Goal: Use online tool/utility: Utilize a website feature to perform a specific function

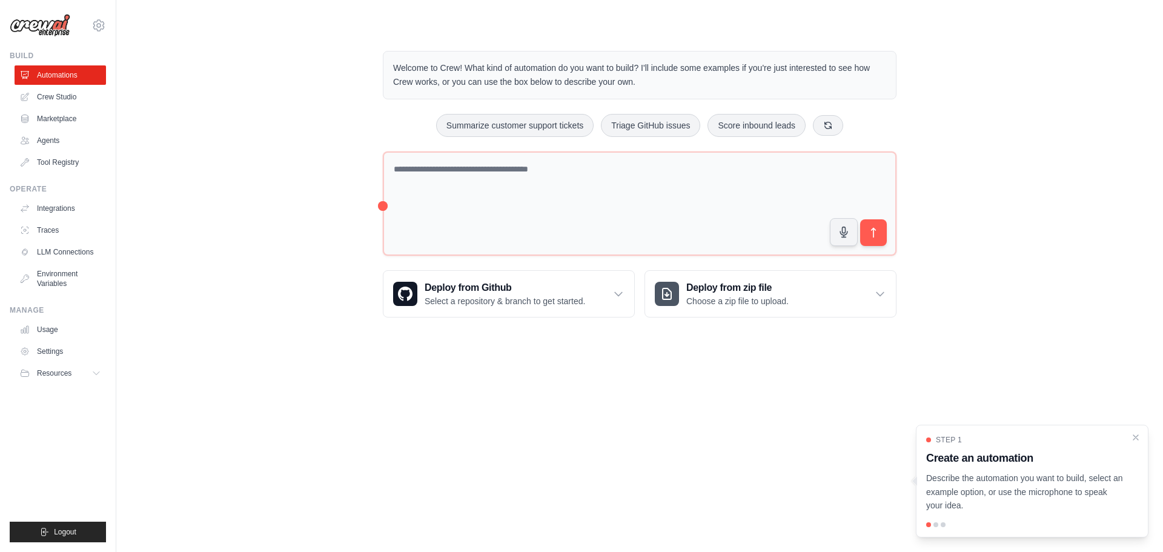
click at [327, 185] on div "Welcome to Crew! What kind of automation do you want to build? I'll include som…" at bounding box center [640, 183] width 1008 height 305
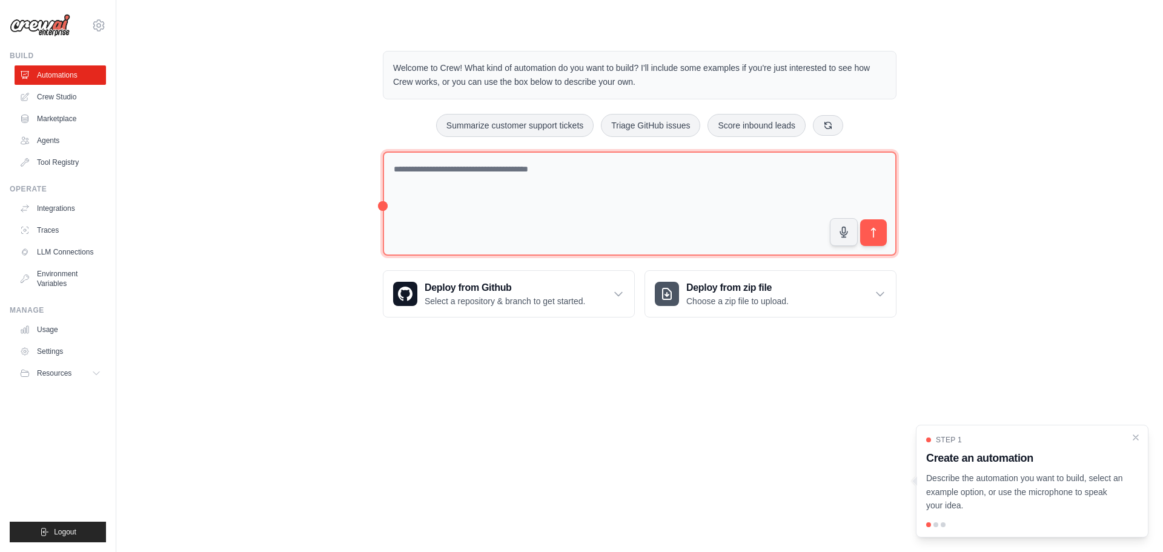
click at [547, 167] on textarea at bounding box center [640, 203] width 514 height 105
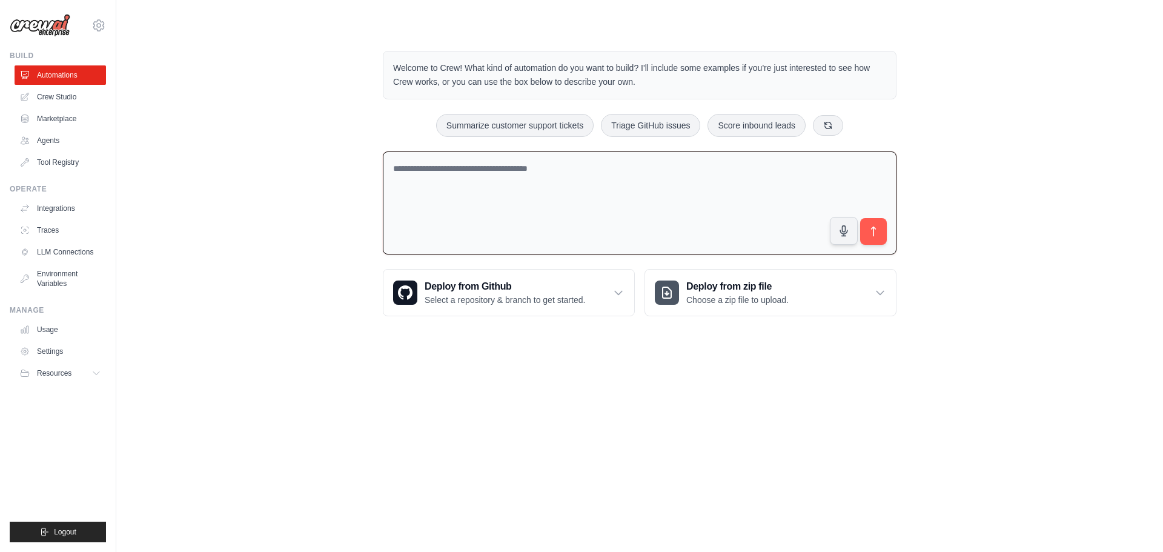
click at [627, 168] on textarea at bounding box center [640, 203] width 514 height 104
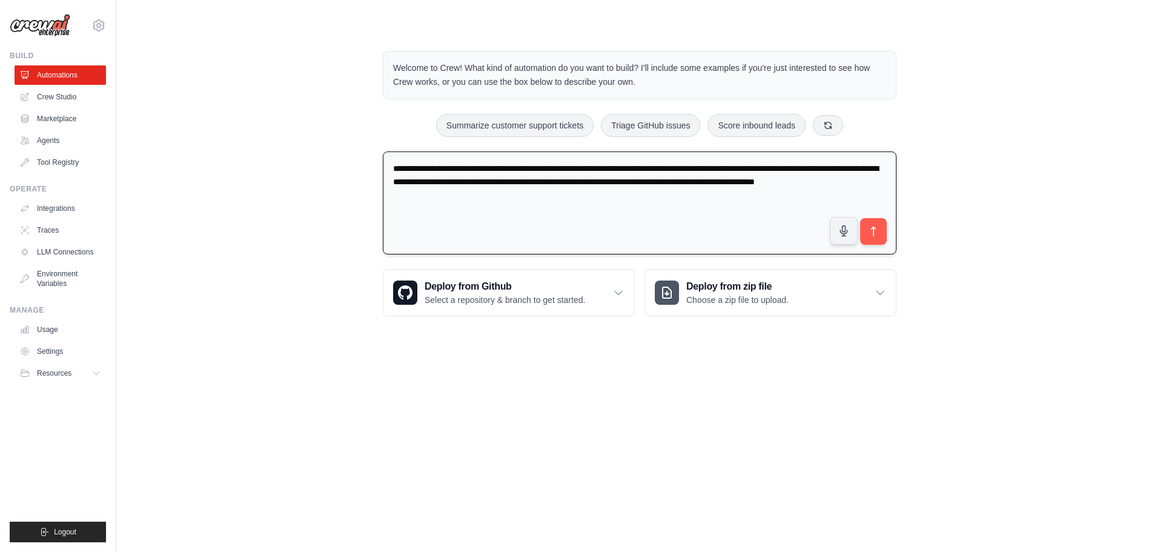
click at [735, 182] on textarea "**********" at bounding box center [640, 203] width 514 height 104
click at [854, 179] on textarea "**********" at bounding box center [640, 203] width 514 height 104
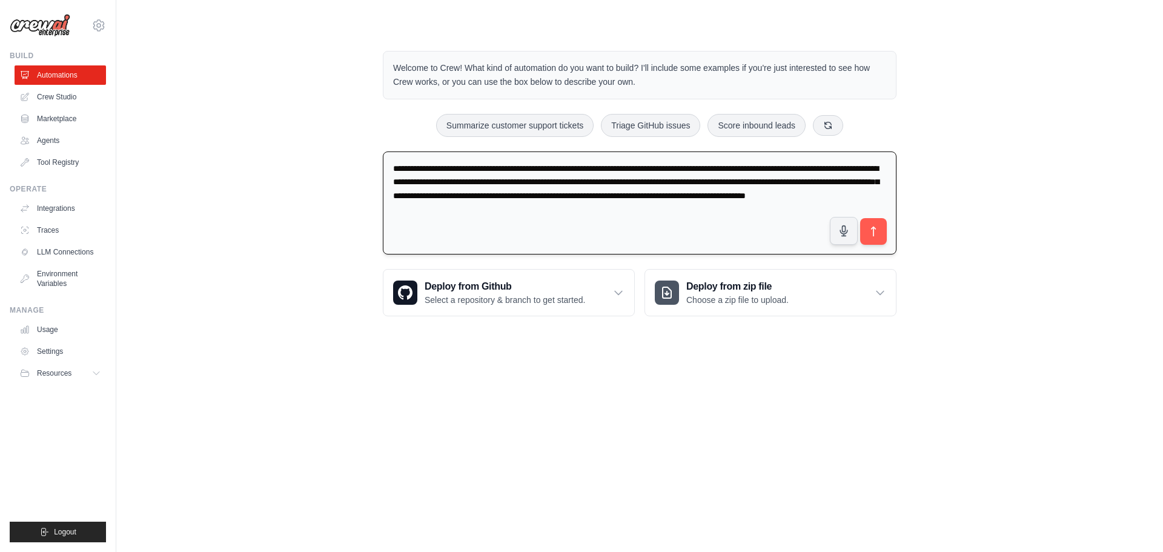
click at [767, 197] on textarea "**********" at bounding box center [640, 203] width 514 height 104
click at [841, 163] on textarea "**********" at bounding box center [640, 203] width 514 height 104
click at [553, 185] on textarea "**********" at bounding box center [640, 203] width 514 height 104
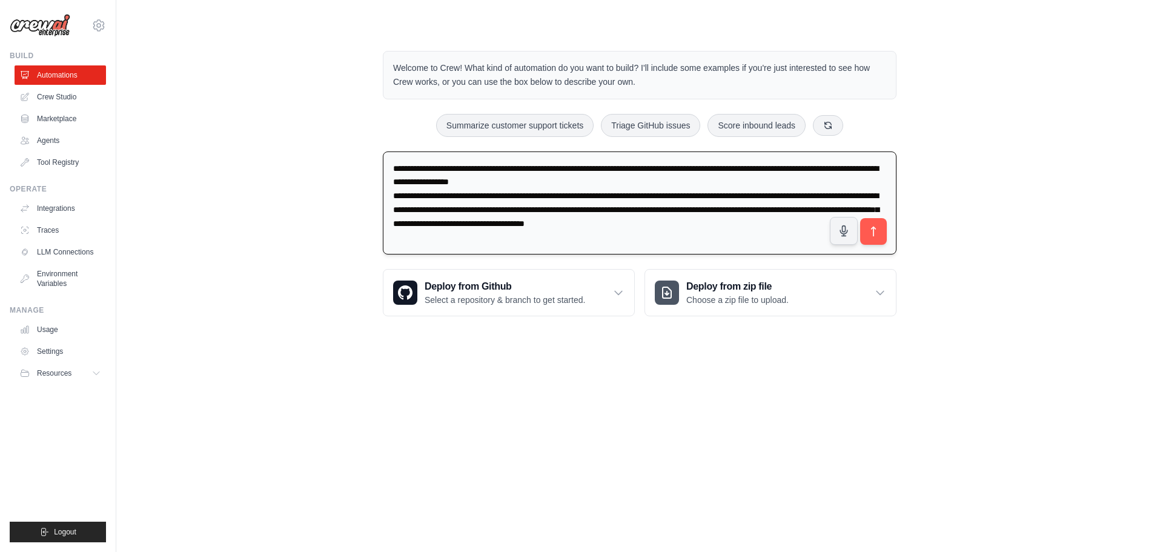
click at [753, 228] on textarea "**********" at bounding box center [640, 203] width 514 height 104
click at [613, 172] on textarea "**********" at bounding box center [640, 203] width 514 height 104
click at [657, 168] on textarea "**********" at bounding box center [640, 203] width 514 height 104
drag, startPoint x: 796, startPoint y: 222, endPoint x: 803, endPoint y: 227, distance: 8.7
click at [796, 222] on textarea "**********" at bounding box center [640, 203] width 514 height 104
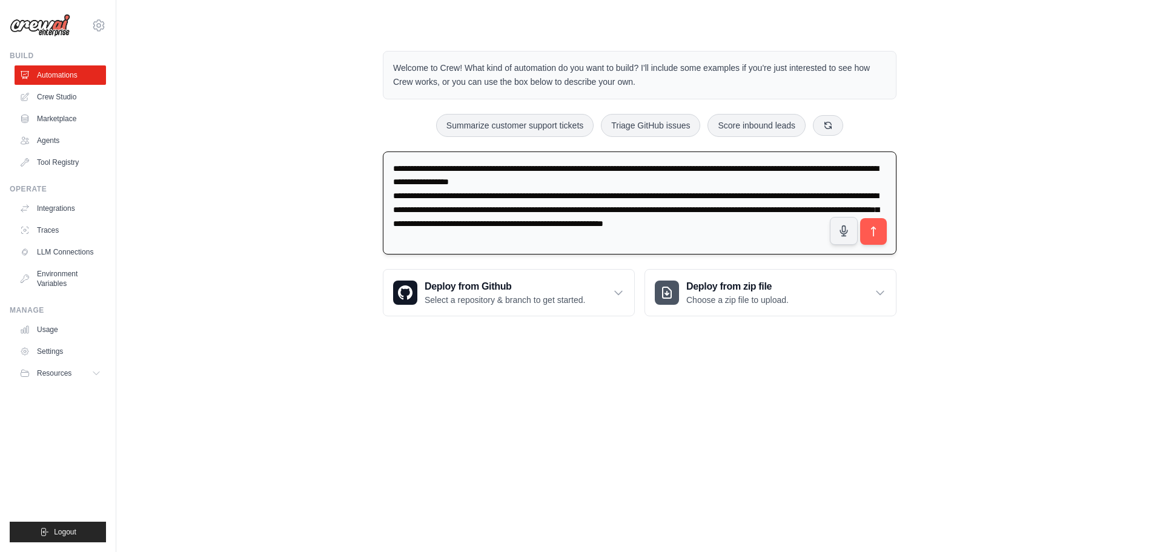
click at [812, 223] on textarea "**********" at bounding box center [640, 203] width 514 height 104
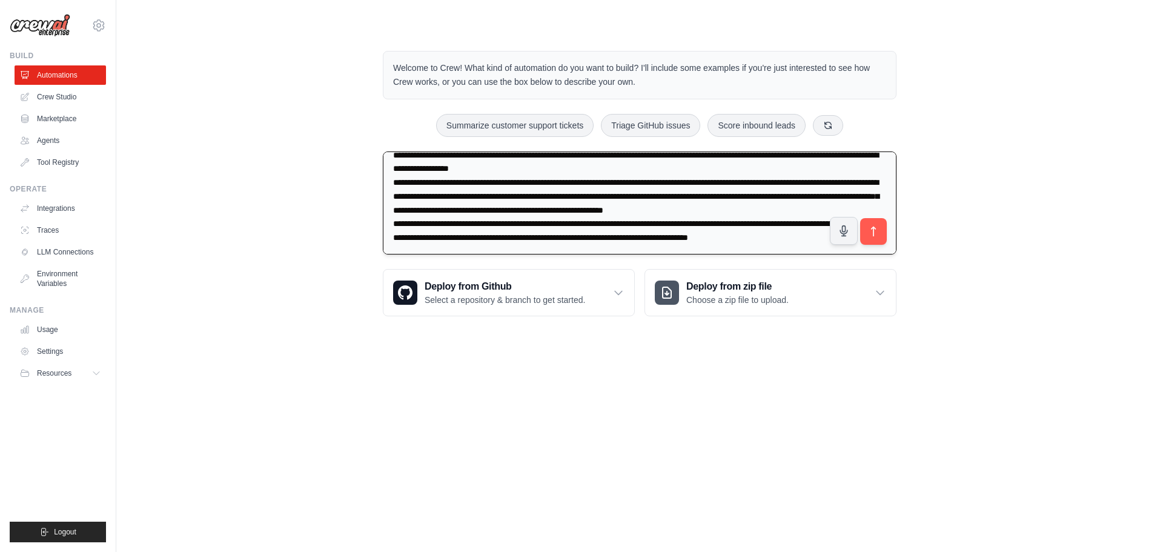
scroll to position [27, 0]
click at [642, 235] on textarea "**********" at bounding box center [640, 203] width 514 height 104
drag, startPoint x: 621, startPoint y: 237, endPoint x: 664, endPoint y: 243, distance: 43.9
click at [664, 243] on textarea "**********" at bounding box center [640, 203] width 514 height 104
type textarea "**********"
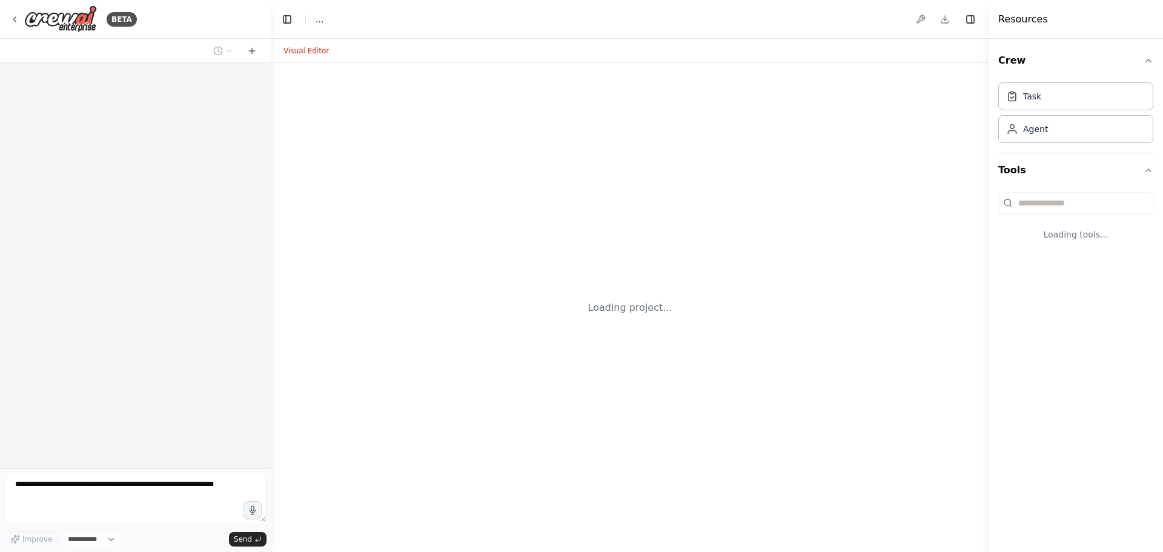
select select "****"
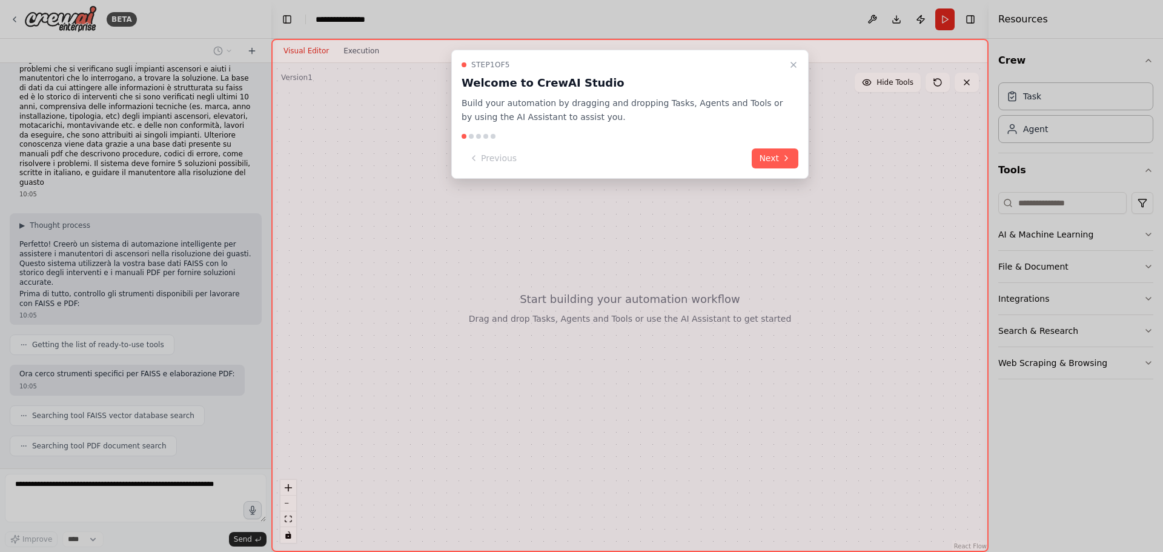
scroll to position [53, 0]
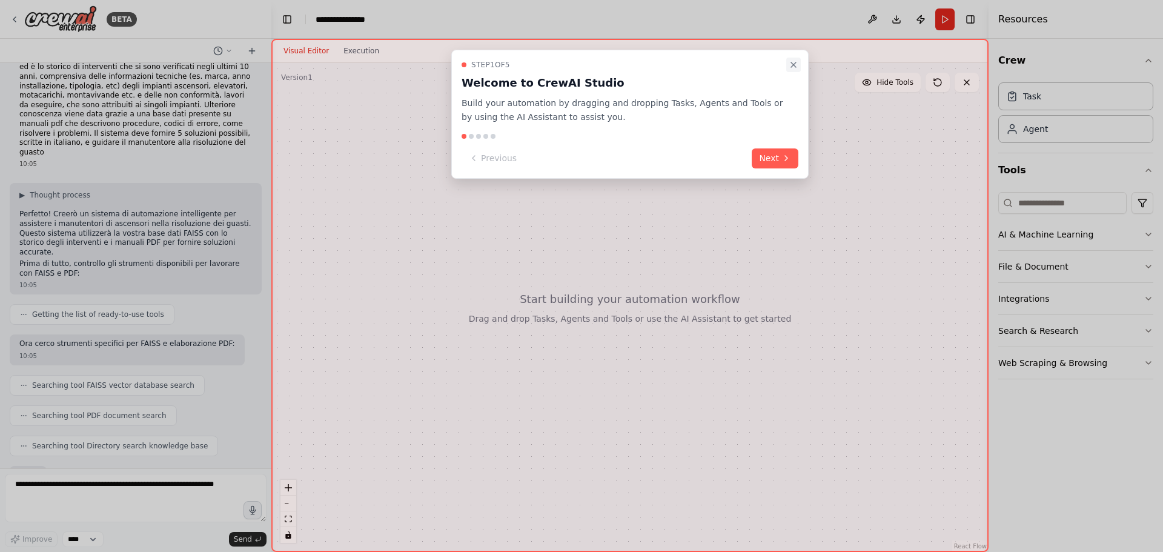
click at [796, 63] on icon "Close walkthrough" at bounding box center [794, 65] width 10 height 10
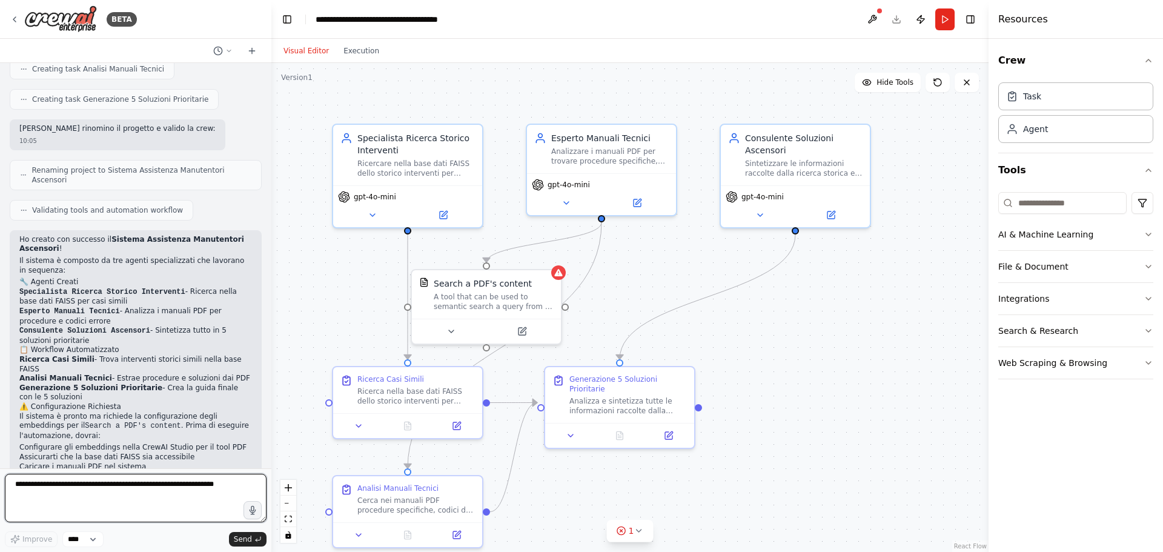
scroll to position [692, 0]
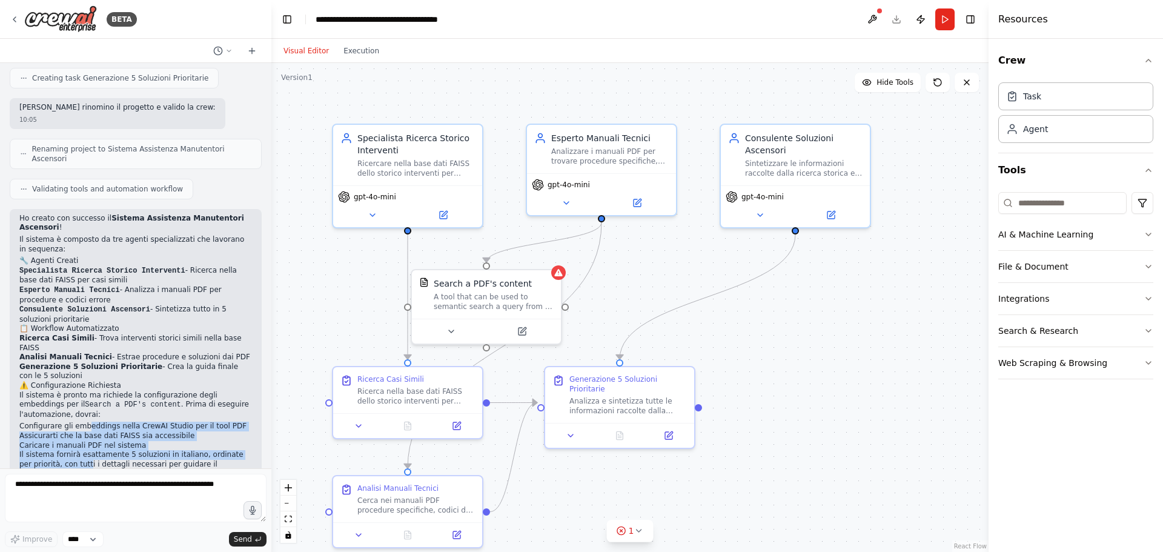
drag, startPoint x: 84, startPoint y: 379, endPoint x: 71, endPoint y: 417, distance: 40.6
click at [71, 417] on div "Ho creato con successo il Sistema Assistenza Manutentori Ascensori ! Il sistema…" at bounding box center [135, 357] width 233 height 286
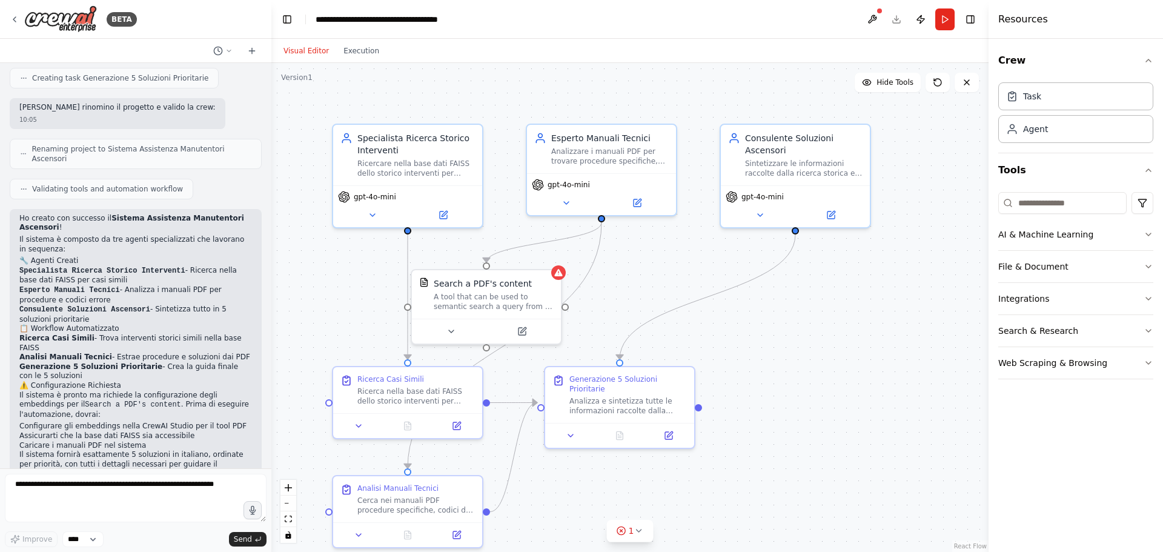
click at [76, 450] on p "Il sistema fornirà esattamente 5 soluzioni in italiano, ordinate per priorità, …" at bounding box center [135, 464] width 233 height 28
click at [526, 287] on div "Search a PDF's content A tool that can be used to semantic search a query from …" at bounding box center [494, 292] width 120 height 34
click at [522, 329] on icon at bounding box center [522, 327] width 5 height 5
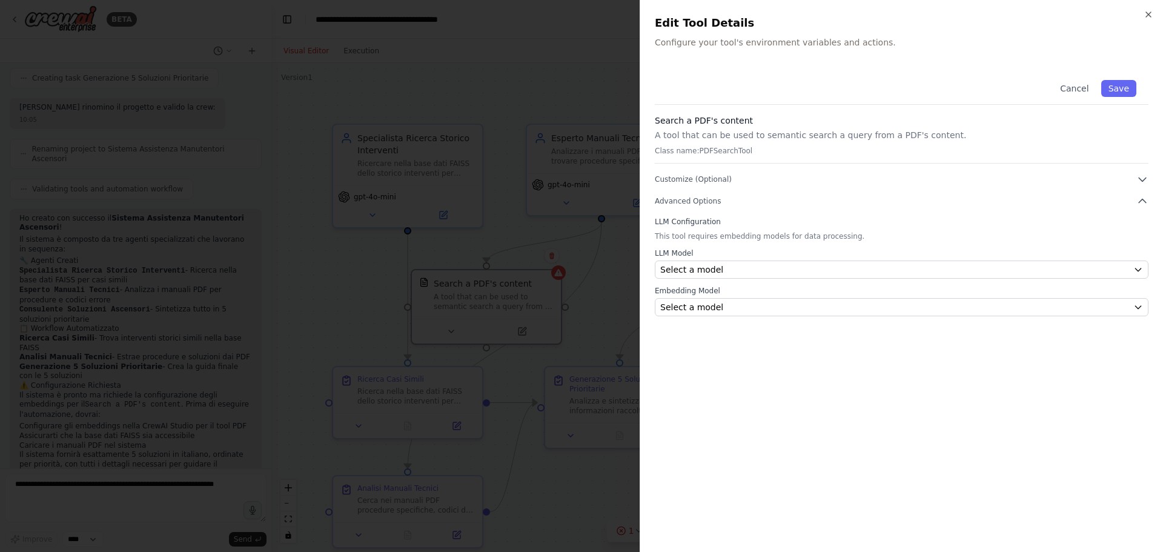
click at [715, 258] on div "LLM Model Select a model" at bounding box center [902, 263] width 494 height 30
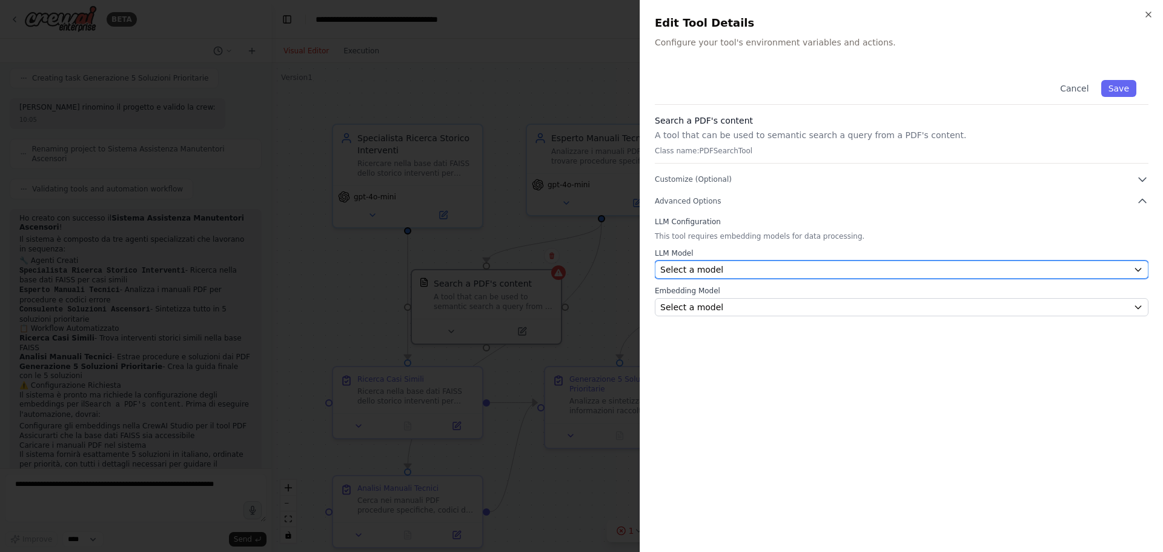
click at [717, 266] on div "Select a model" at bounding box center [894, 269] width 468 height 12
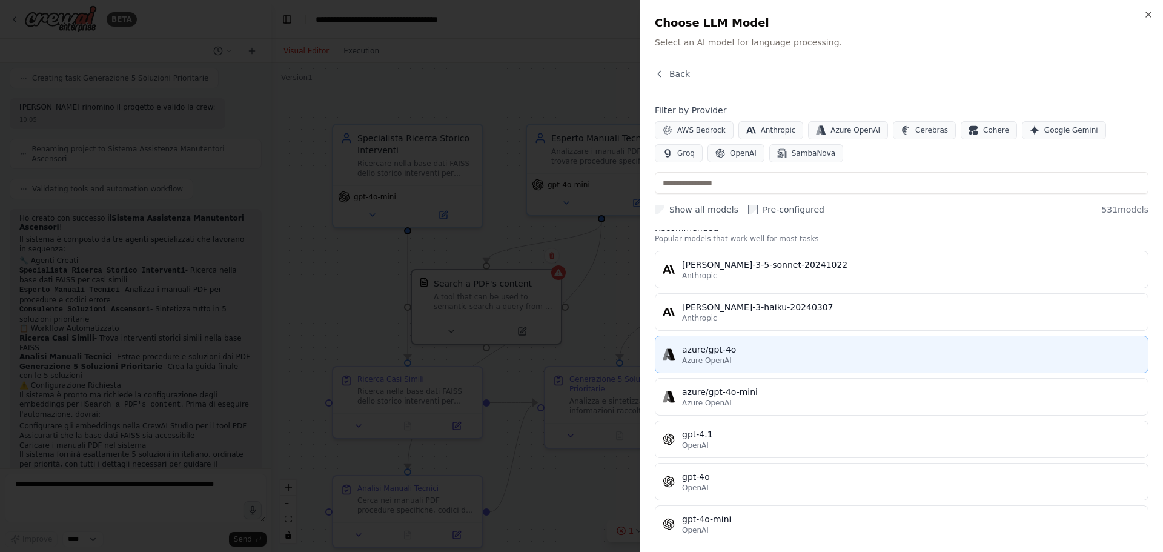
scroll to position [0, 0]
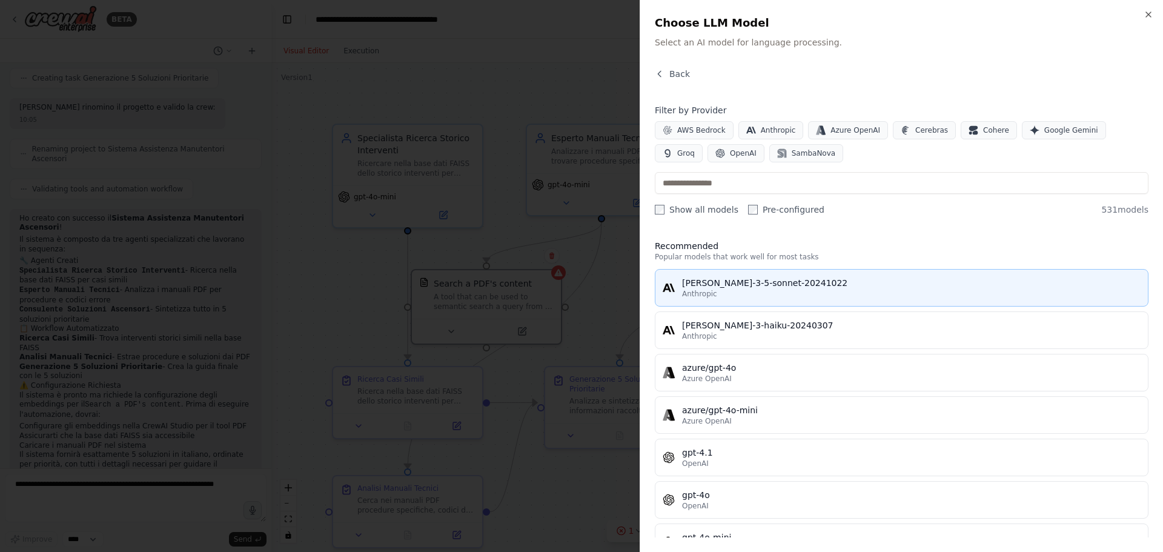
click at [738, 282] on div "claude-3-5-sonnet-20241022" at bounding box center [911, 283] width 458 height 12
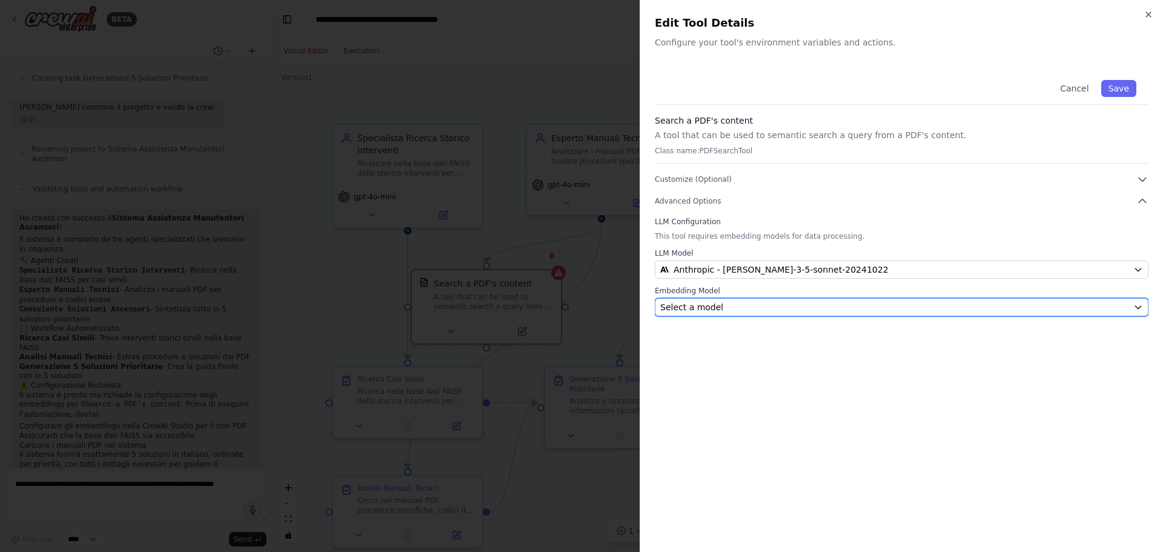
click at [694, 309] on span "Select a model" at bounding box center [691, 307] width 63 height 12
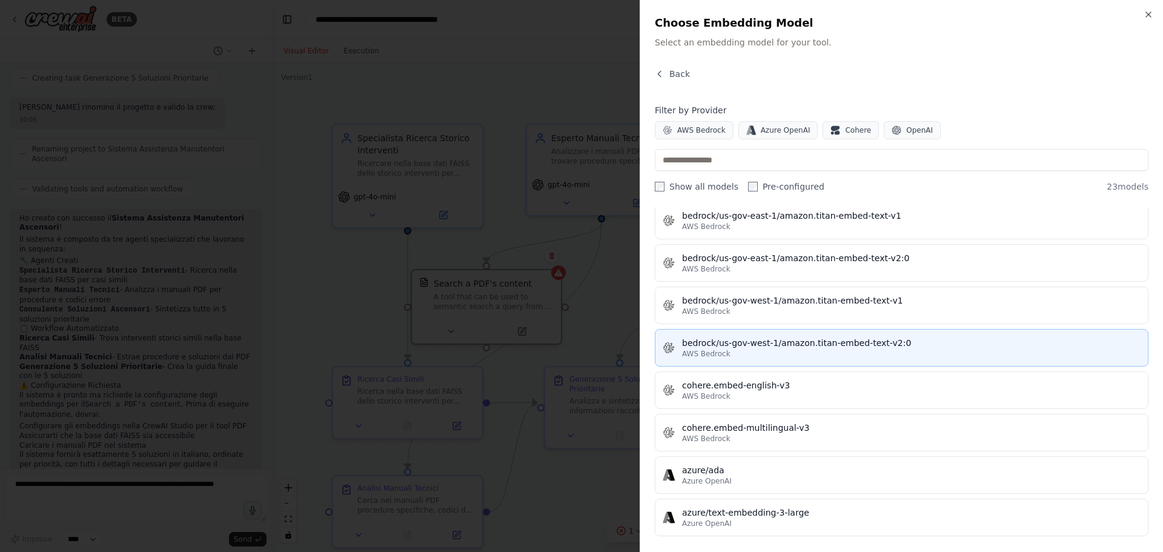
scroll to position [182, 0]
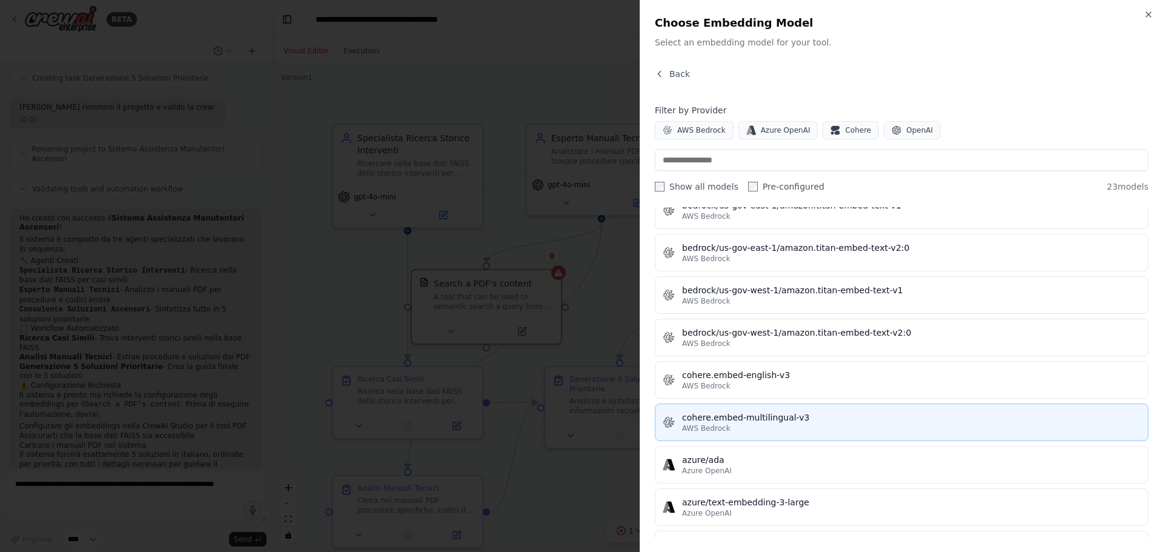
click at [855, 428] on div "AWS Bedrock" at bounding box center [911, 428] width 458 height 10
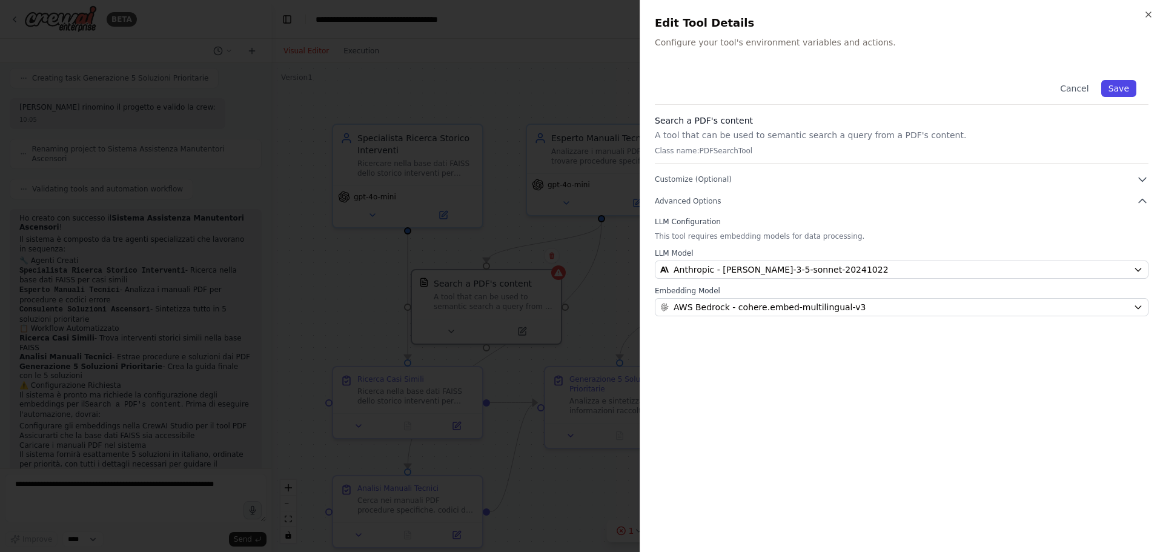
click at [1121, 93] on button "Save" at bounding box center [1118, 88] width 35 height 17
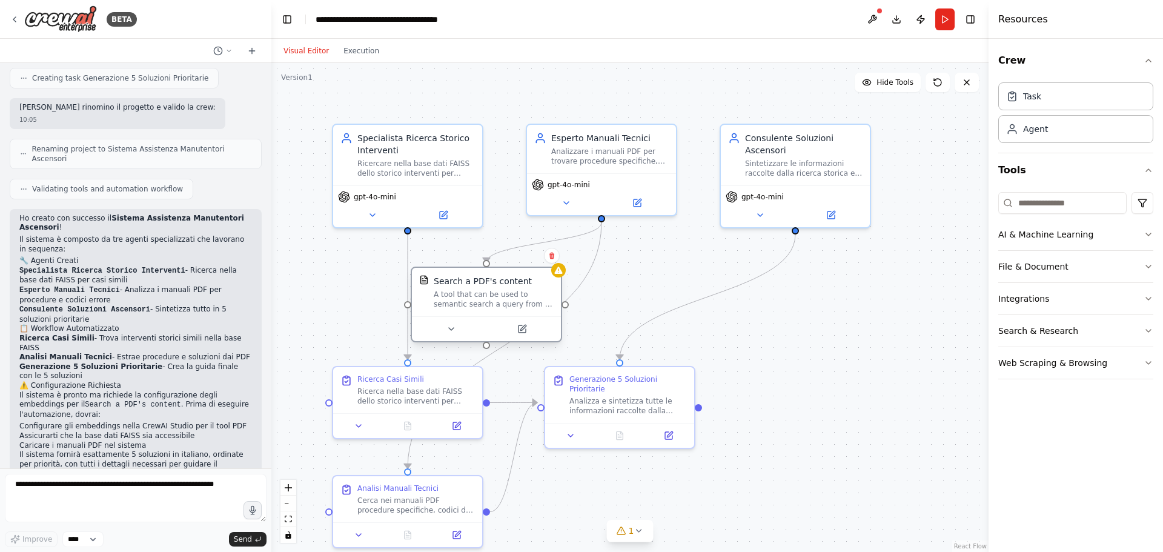
click at [452, 339] on div at bounding box center [486, 328] width 149 height 25
click at [452, 334] on button at bounding box center [451, 329] width 68 height 15
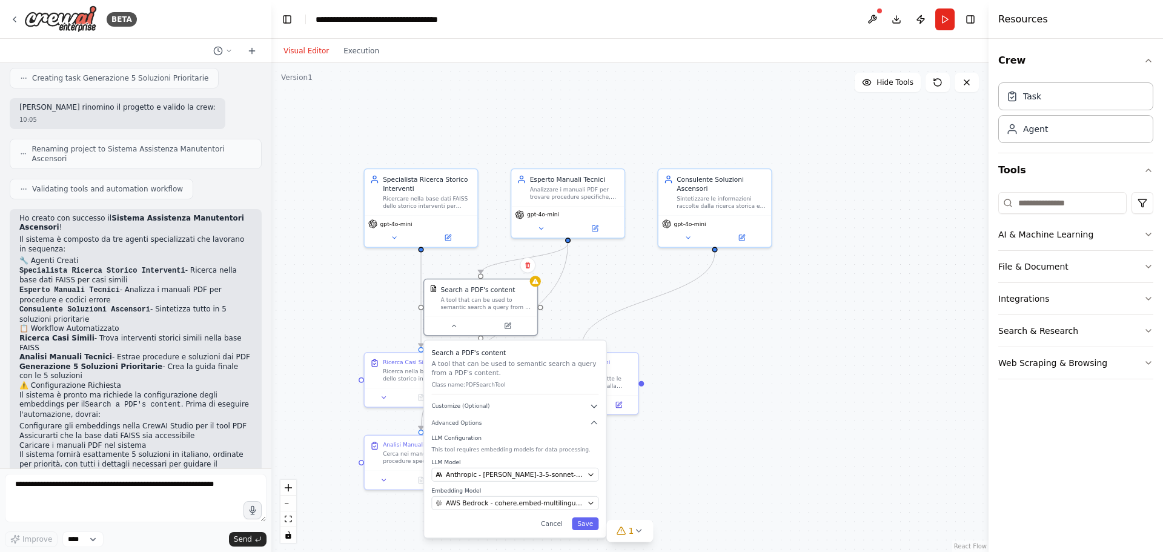
click at [578, 411] on div "Search a PDF's content A tool that can be used to semantic search a query from …" at bounding box center [515, 438] width 182 height 197
click at [598, 413] on div "Search a PDF's content A tool that can be used to semantic search a query from …" at bounding box center [515, 438] width 182 height 197
click at [591, 523] on button "Save" at bounding box center [585, 523] width 27 height 13
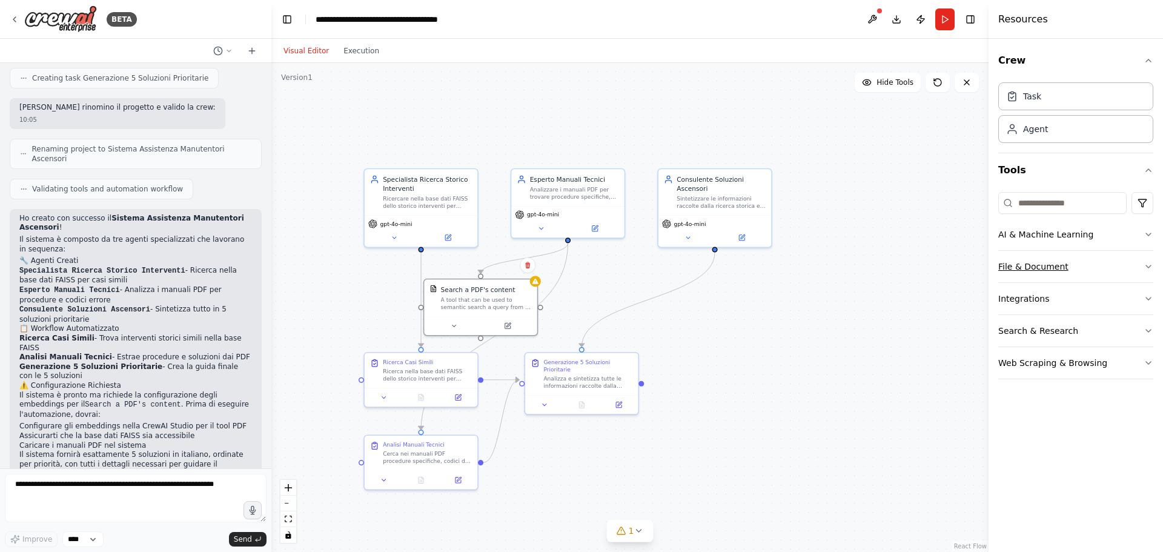
click at [1079, 270] on button "File & Document" at bounding box center [1075, 266] width 155 height 31
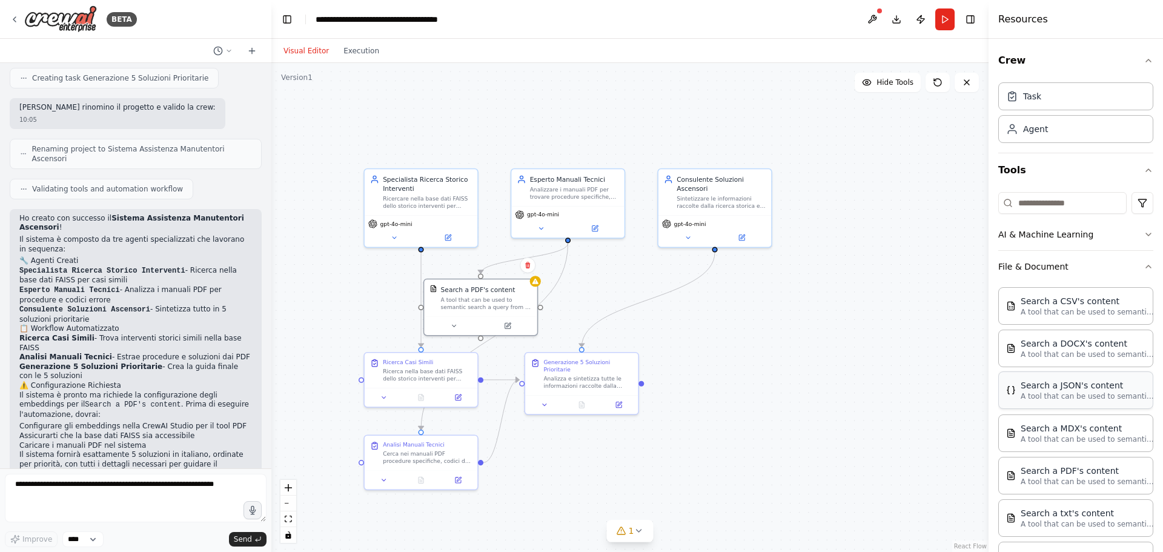
scroll to position [153, 0]
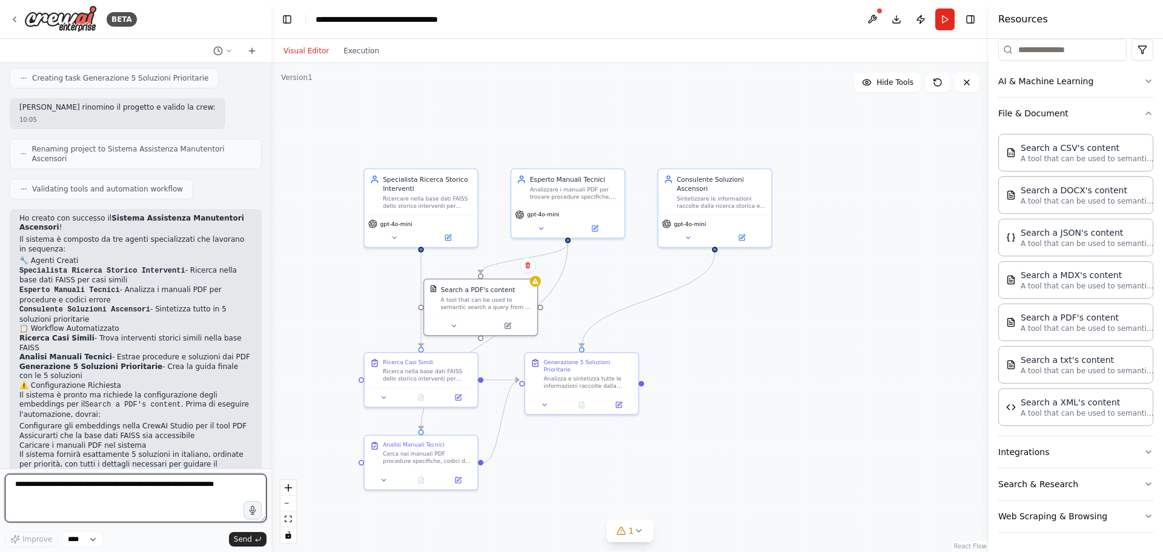
click at [129, 488] on textarea at bounding box center [136, 498] width 262 height 48
click at [453, 331] on div at bounding box center [480, 323] width 113 height 19
click at [455, 328] on button at bounding box center [454, 324] width 52 height 11
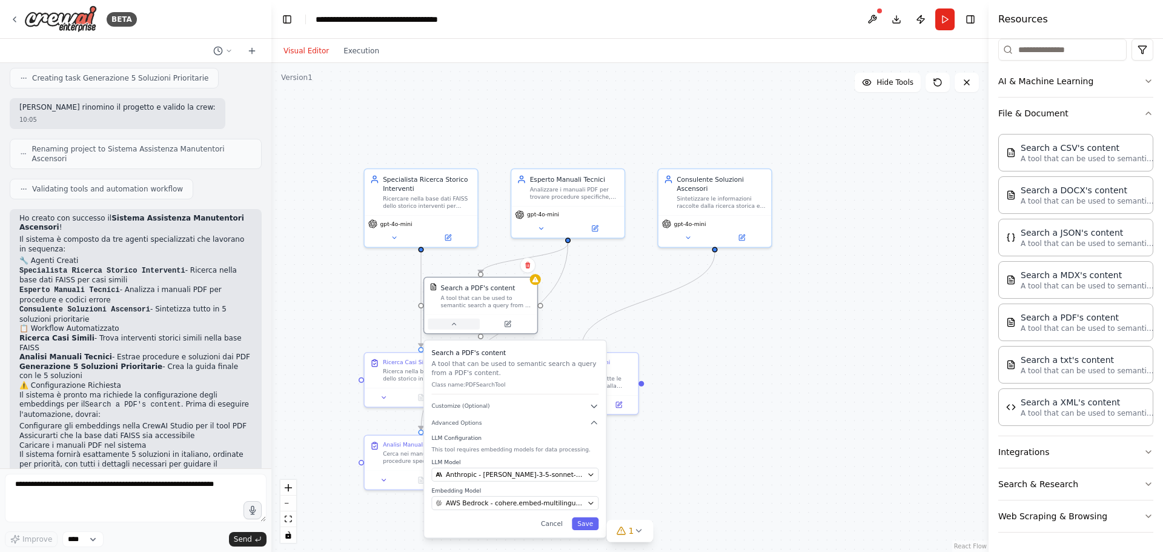
click at [455, 328] on button at bounding box center [454, 324] width 52 height 11
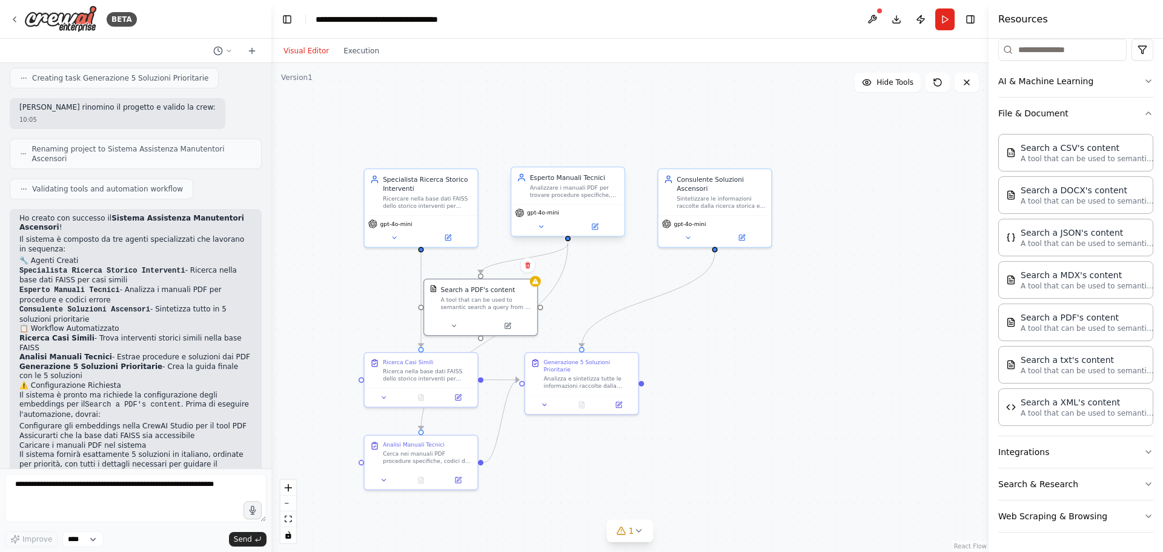
click at [555, 215] on span "gpt-4o-mini" at bounding box center [543, 212] width 32 height 7
click at [594, 225] on icon at bounding box center [594, 226] width 5 height 5
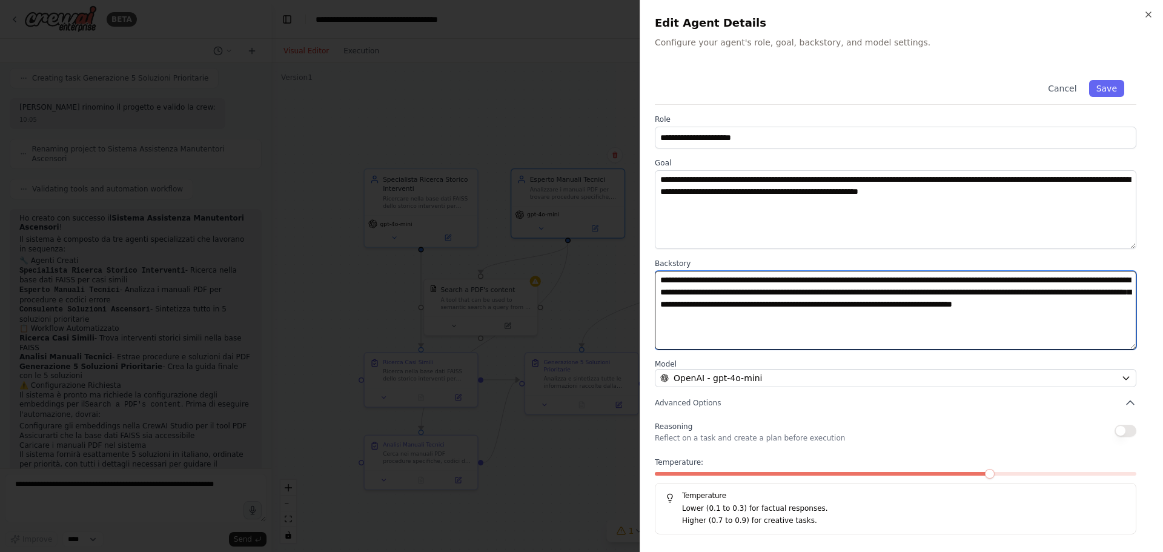
drag, startPoint x: 1060, startPoint y: 281, endPoint x: 696, endPoint y: 287, distance: 364.0
click at [696, 287] on textarea "**********" at bounding box center [895, 310] width 481 height 79
type textarea "**********"
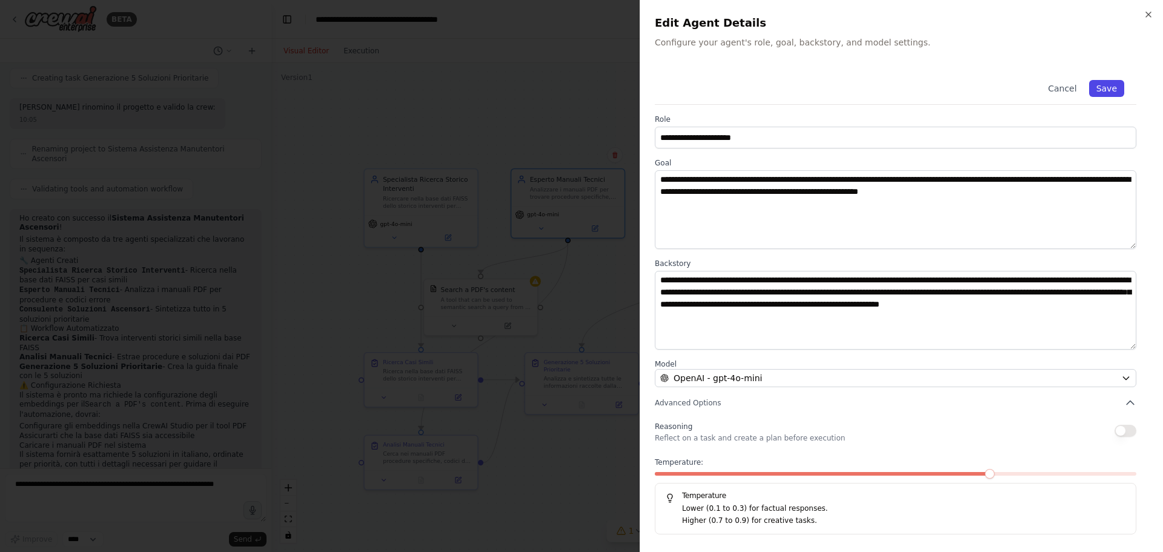
click at [1106, 88] on button "Save" at bounding box center [1106, 88] width 35 height 17
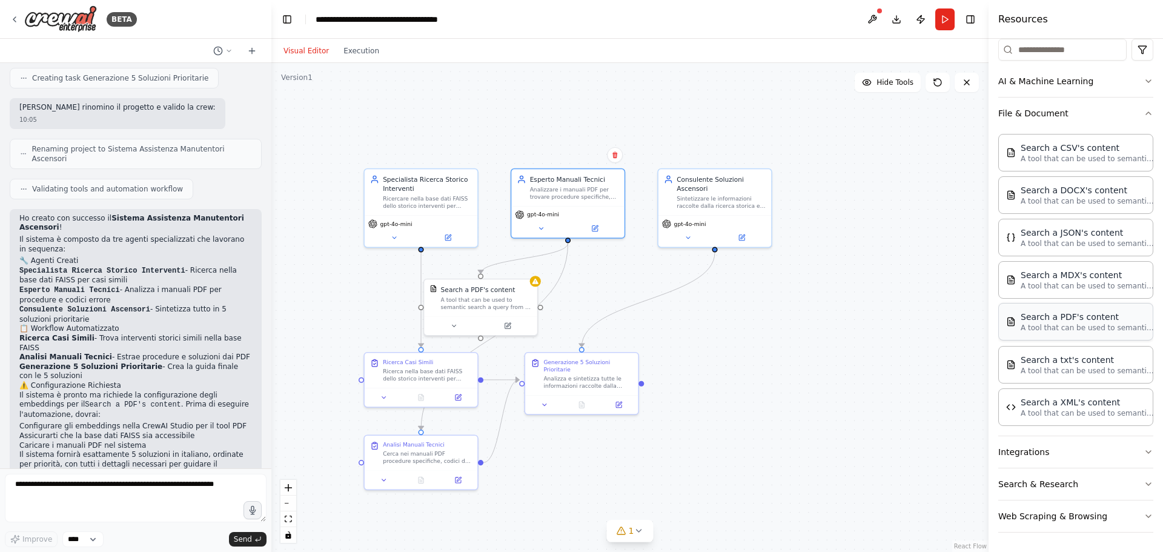
click at [1103, 334] on div "Search a PDF's content A tool that can be used to semantic search a query from …" at bounding box center [1075, 322] width 155 height 38
click at [1128, 450] on button "Integrations" at bounding box center [1075, 451] width 155 height 31
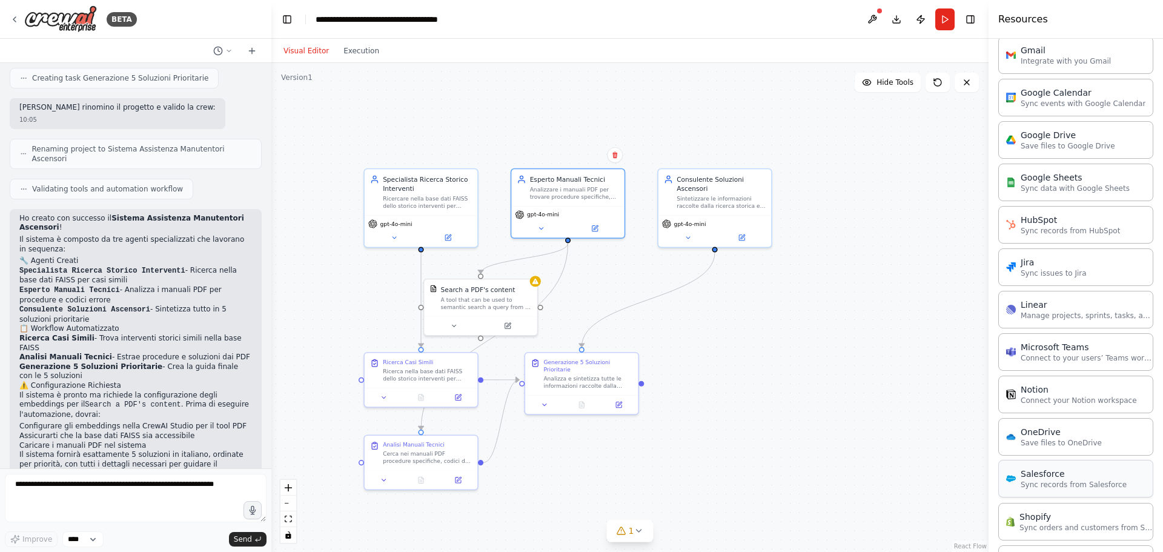
scroll to position [1001, 0]
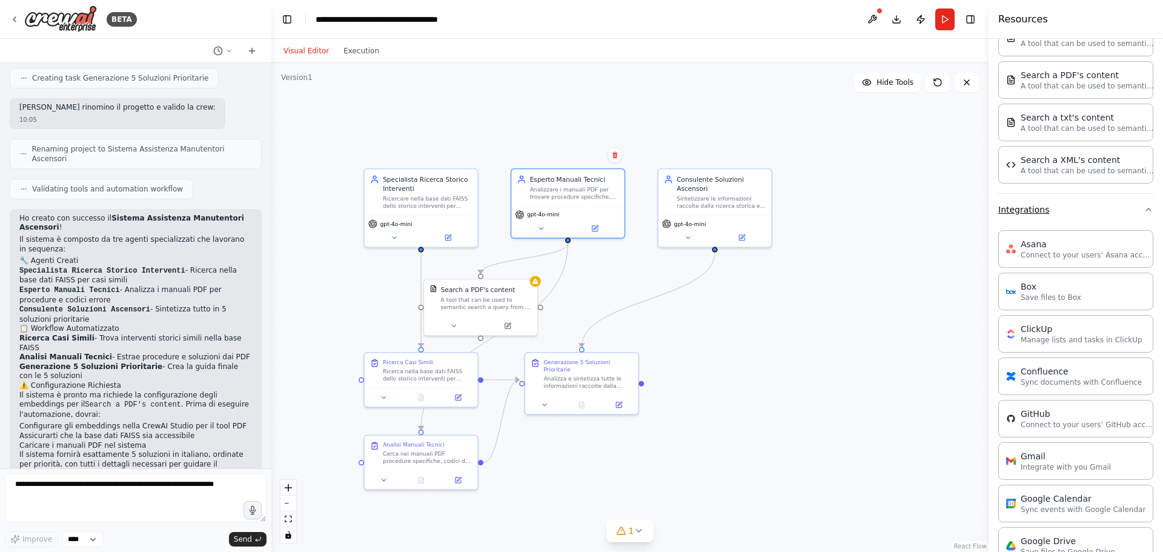
click at [1131, 207] on button "Integrations" at bounding box center [1075, 209] width 155 height 31
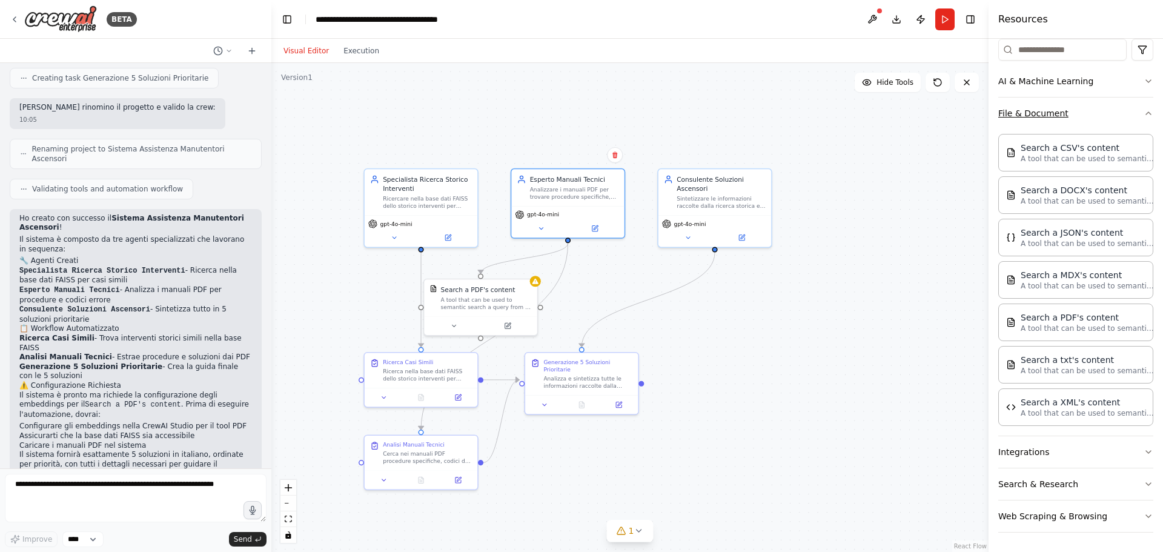
click at [1128, 111] on button "File & Document" at bounding box center [1075, 113] width 155 height 31
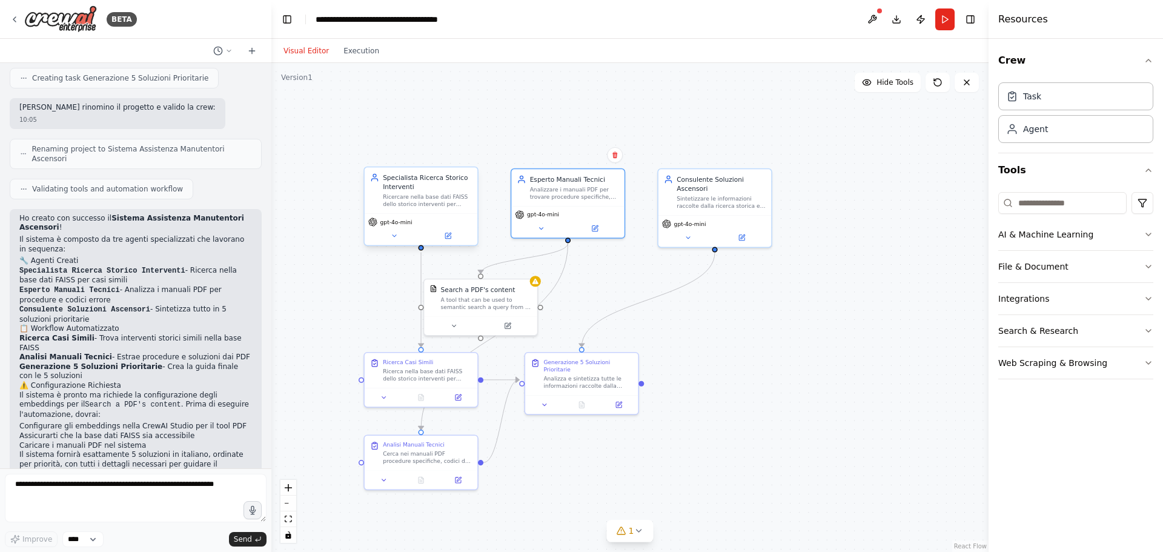
click at [418, 207] on div "Ricercare nella base dati FAISS dello storico interventi per trovare casi simil…" at bounding box center [427, 200] width 89 height 15
click at [85, 492] on textarea at bounding box center [136, 498] width 262 height 48
type textarea "*"
type textarea "**********"
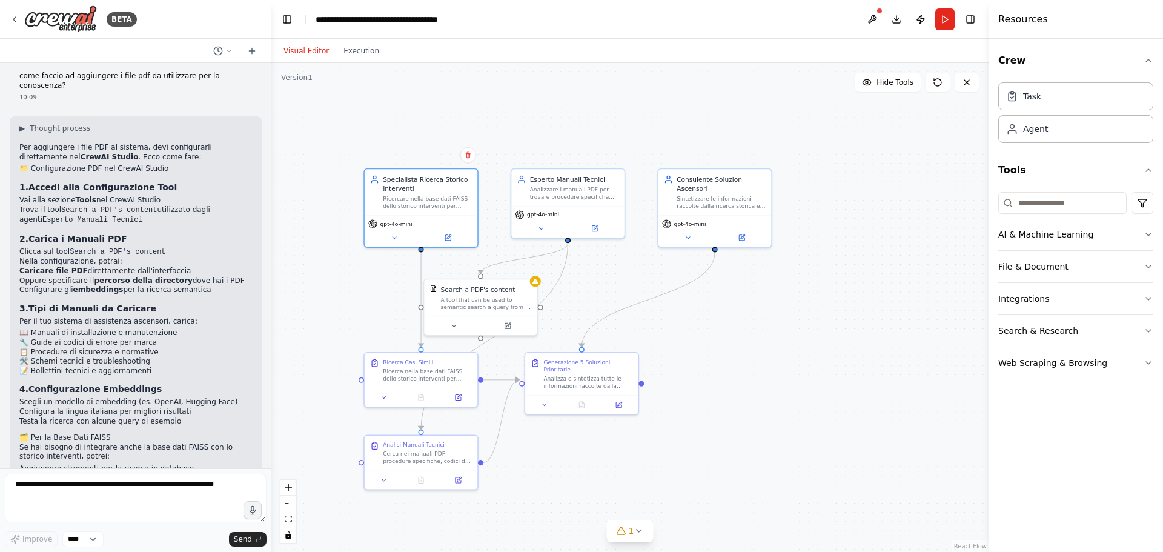
scroll to position [1160, 0]
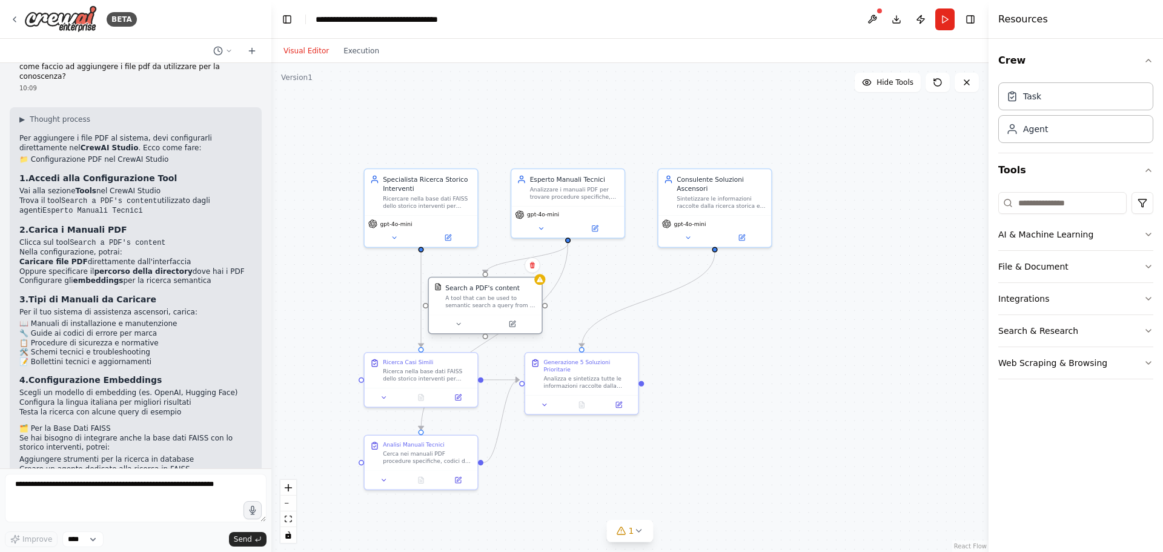
click at [480, 303] on div "A tool that can be used to semantic search a query from a PDF's content." at bounding box center [490, 301] width 91 height 15
click at [1145, 268] on icon "button" at bounding box center [1148, 267] width 10 height 10
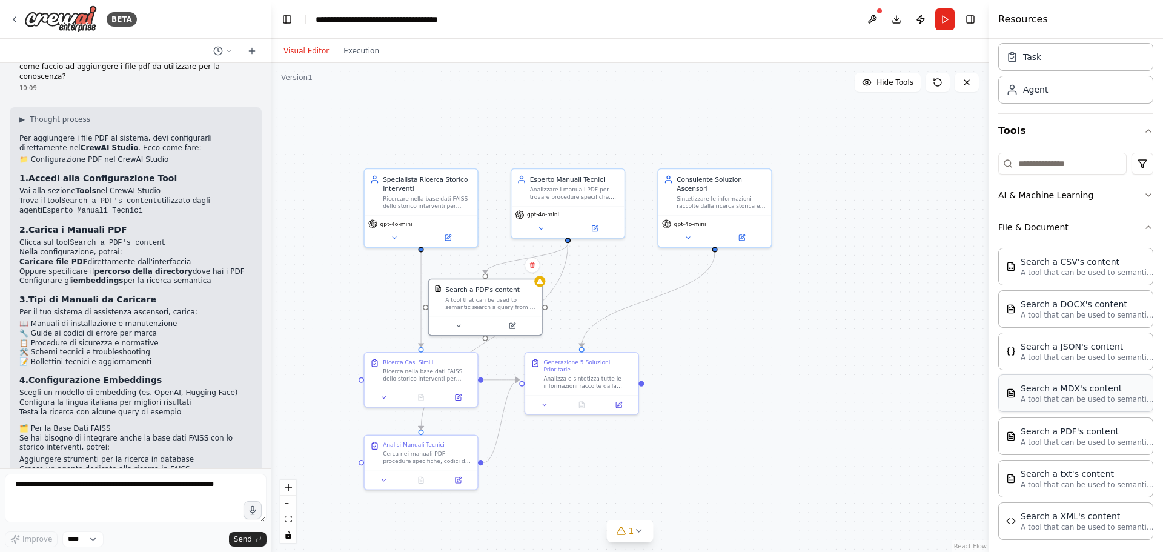
scroll to position [61, 0]
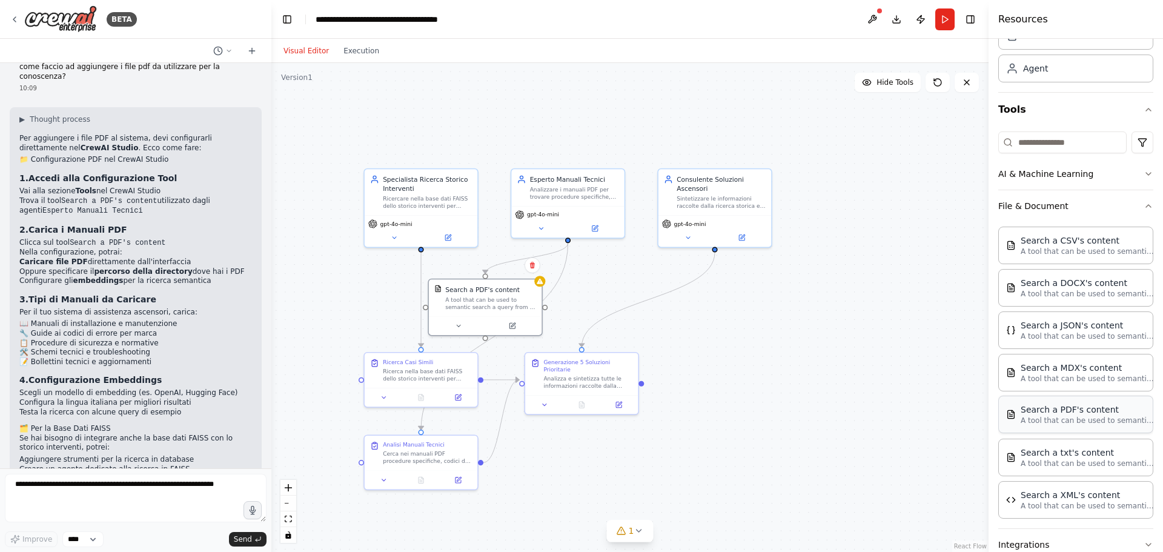
click at [1099, 421] on p "A tool that can be used to semantic search a query from a PDF's content." at bounding box center [1087, 420] width 133 height 10
click at [1084, 414] on div "Search a PDF's content" at bounding box center [1087, 409] width 133 height 12
click at [863, 404] on icon at bounding box center [861, 405] width 4 height 4
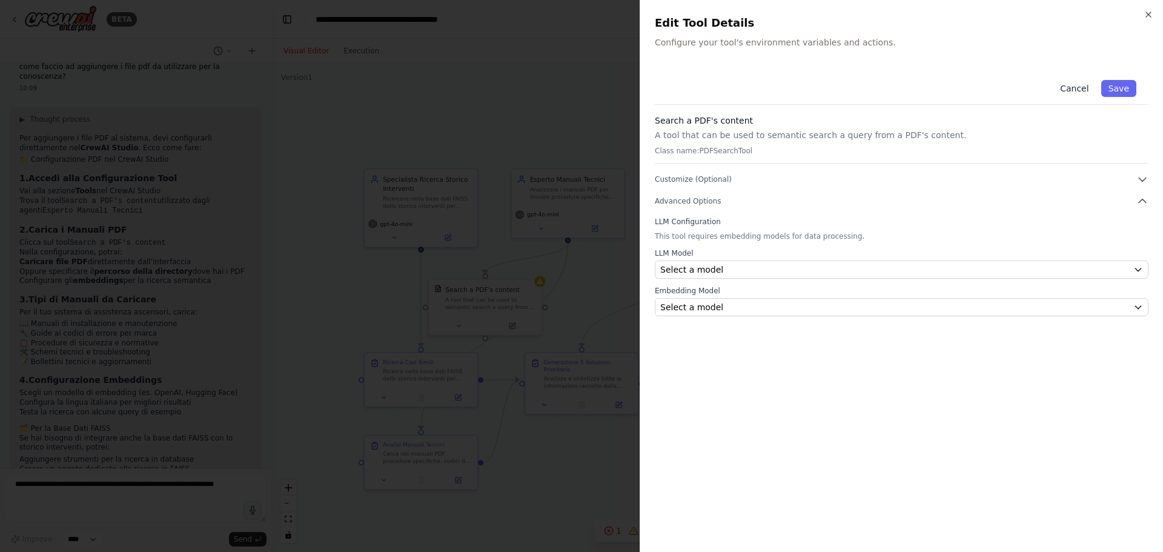
click at [1068, 87] on button "Cancel" at bounding box center [1074, 88] width 43 height 17
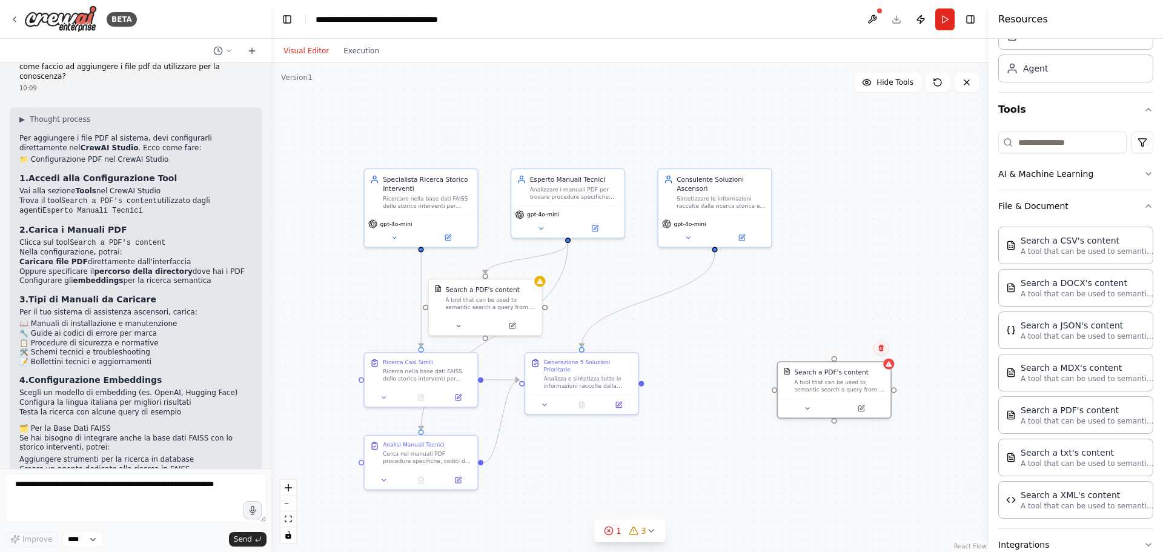
click at [880, 350] on icon at bounding box center [881, 348] width 5 height 7
click at [858, 349] on button "Confirm" at bounding box center [847, 347] width 43 height 15
click at [1099, 417] on p "A tool that can be used to semantic search a query from a PDF's content." at bounding box center [1087, 420] width 133 height 10
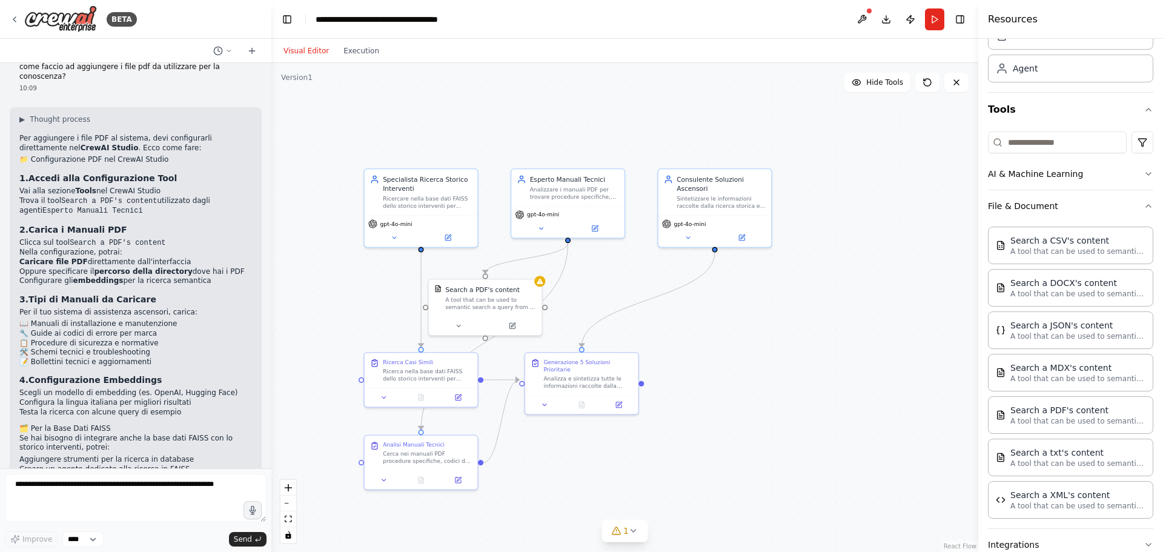
drag, startPoint x: 989, startPoint y: 381, endPoint x: 978, endPoint y: 380, distance: 11.0
click at [978, 380] on div at bounding box center [980, 276] width 5 height 552
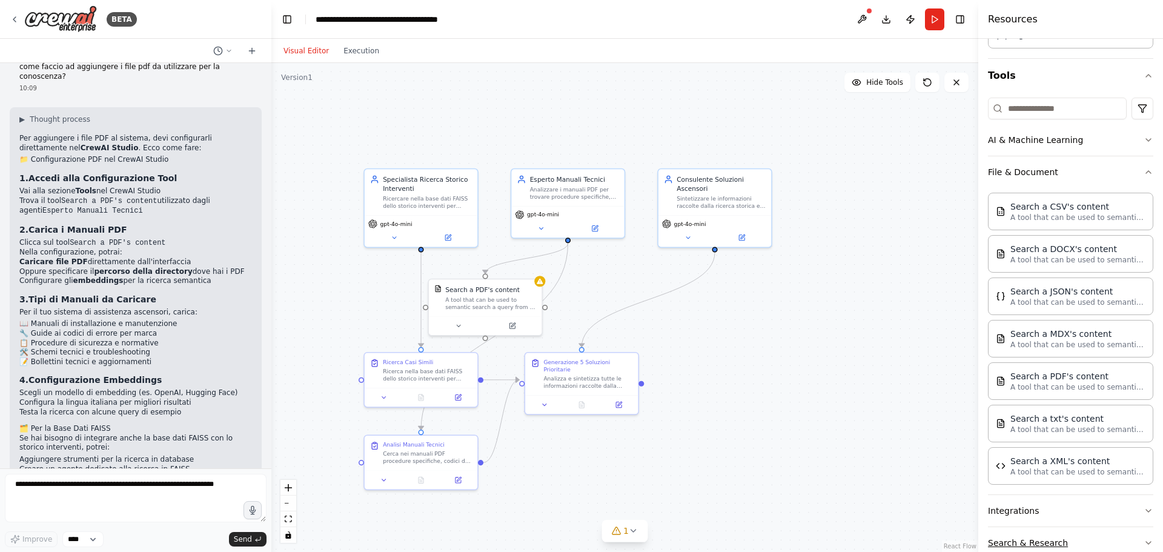
scroll to position [153, 0]
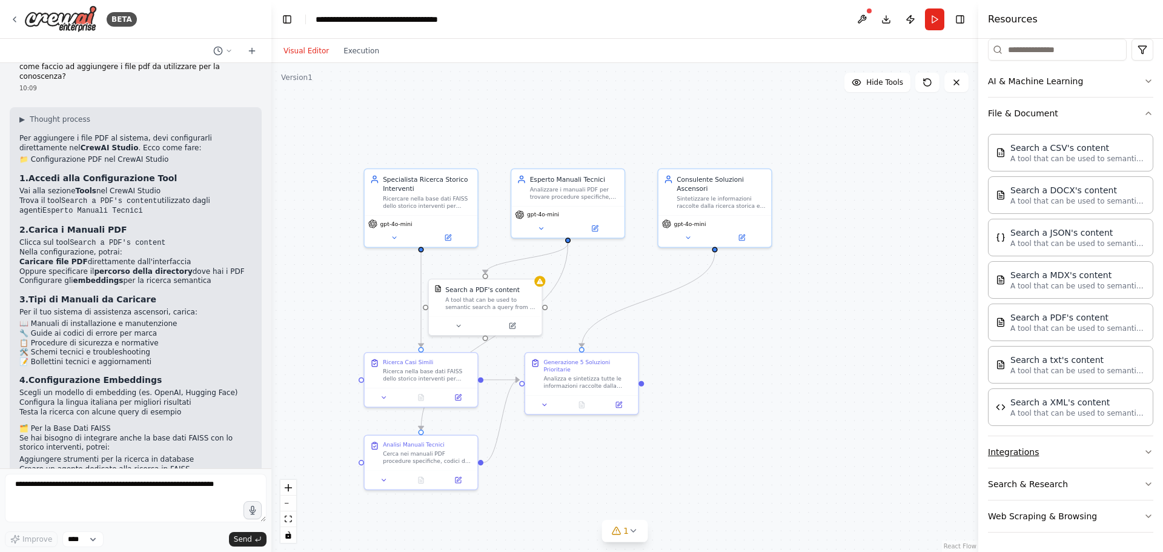
click at [1136, 441] on button "Integrations" at bounding box center [1070, 451] width 165 height 31
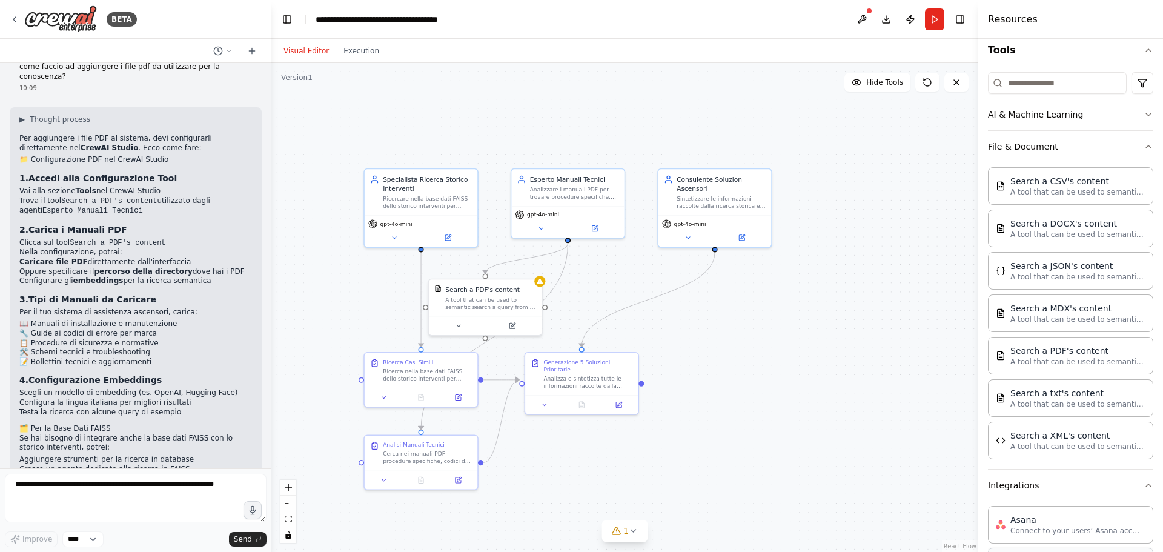
scroll to position [214, 0]
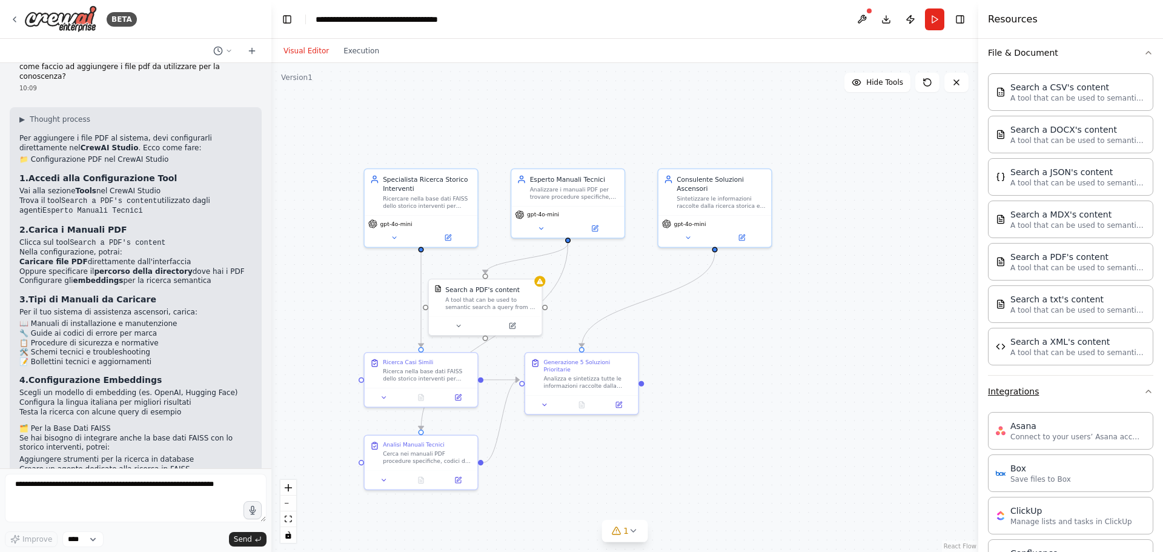
click at [1142, 396] on button "Integrations" at bounding box center [1070, 391] width 165 height 31
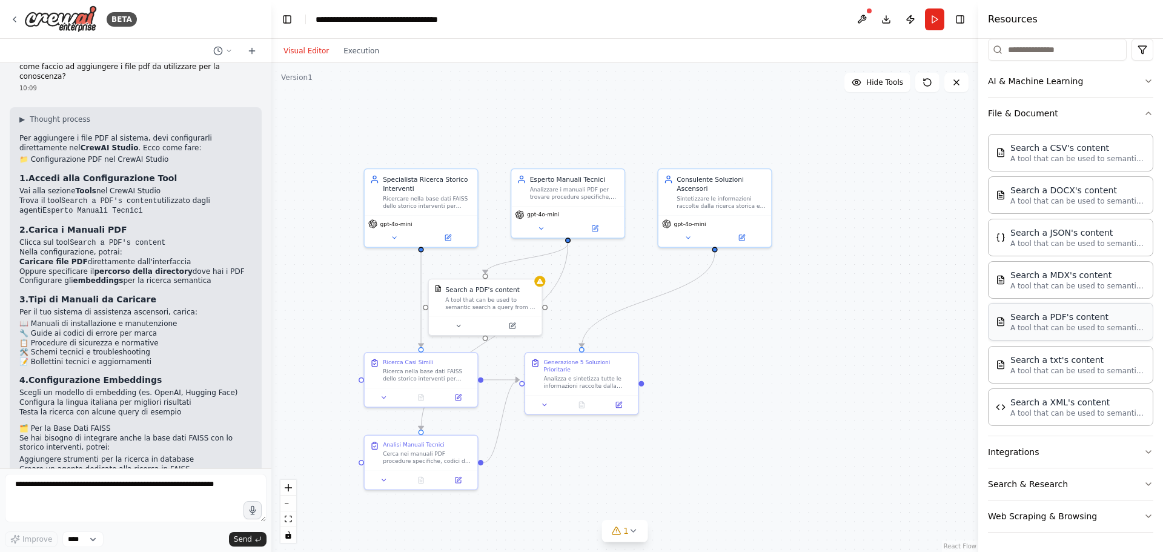
scroll to position [153, 0]
click at [1080, 322] on div "Search a PDF's content" at bounding box center [1076, 317] width 133 height 12
drag, startPoint x: 557, startPoint y: 329, endPoint x: 757, endPoint y: 316, distance: 200.9
click at [757, 316] on div "A tool that can be used to semantic search a query from a PDF's content." at bounding box center [775, 320] width 91 height 15
click at [819, 285] on icon at bounding box center [816, 283] width 7 height 7
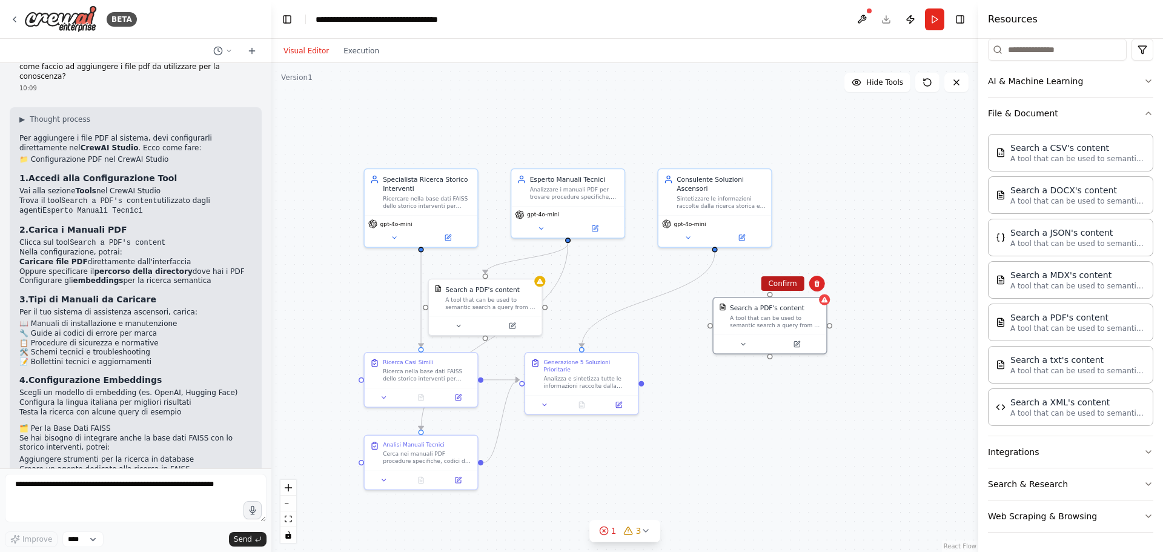
click at [793, 280] on button "Confirm" at bounding box center [782, 283] width 43 height 15
click at [502, 301] on div "A tool that can be used to semantic search a query from a PDF's content." at bounding box center [490, 301] width 91 height 15
click at [512, 326] on icon at bounding box center [511, 323] width 5 height 5
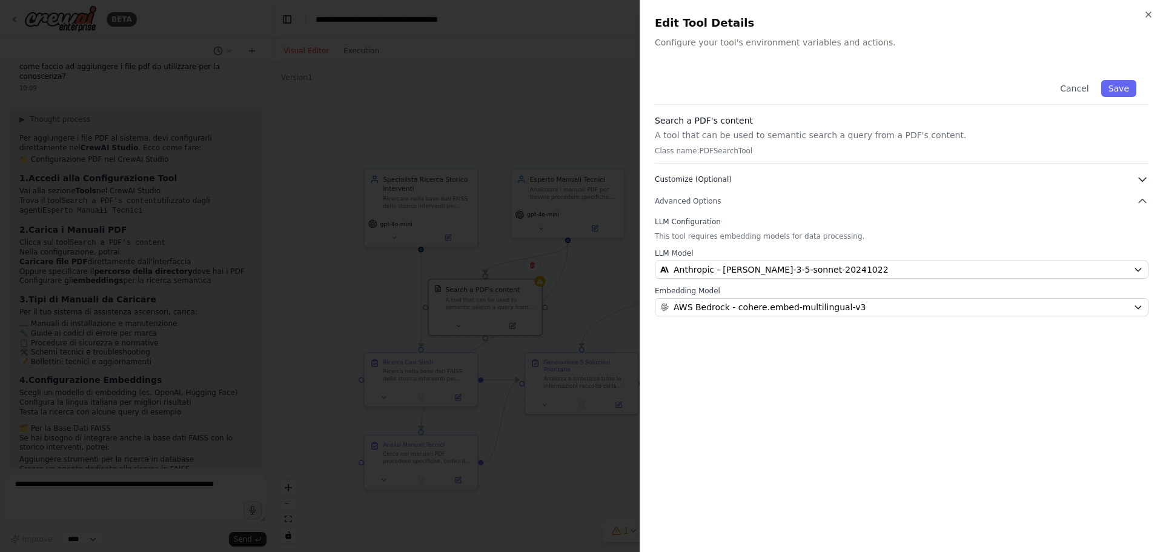
click at [1144, 176] on icon "button" at bounding box center [1142, 179] width 12 height 12
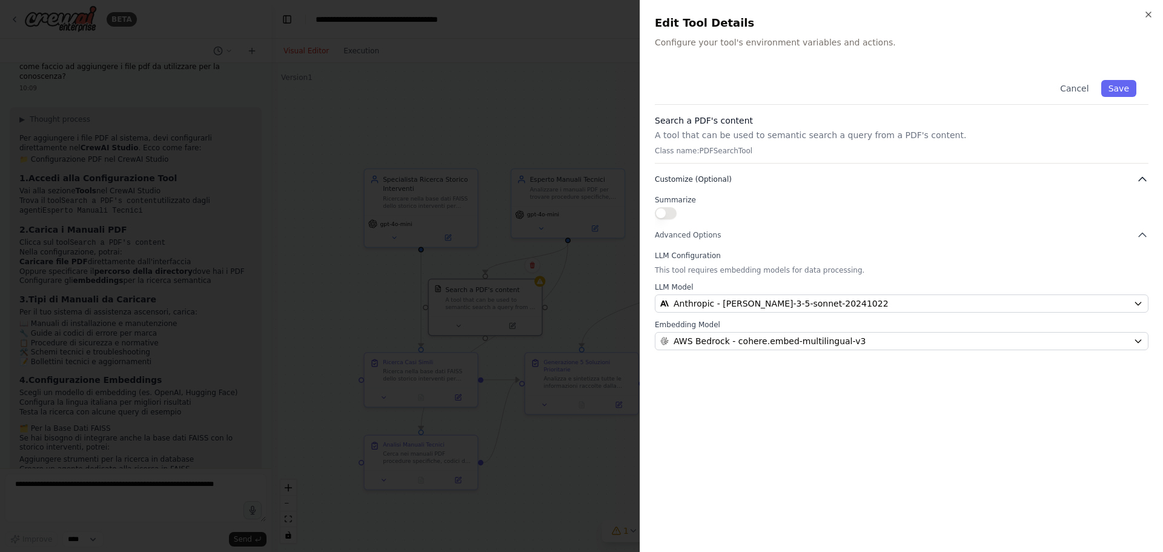
click at [1144, 176] on icon "button" at bounding box center [1142, 179] width 12 height 12
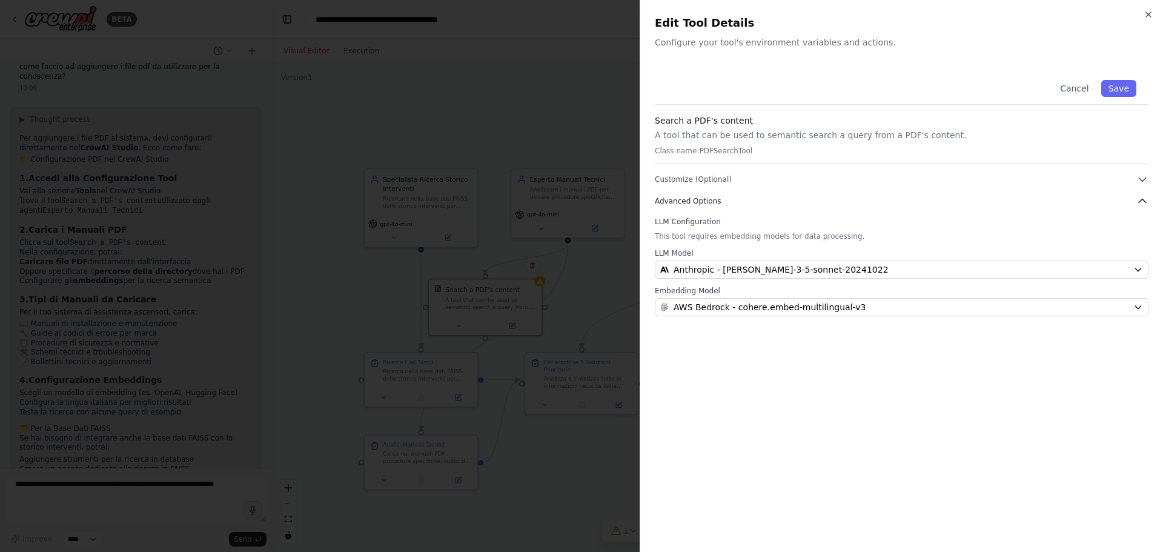
click at [1141, 204] on icon "button" at bounding box center [1142, 201] width 12 height 12
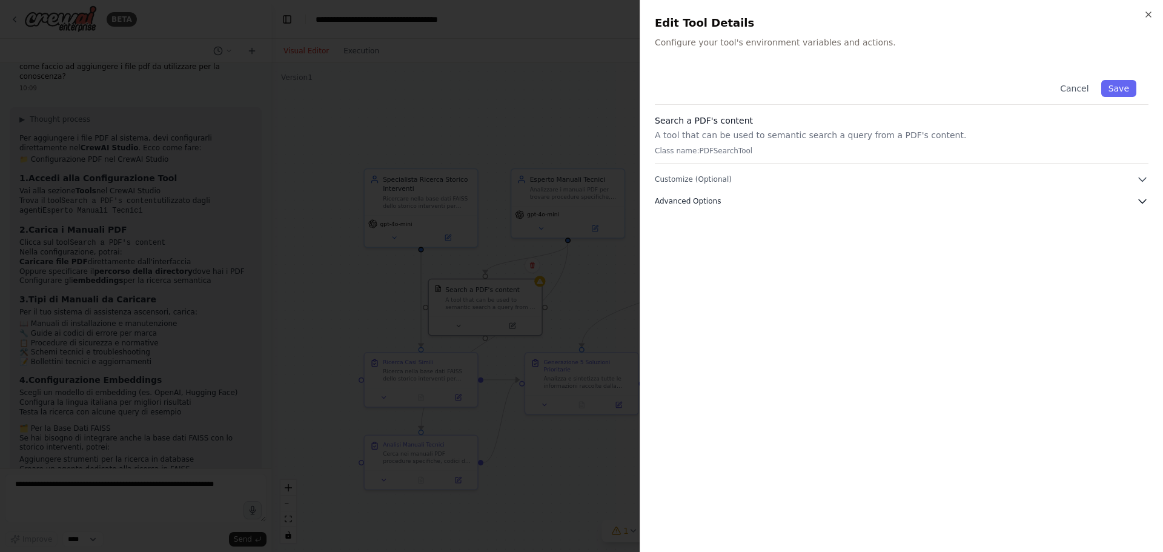
click at [1141, 204] on icon "button" at bounding box center [1142, 201] width 12 height 12
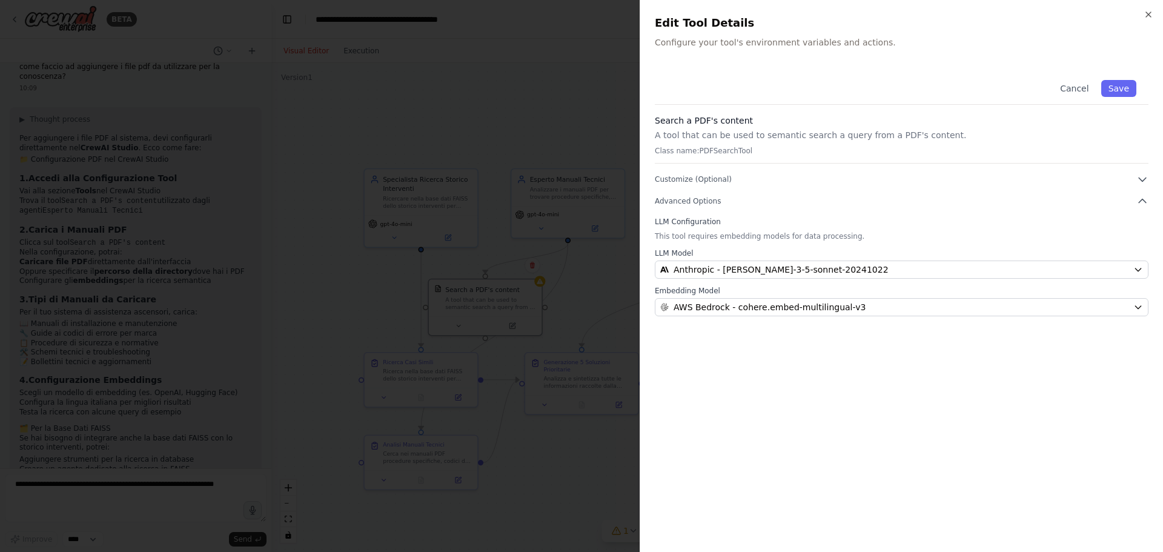
click at [781, 390] on div "Cancel Save Search a PDF's content A tool that can be used to semantic search a…" at bounding box center [902, 302] width 494 height 469
click at [1116, 89] on button "Save" at bounding box center [1118, 88] width 35 height 17
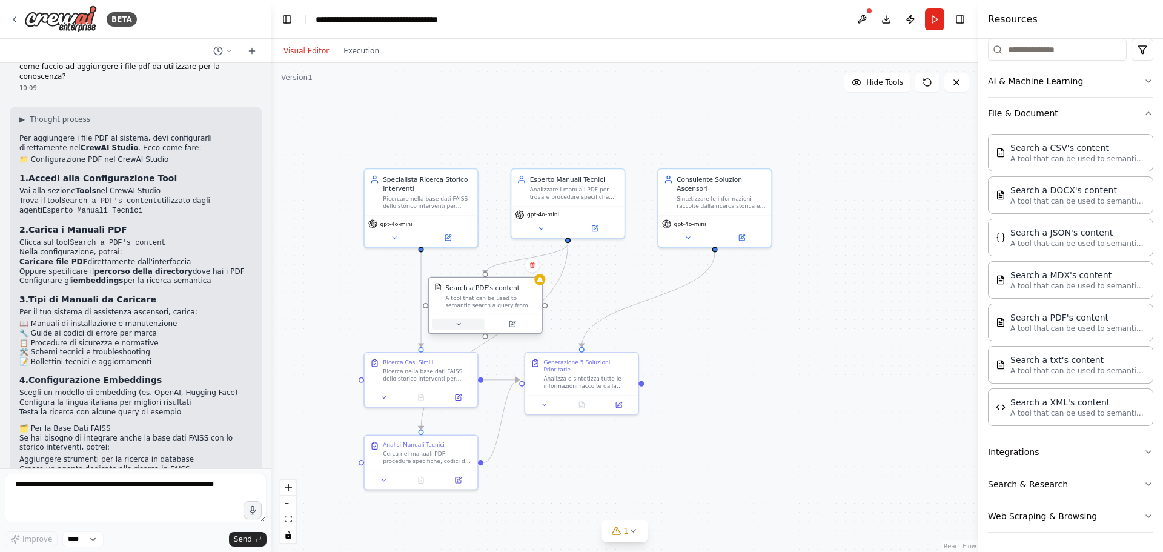
click at [454, 328] on button at bounding box center [458, 324] width 52 height 11
click at [462, 323] on button at bounding box center [458, 324] width 52 height 11
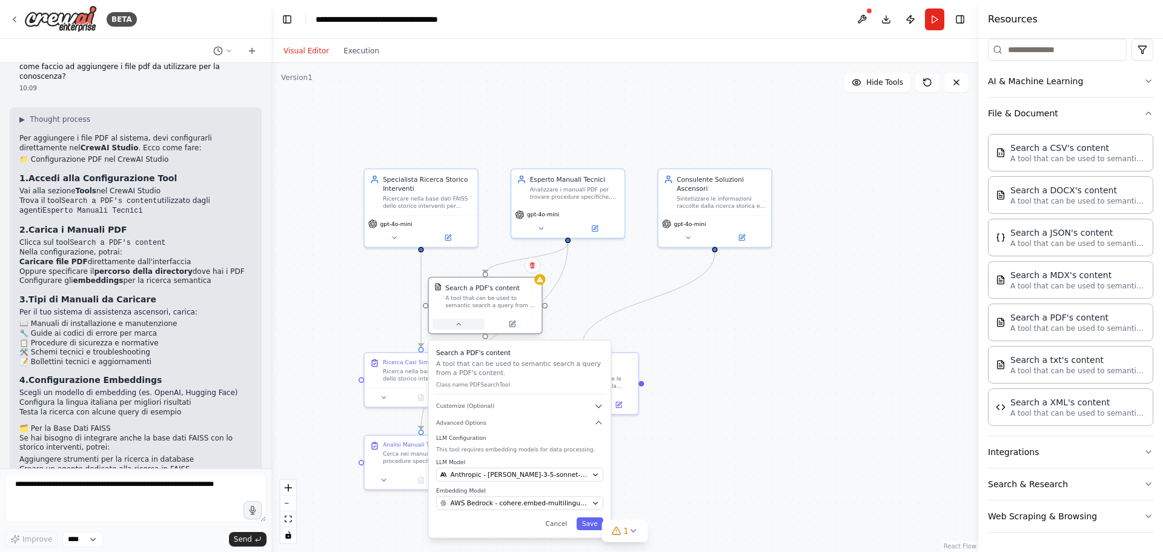
click at [458, 325] on icon at bounding box center [458, 323] width 7 height 7
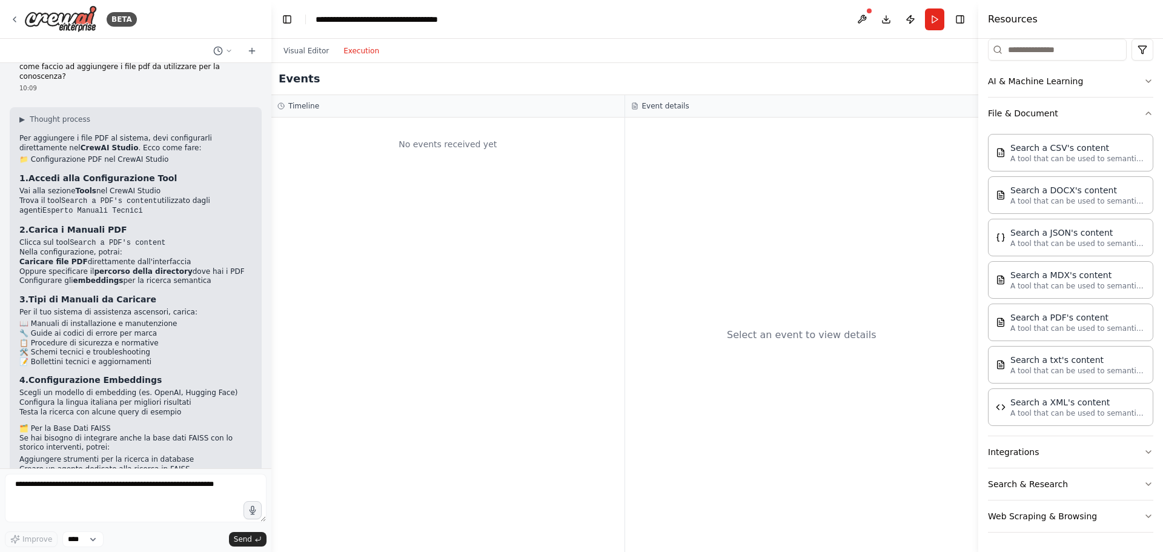
click at [355, 51] on button "Execution" at bounding box center [361, 51] width 50 height 15
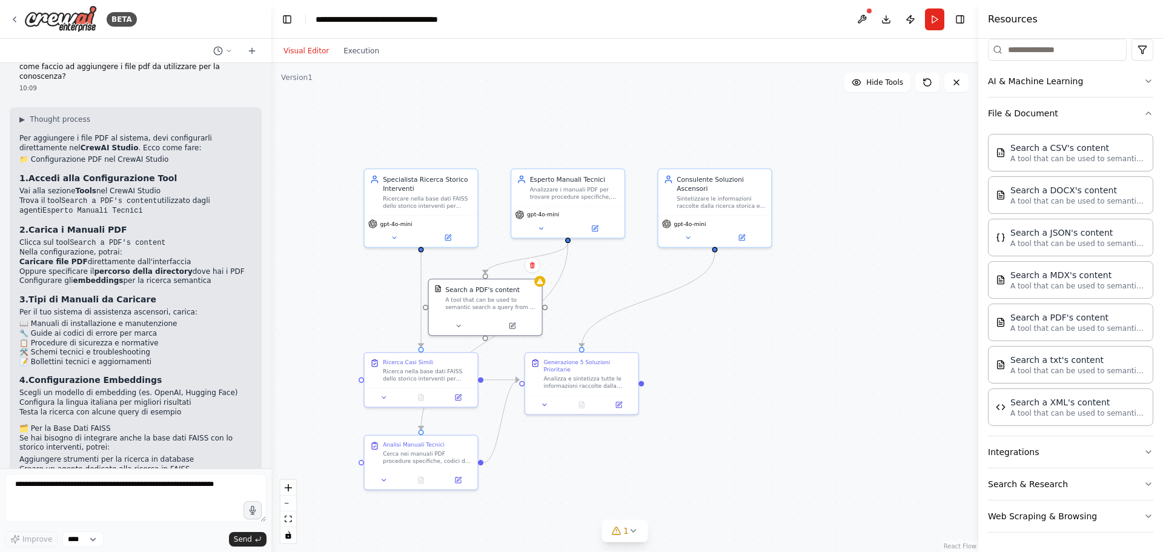
click at [315, 50] on button "Visual Editor" at bounding box center [306, 51] width 60 height 15
click at [506, 312] on div "Search a PDF's content A tool that can be used to semantic search a query from …" at bounding box center [485, 295] width 113 height 37
drag, startPoint x: 506, startPoint y: 312, endPoint x: 469, endPoint y: 303, distance: 37.9
click at [469, 303] on div "A tool that can be used to semantic search a query from a PDF's content." at bounding box center [490, 301] width 91 height 15
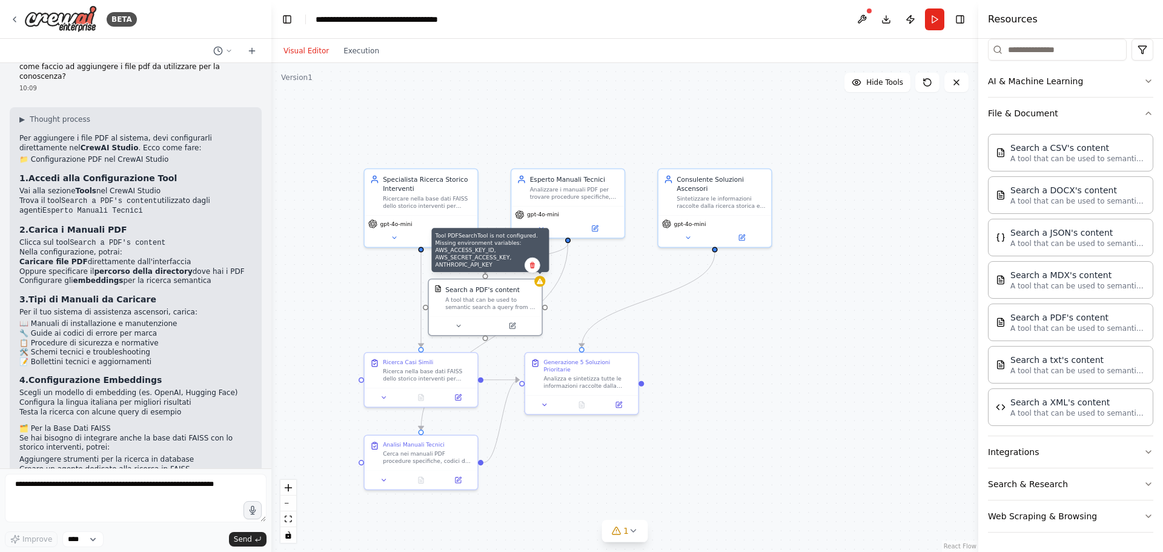
click at [543, 285] on div ".deletable-edge-delete-btn { width: 20px; height: 20px; border: 0px solid #ffff…" at bounding box center [624, 307] width 707 height 489
click at [518, 328] on button at bounding box center [512, 324] width 52 height 11
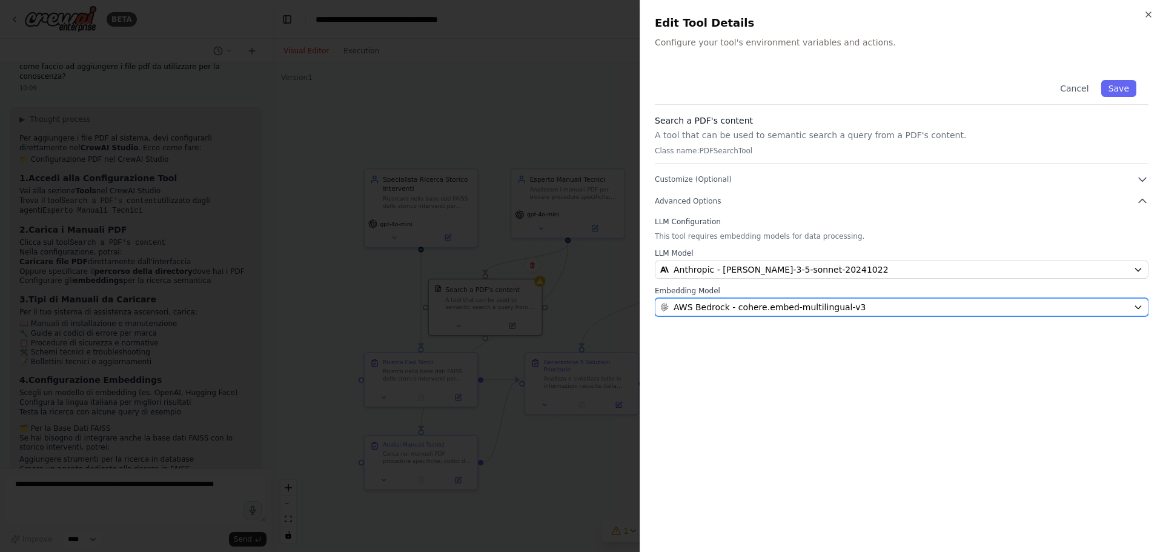
click at [819, 306] on span "AWS Bedrock - cohere.embed-multilingual-v3" at bounding box center [769, 307] width 192 height 12
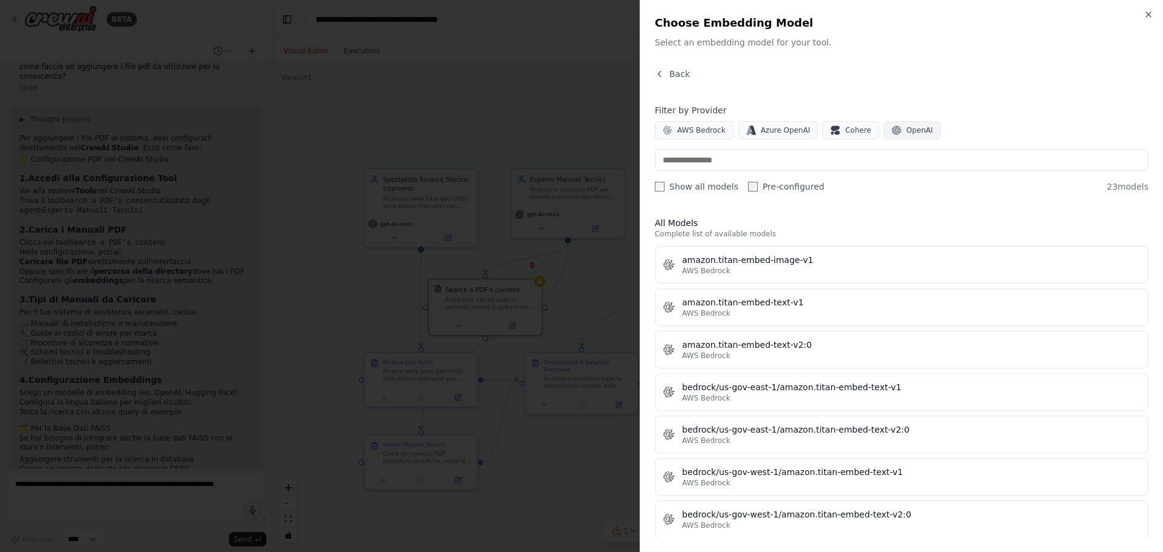
click at [906, 127] on span "OpenAI" at bounding box center [919, 130] width 27 height 10
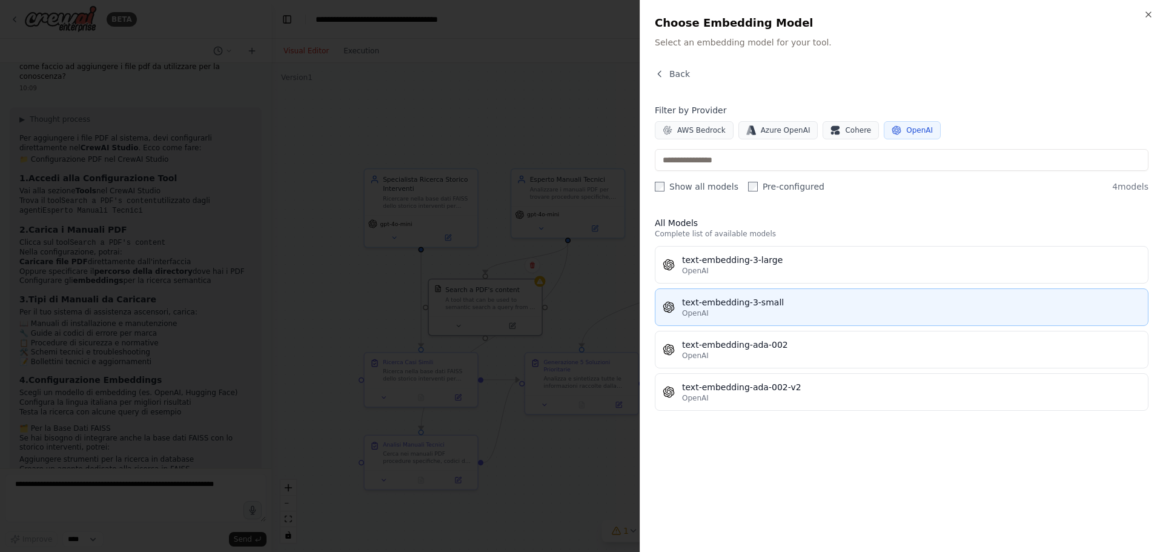
click at [778, 301] on div "text-embedding-3-small" at bounding box center [911, 302] width 458 height 12
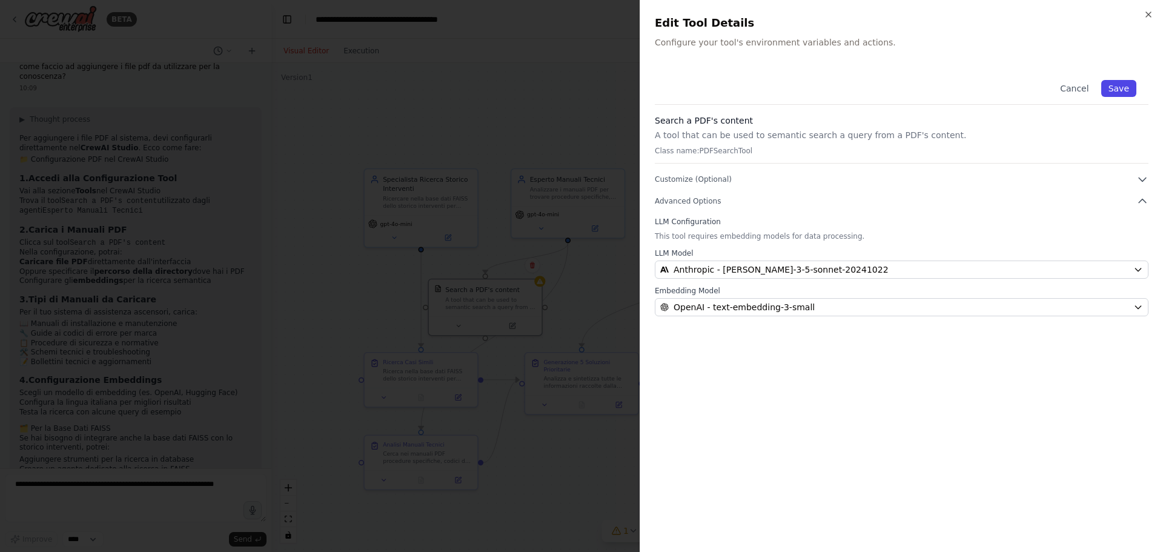
click at [1111, 85] on button "Save" at bounding box center [1118, 88] width 35 height 17
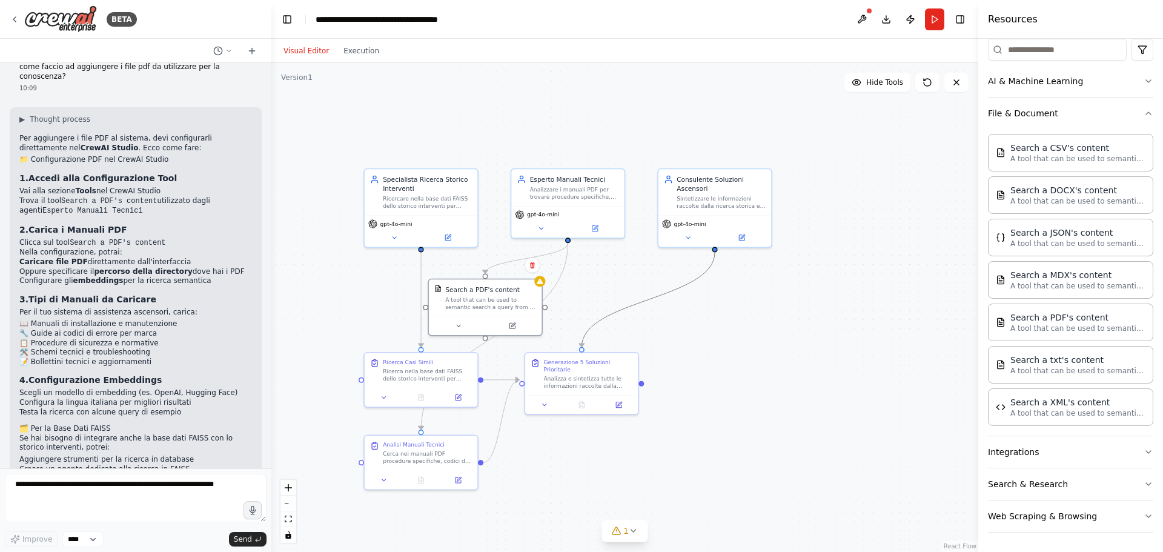
click at [693, 285] on icon "Edge from 35db12fa-fecc-44a8-b7dc-201c3901ad4b to 28a49707-b060-45de-a118-a2e73…" at bounding box center [647, 300] width 133 height 94
click at [542, 283] on div at bounding box center [539, 279] width 11 height 11
click at [471, 331] on div at bounding box center [485, 323] width 113 height 19
click at [537, 287] on div "Search a PDF's content A tool that can be used to semantic search a query from …" at bounding box center [485, 295] width 113 height 37
click at [542, 284] on div at bounding box center [539, 279] width 11 height 11
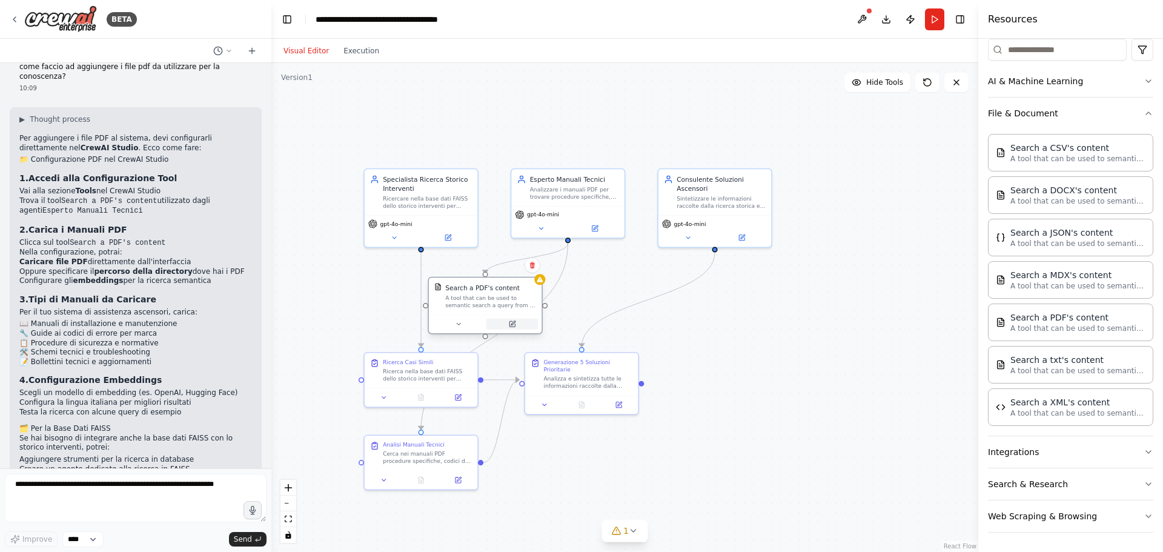
click at [505, 323] on button at bounding box center [512, 324] width 52 height 11
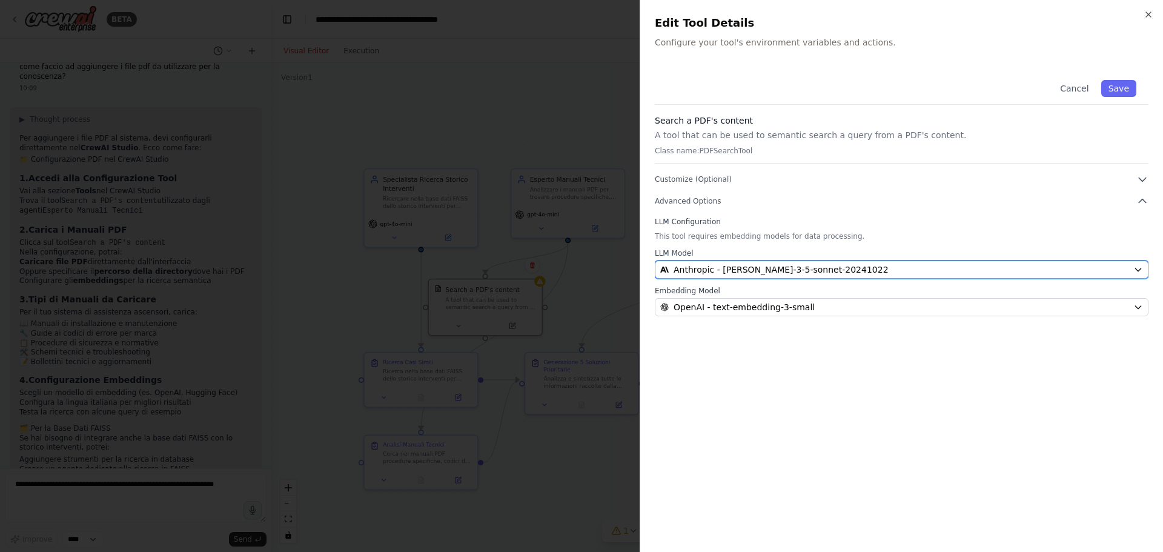
click at [742, 263] on button "Anthropic - claude-3-5-sonnet-20241022" at bounding box center [902, 269] width 494 height 18
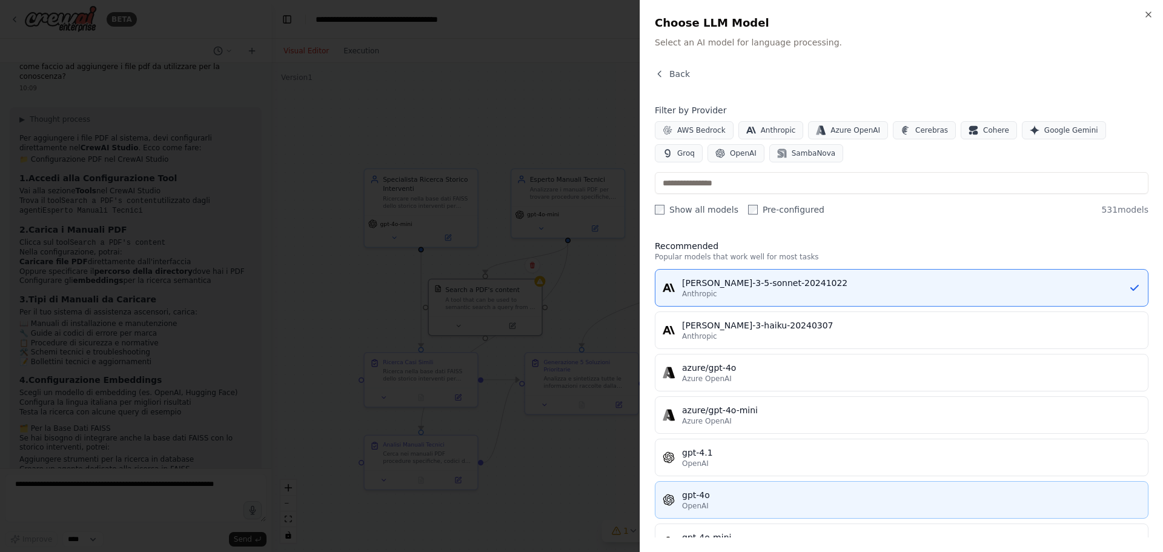
click at [777, 489] on div "gpt-4o" at bounding box center [911, 495] width 458 height 12
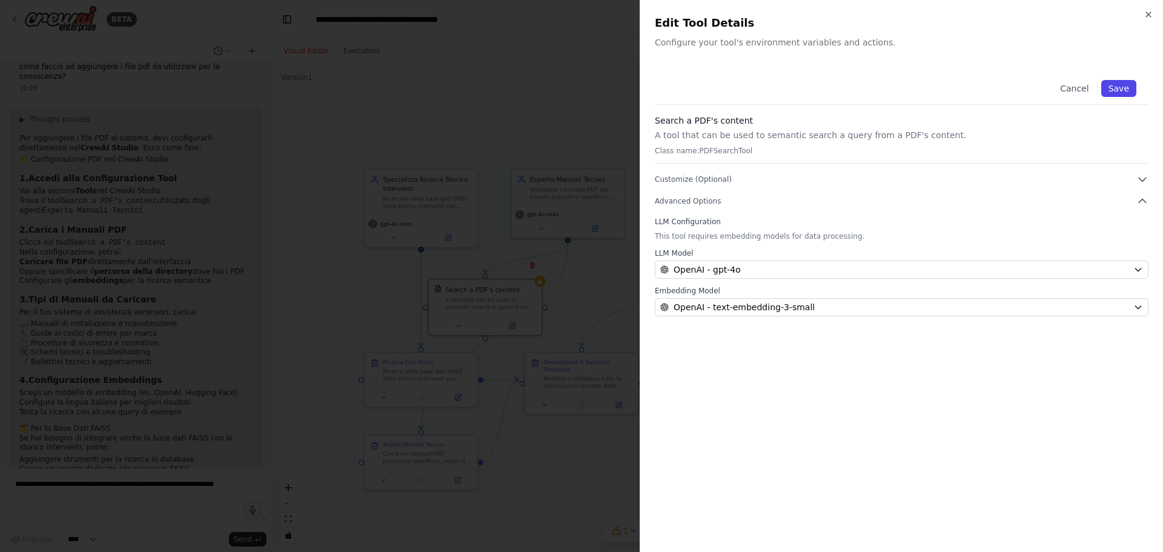
click at [1127, 87] on button "Save" at bounding box center [1118, 88] width 35 height 17
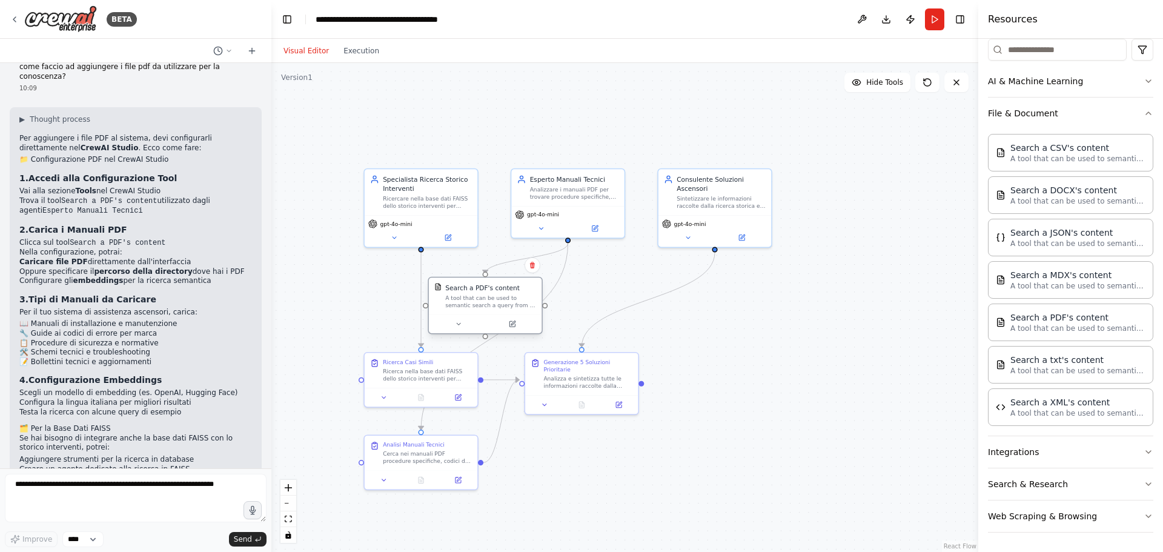
click at [474, 293] on div "Search a PDF's content A tool that can be used to semantic search a query from …" at bounding box center [490, 295] width 91 height 25
click at [486, 301] on div "A tool that can be used to semantic search a query from a PDF's content." at bounding box center [490, 301] width 91 height 15
click at [460, 325] on icon at bounding box center [458, 323] width 7 height 7
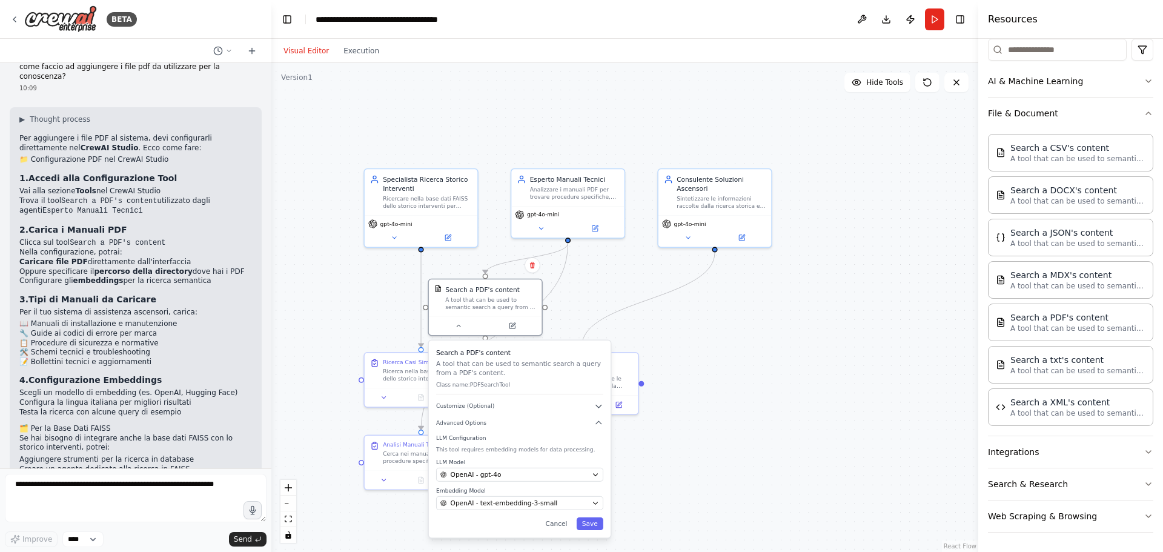
click at [595, 531] on div "Search a PDF's content A tool that can be used to semantic search a query from …" at bounding box center [520, 438] width 182 height 197
click at [600, 532] on div "Search a PDF's content A tool that can be used to semantic search a query from …" at bounding box center [520, 438] width 182 height 197
click at [599, 522] on button "Save" at bounding box center [590, 523] width 27 height 13
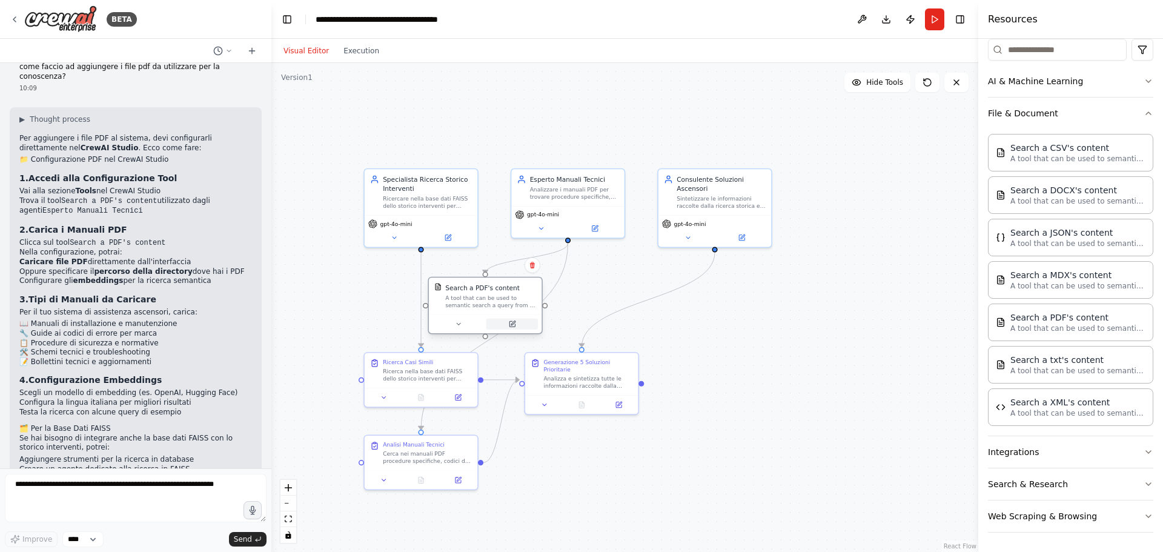
click at [516, 329] on button at bounding box center [512, 324] width 52 height 11
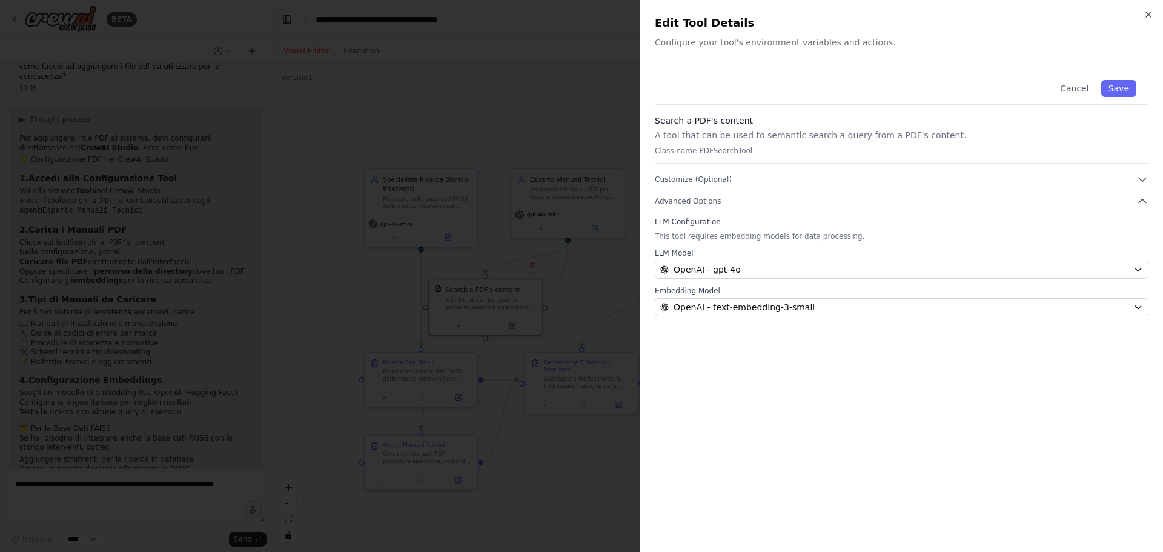
click at [743, 233] on p "This tool requires embedding models for data processing." at bounding box center [902, 236] width 494 height 10
click at [1145, 200] on icon "button" at bounding box center [1142, 201] width 12 height 12
click at [1142, 177] on icon "button" at bounding box center [1142, 179] width 12 height 12
click at [669, 208] on button "button" at bounding box center [666, 213] width 22 height 12
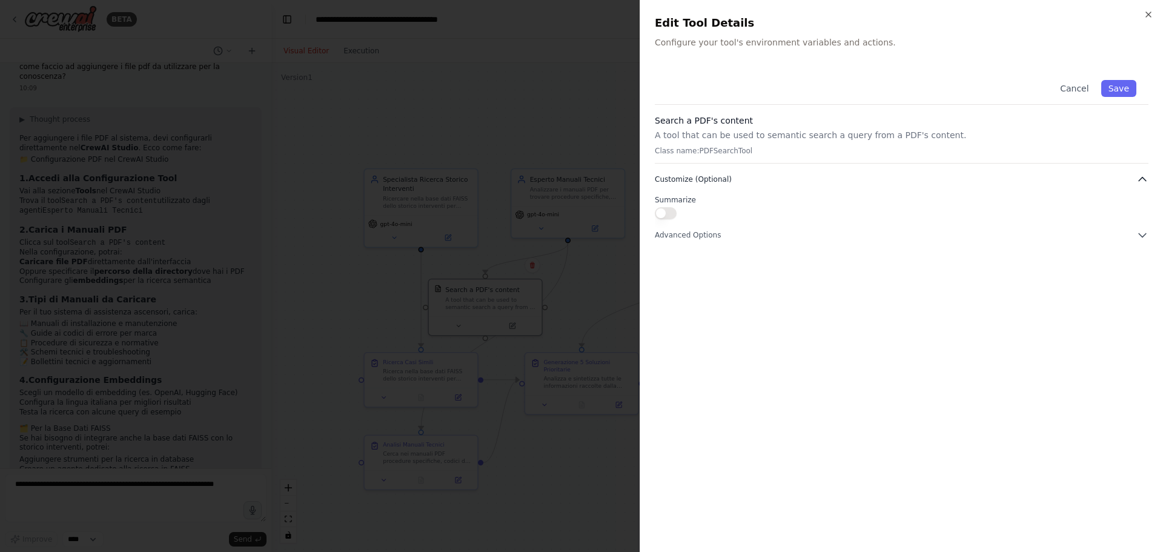
click at [1144, 177] on icon "button" at bounding box center [1142, 179] width 12 height 12
click at [824, 150] on p "Class name: PDFSearchTool" at bounding box center [902, 151] width 494 height 10
click at [755, 142] on div "Search a PDF's content A tool that can be used to semantic search a query from …" at bounding box center [902, 138] width 494 height 49
click at [755, 144] on div "Search a PDF's content A tool that can be used to semantic search a query from …" at bounding box center [902, 138] width 494 height 49
click at [749, 145] on div "Search a PDF's content A tool that can be used to semantic search a query from …" at bounding box center [902, 138] width 494 height 49
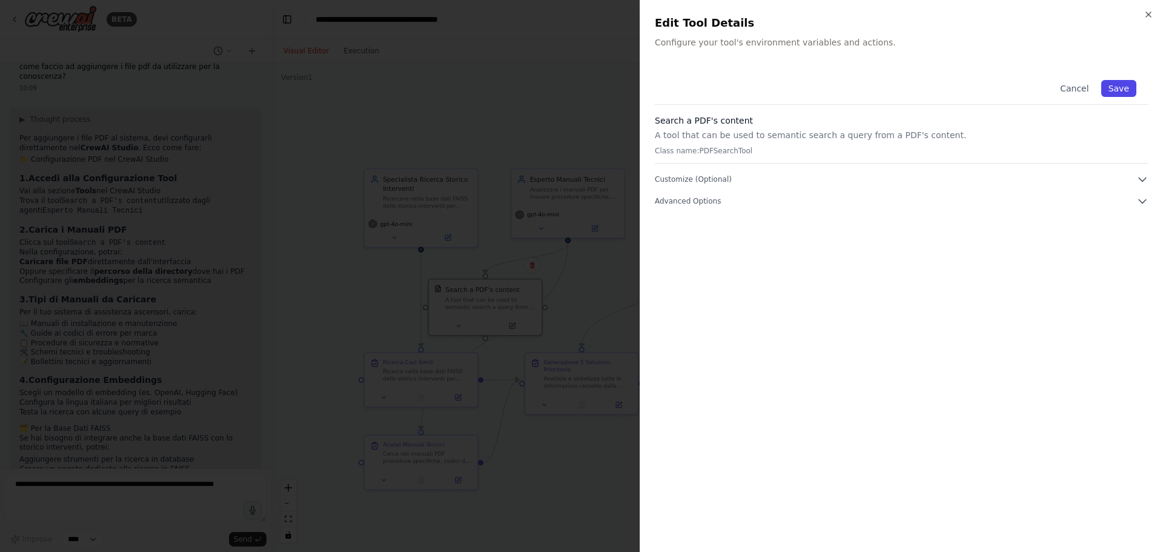
click at [1123, 81] on button "Save" at bounding box center [1118, 88] width 35 height 17
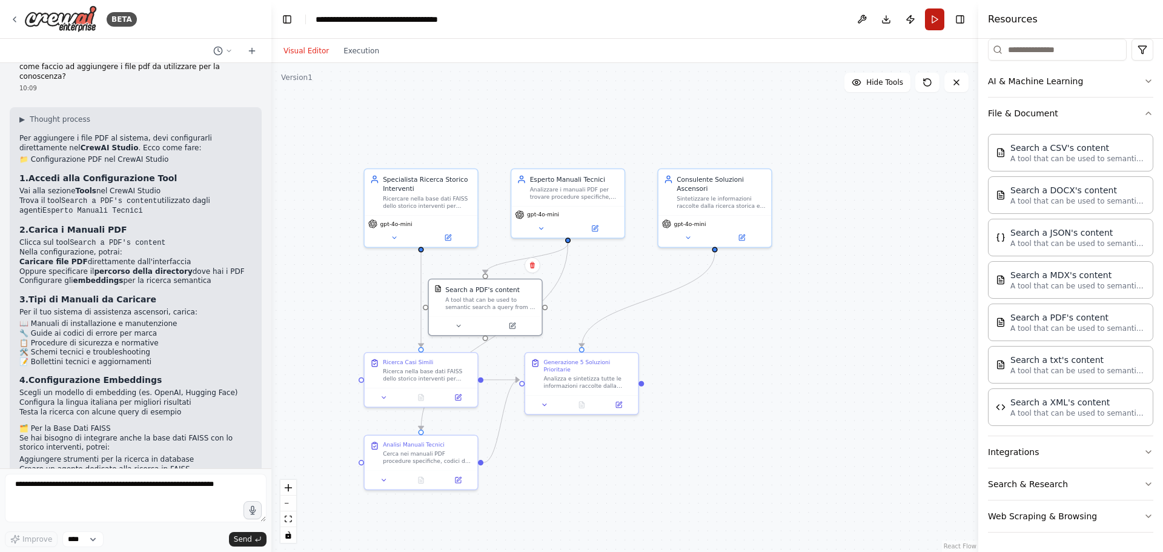
click at [937, 22] on button "Run" at bounding box center [934, 19] width 19 height 22
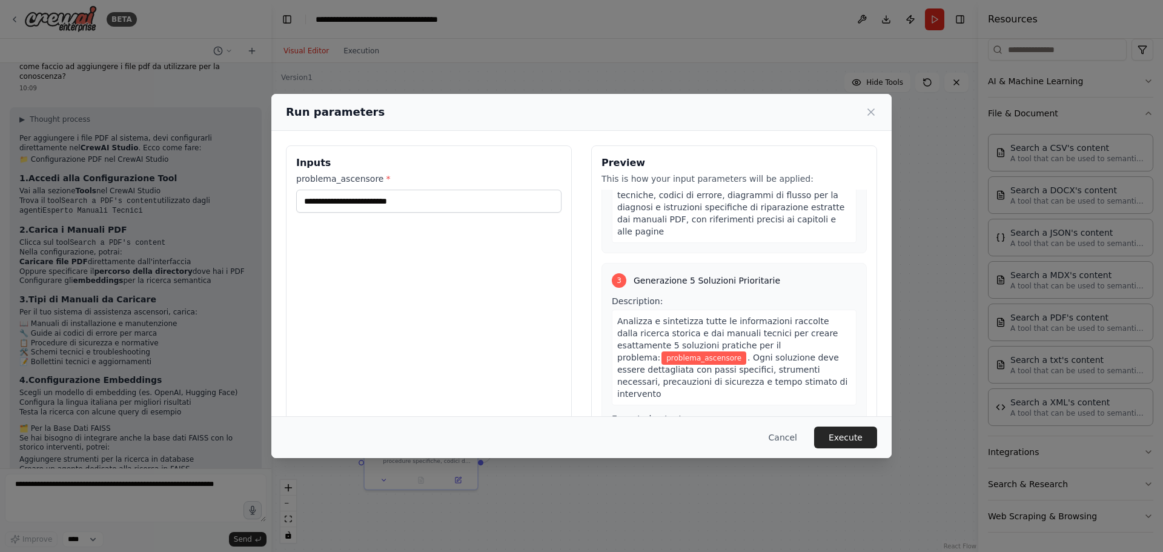
scroll to position [476, 0]
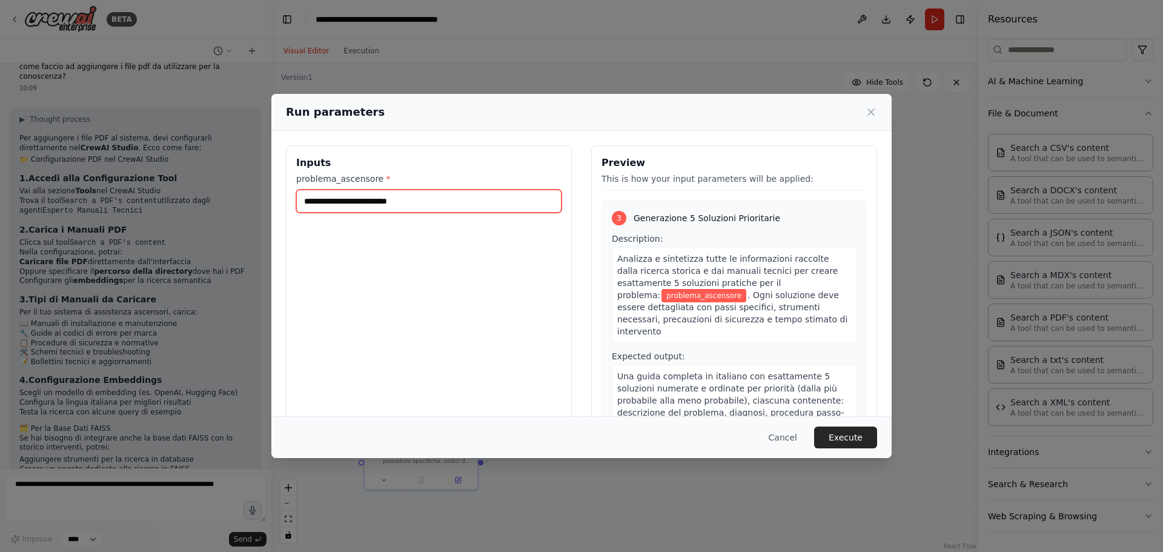
click at [405, 198] on input "problema_ascensore *" at bounding box center [428, 201] width 265 height 23
click at [873, 111] on icon at bounding box center [871, 112] width 6 height 6
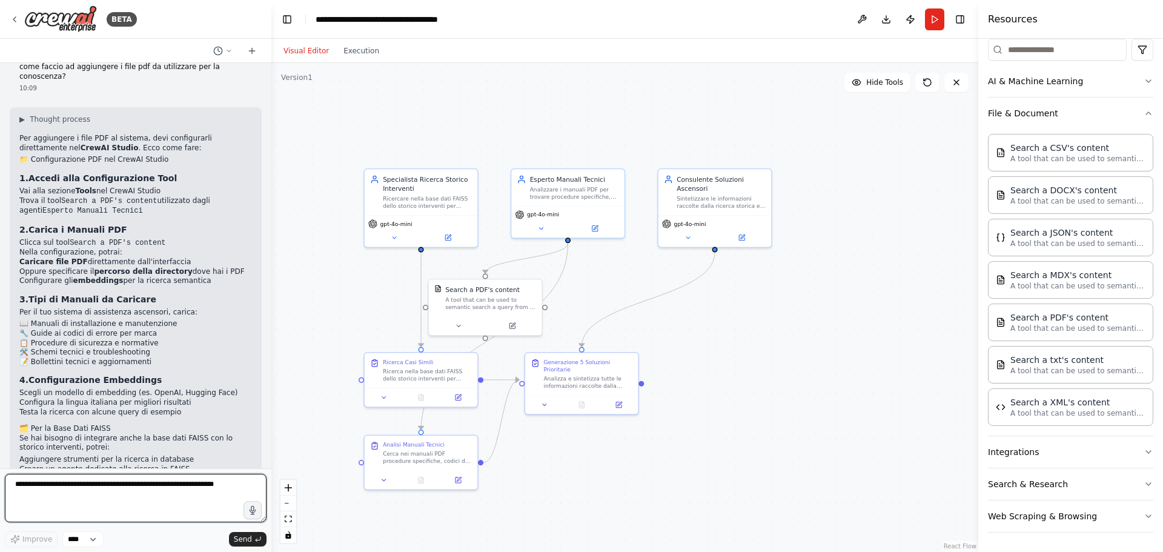
click at [82, 509] on textarea at bounding box center [136, 498] width 262 height 48
type textarea "**********"
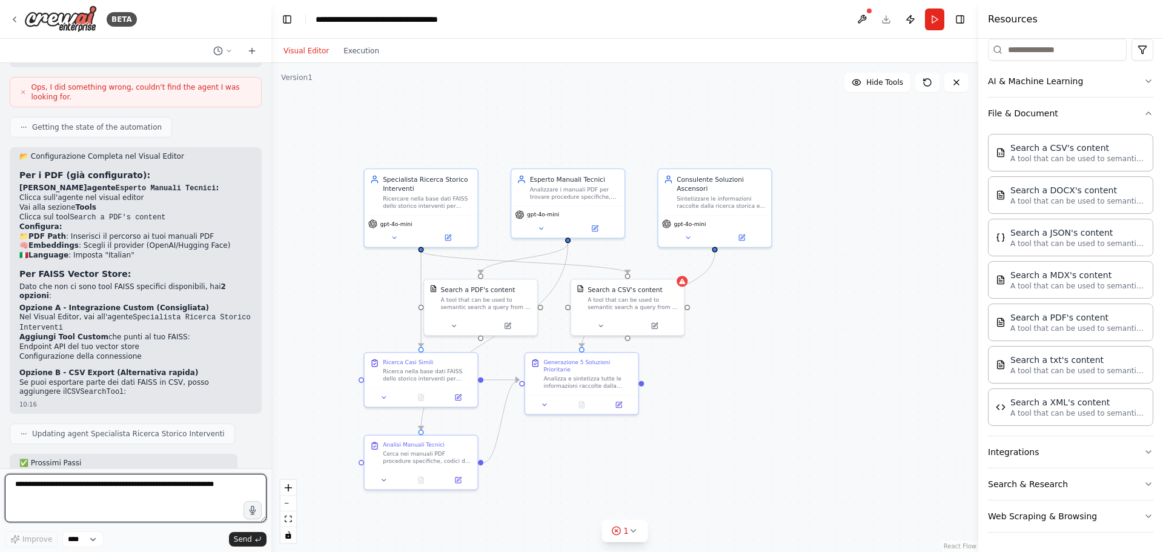
scroll to position [2045, 0]
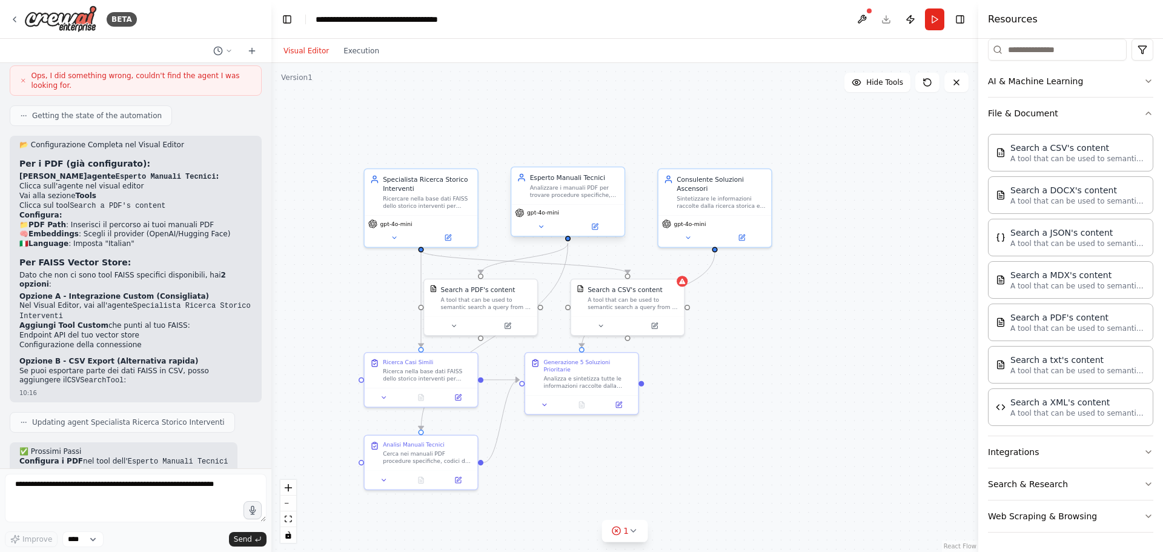
click at [580, 197] on div "Analizzare i manuali PDF per trovare procedure specifiche, codici di errore e s…" at bounding box center [574, 191] width 89 height 15
click at [584, 191] on div "Analizzare i manuali PDF per trovare procedure specifiche, codici di errore e s…" at bounding box center [574, 191] width 89 height 15
click at [600, 230] on button at bounding box center [595, 226] width 52 height 11
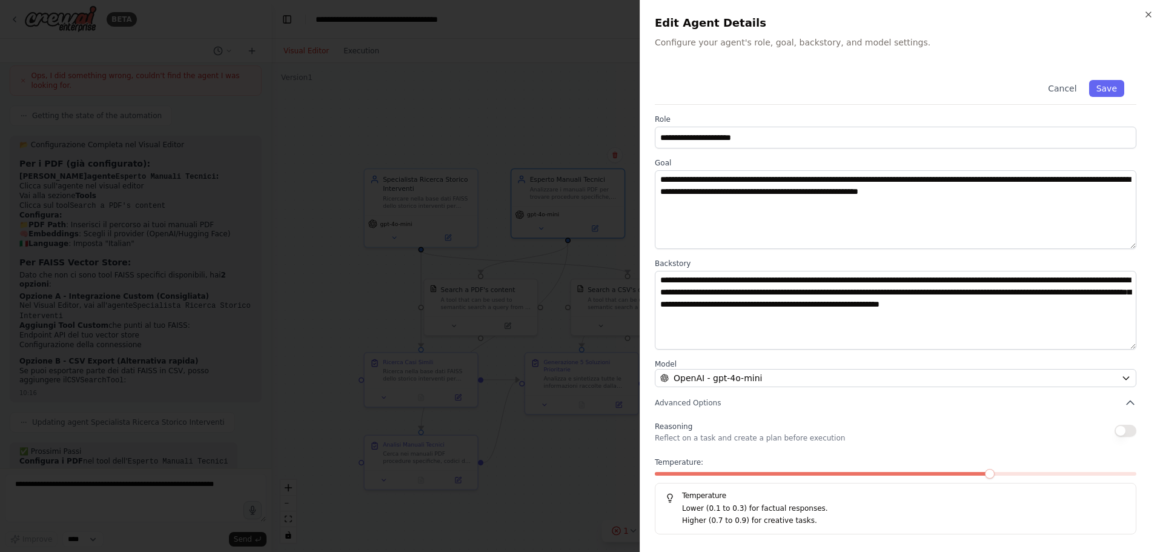
click at [137, 211] on div at bounding box center [581, 276] width 1163 height 552
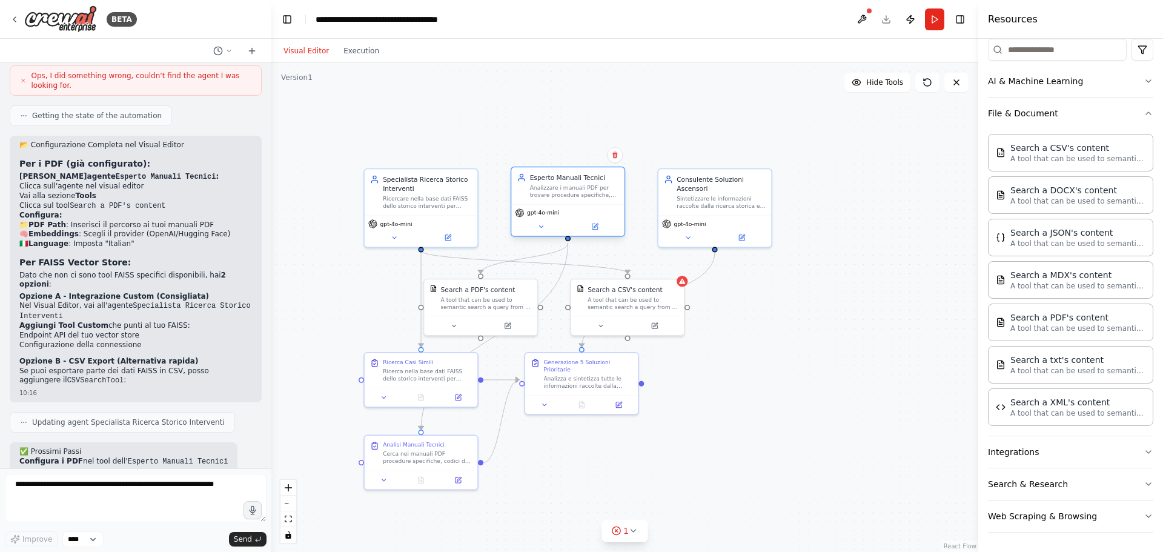
click at [584, 190] on div "Analizzare i manuali PDF per trovare procedure specifiche, codici di errore e s…" at bounding box center [574, 191] width 89 height 15
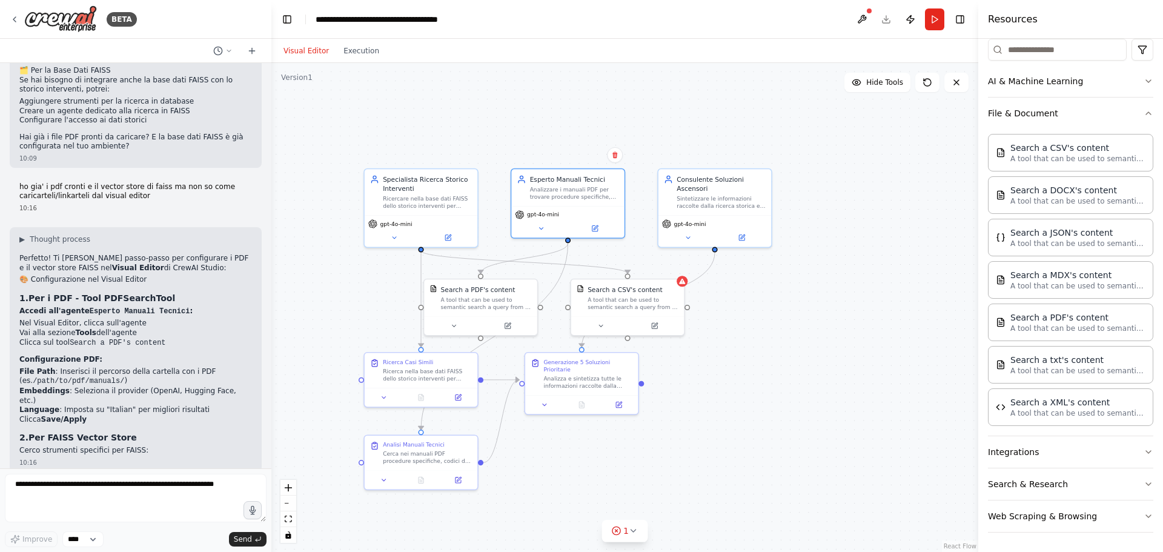
scroll to position [1500, 0]
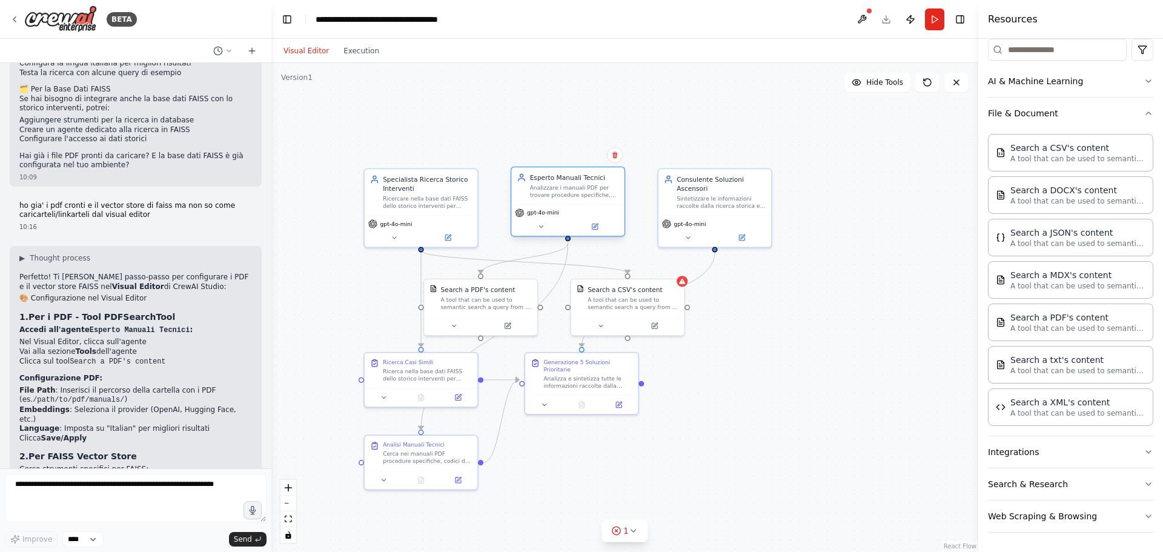
click at [578, 189] on div "Analizzare i manuali PDF per trovare procedure specifiche, codici di errore e s…" at bounding box center [574, 191] width 89 height 15
click at [597, 224] on icon at bounding box center [596, 225] width 4 height 4
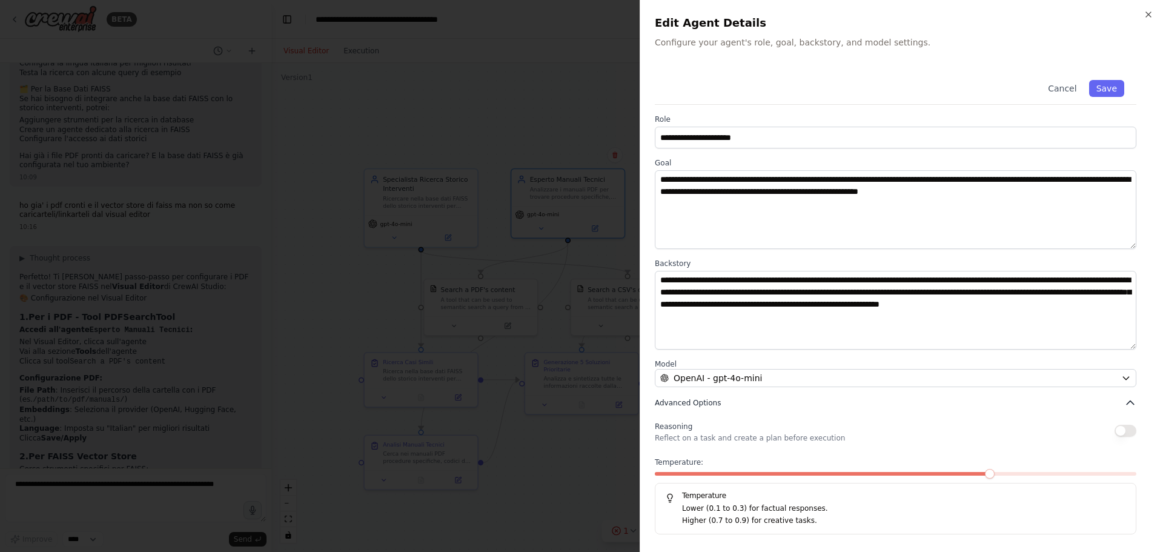
click at [692, 400] on span "Advanced Options" at bounding box center [688, 403] width 66 height 10
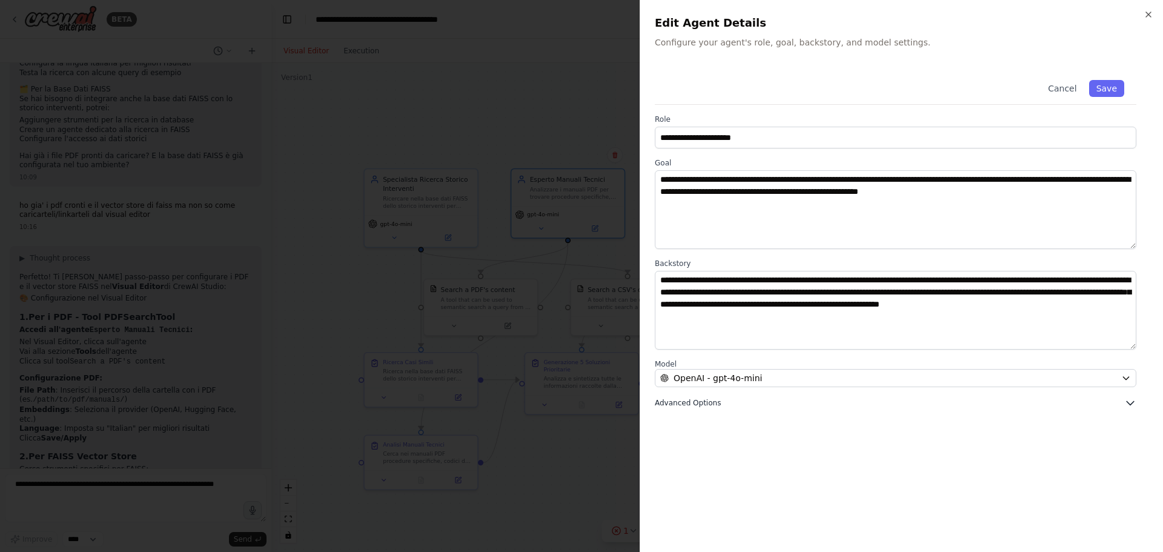
click at [692, 400] on span "Advanced Options" at bounding box center [688, 403] width 66 height 10
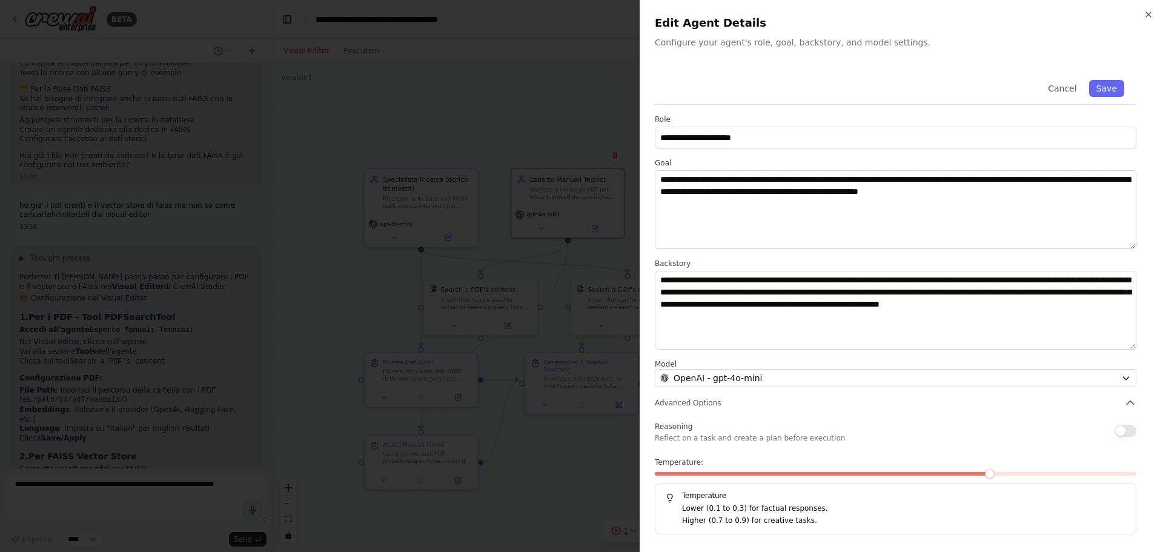
click at [760, 36] on p "Configure your agent's role, goal, backstory, and model settings." at bounding box center [902, 42] width 494 height 12
click at [1153, 18] on icon "button" at bounding box center [1148, 15] width 10 height 10
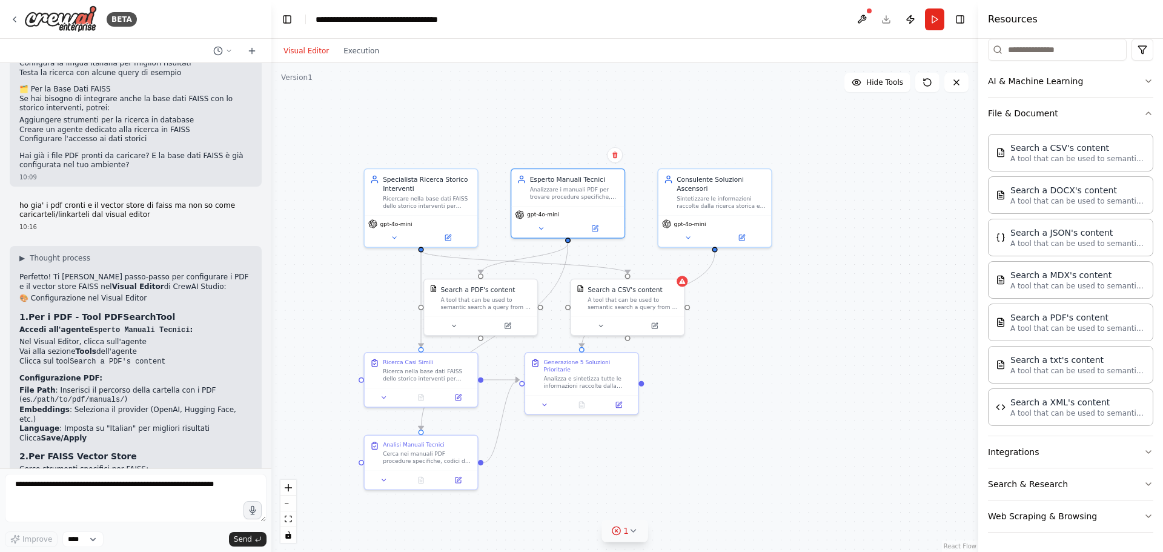
click at [624, 531] on span "1" at bounding box center [625, 530] width 5 height 12
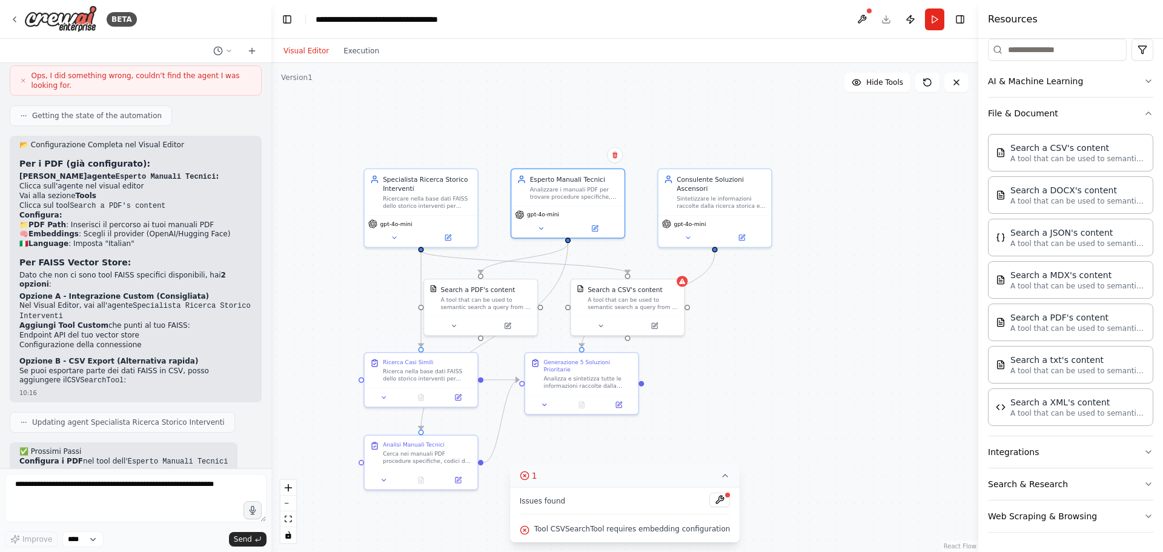
click at [718, 483] on button "1" at bounding box center [625, 476] width 230 height 22
click at [781, 399] on div ".deletable-edge-delete-btn { width: 20px; height: 20px; border: 0px solid #ffff…" at bounding box center [624, 307] width 707 height 489
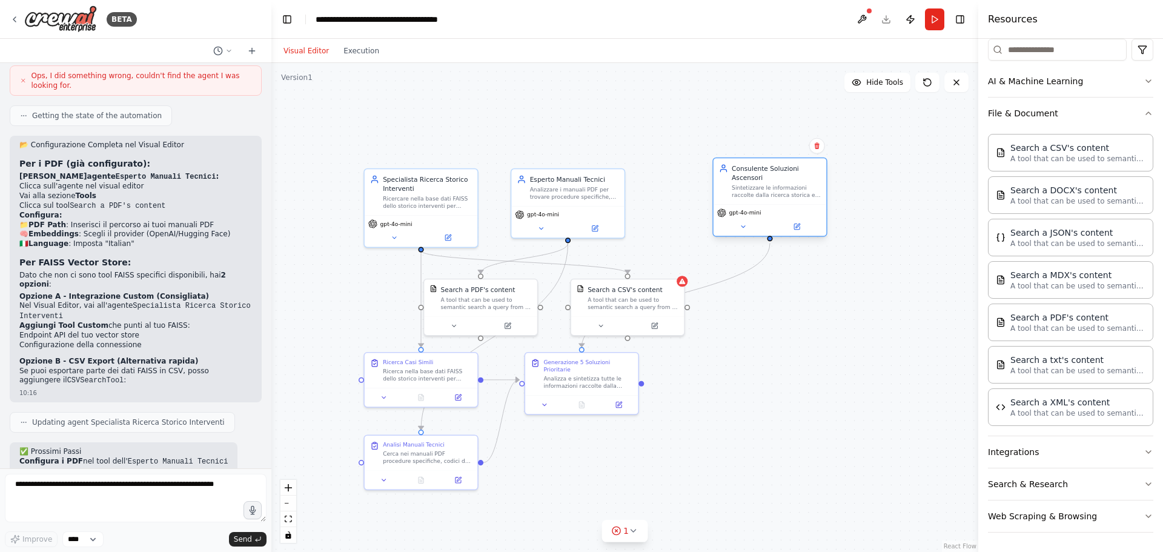
drag, startPoint x: 725, startPoint y: 182, endPoint x: 866, endPoint y: 150, distance: 144.7
click at [821, 164] on div "Consulente Soluzioni Ascensori" at bounding box center [776, 173] width 89 height 18
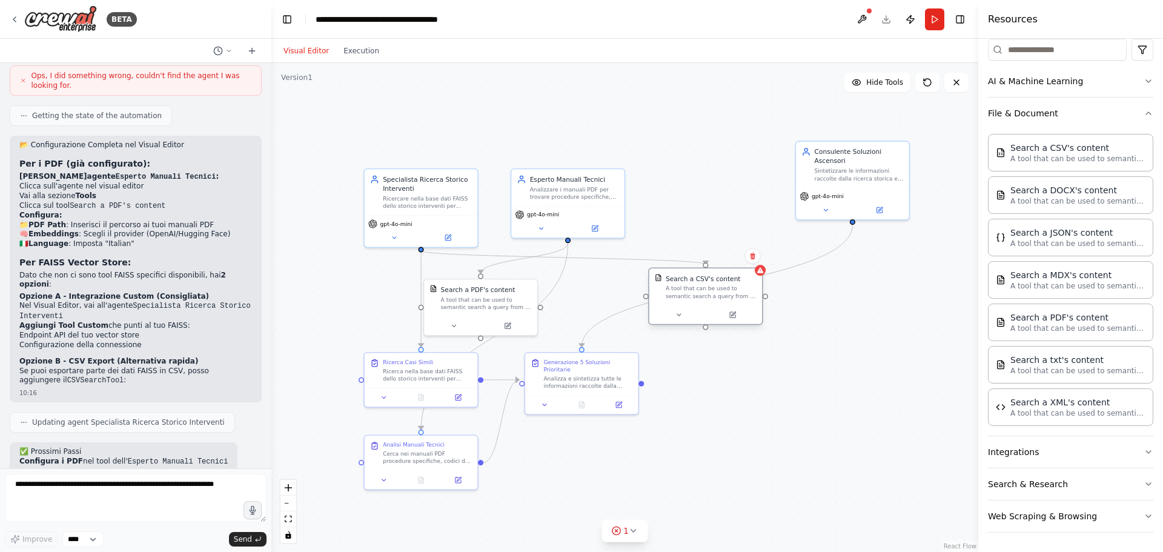
drag, startPoint x: 635, startPoint y: 310, endPoint x: 746, endPoint y: 297, distance: 111.6
click at [746, 297] on div "Search a CSV's content A tool that can be used to semantic search a query from …" at bounding box center [705, 286] width 113 height 37
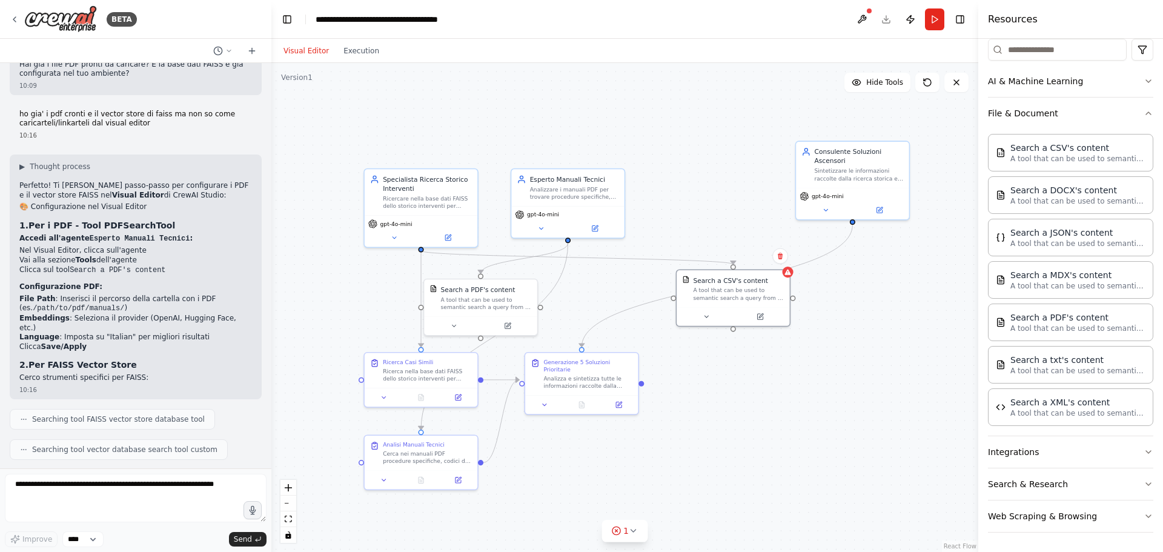
scroll to position [1560, 0]
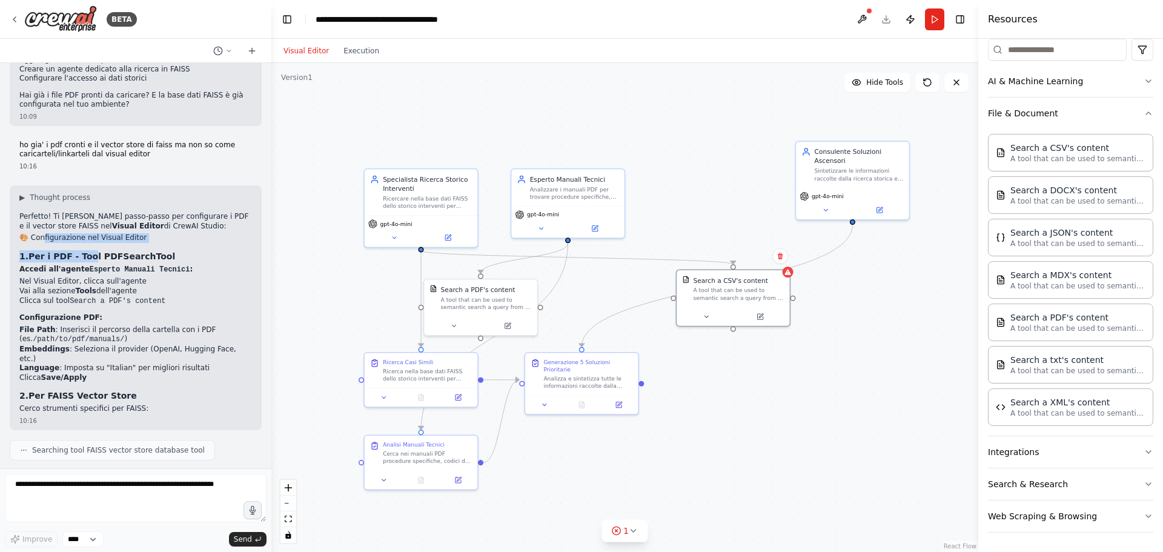
drag, startPoint x: 42, startPoint y: 170, endPoint x: 89, endPoint y: 182, distance: 48.0
click at [89, 193] on div "▶ Thought process Perfetto! Ti guido passo-passo per configurare i PDF e il vec…" at bounding box center [135, 303] width 233 height 221
click at [303, 86] on div ".deletable-edge-delete-btn { width: 20px; height: 20px; border: 0px solid #ffff…" at bounding box center [624, 307] width 707 height 489
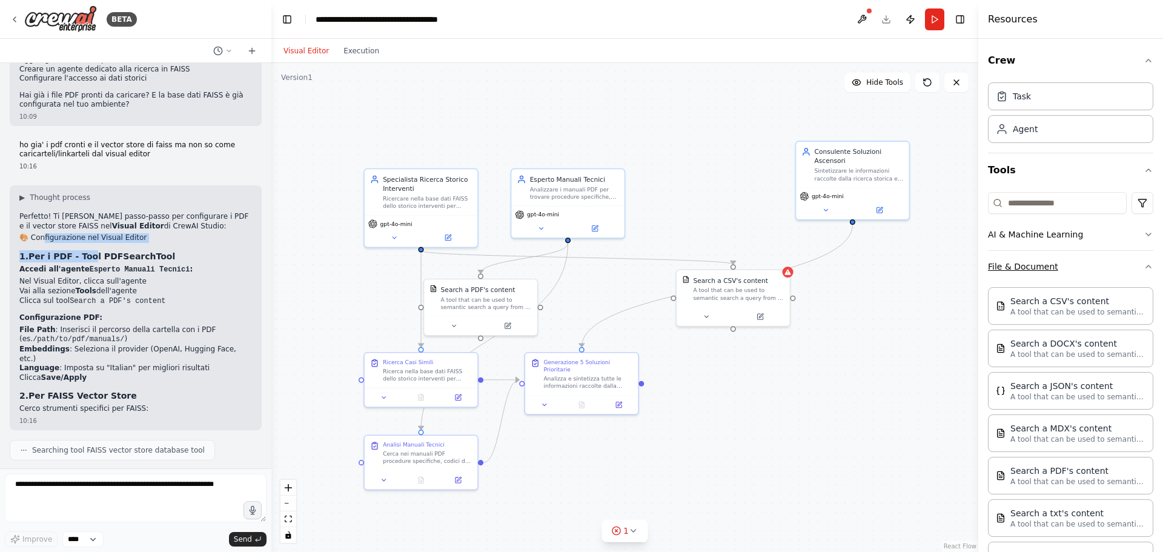
click at [1131, 265] on button "File & Document" at bounding box center [1070, 266] width 165 height 31
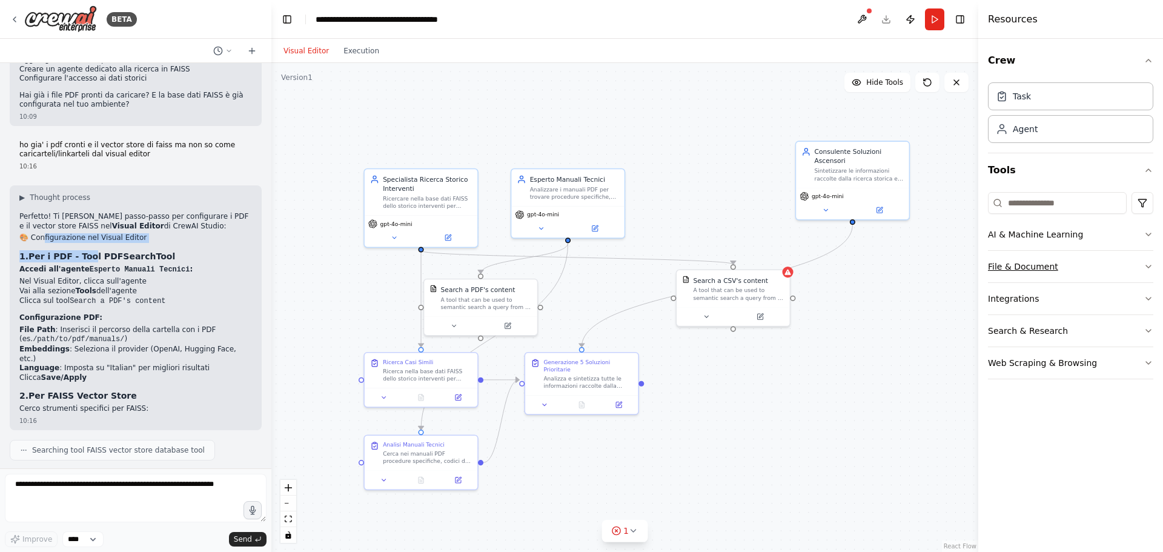
click at [1005, 266] on button "File & Document" at bounding box center [1070, 266] width 165 height 31
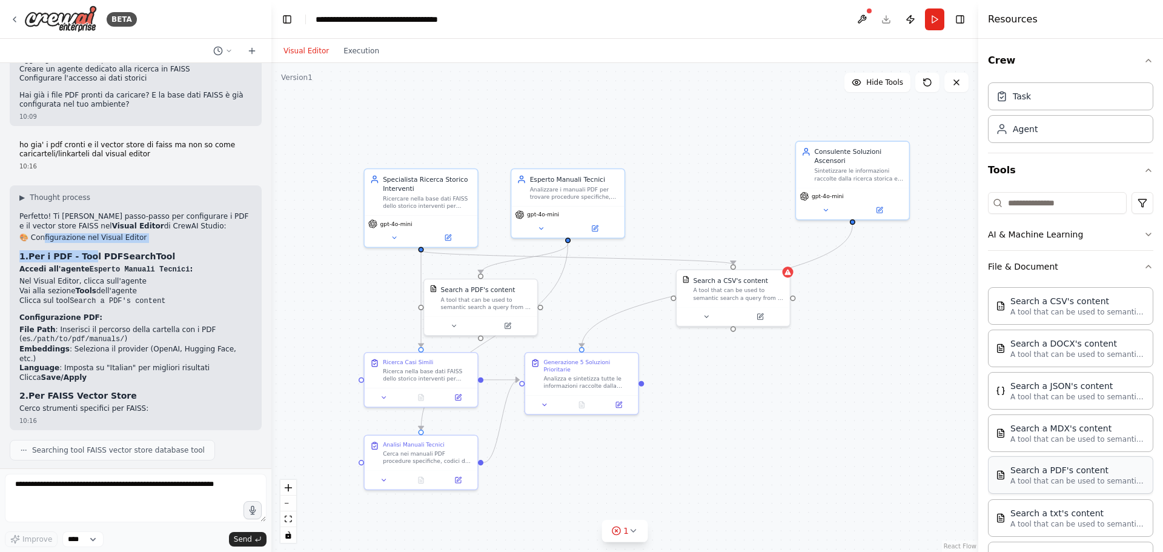
click at [1066, 478] on p "A tool that can be used to semantic search a query from a PDF's content." at bounding box center [1076, 481] width 133 height 10
drag, startPoint x: 1066, startPoint y: 478, endPoint x: 801, endPoint y: 422, distance: 271.1
click at [801, 422] on div ".deletable-edge-delete-btn { width: 20px; height: 20px; border: 0px solid #ffff…" at bounding box center [624, 307] width 707 height 489
click at [574, 194] on div "Analizzare i manuali PDF per trovare procedure specifiche, codici di errore e s…" at bounding box center [574, 191] width 89 height 15
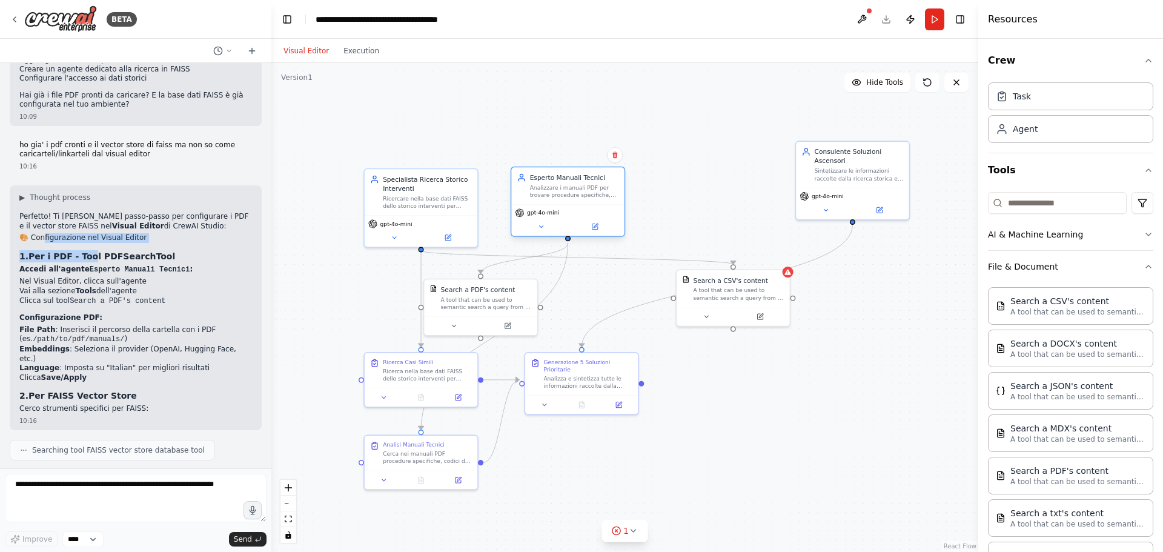
click at [574, 194] on div "Analizzare i manuali PDF per trovare procedure specifiche, codici di errore e s…" at bounding box center [574, 191] width 89 height 15
drag, startPoint x: 574, startPoint y: 194, endPoint x: 546, endPoint y: 196, distance: 27.9
click at [546, 196] on div "Analizzare i manuali PDF per trovare procedure specifiche, codici di errore e s…" at bounding box center [574, 191] width 89 height 15
click at [541, 223] on icon at bounding box center [540, 226] width 7 height 7
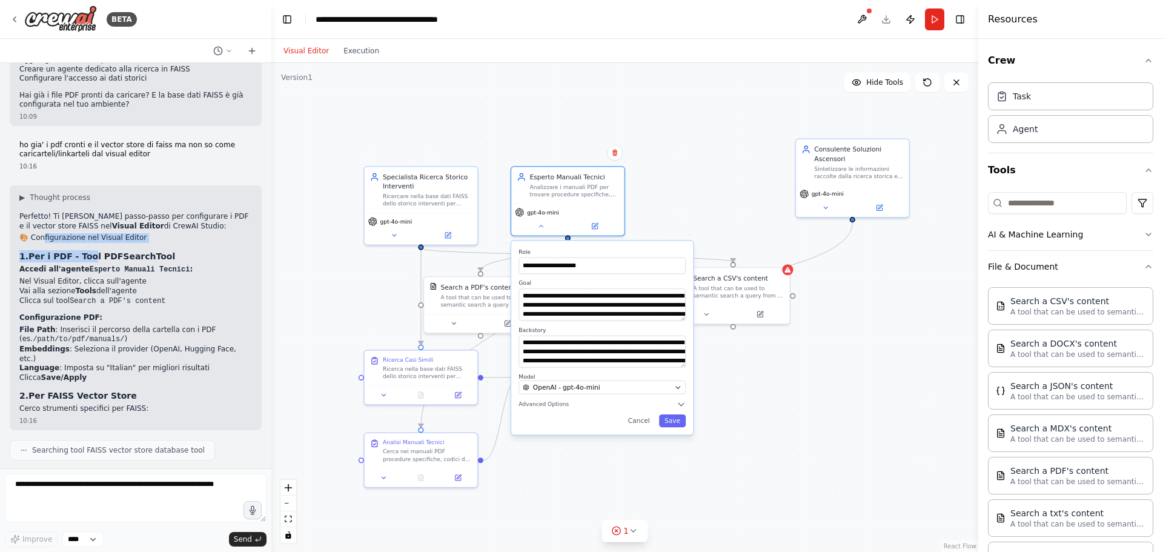
click at [574, 411] on div "**********" at bounding box center [602, 338] width 182 height 194
click at [540, 411] on div "**********" at bounding box center [602, 338] width 182 height 194
click at [681, 409] on div "**********" at bounding box center [602, 338] width 182 height 194
click at [685, 409] on div "**********" at bounding box center [602, 338] width 182 height 194
click at [683, 411] on div "**********" at bounding box center [602, 338] width 182 height 194
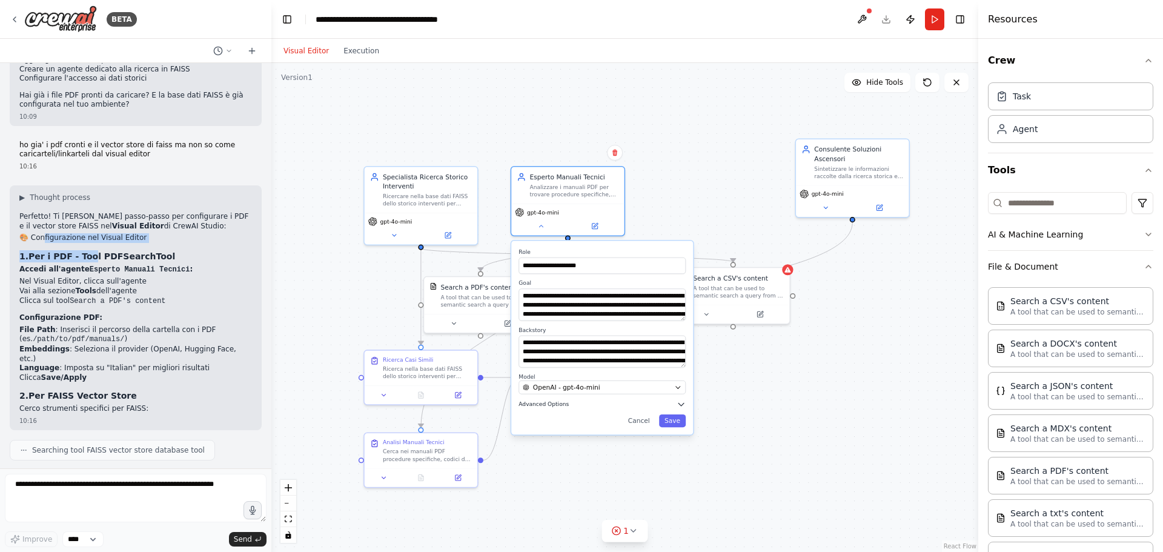
click at [683, 404] on icon "button" at bounding box center [680, 404] width 5 height 2
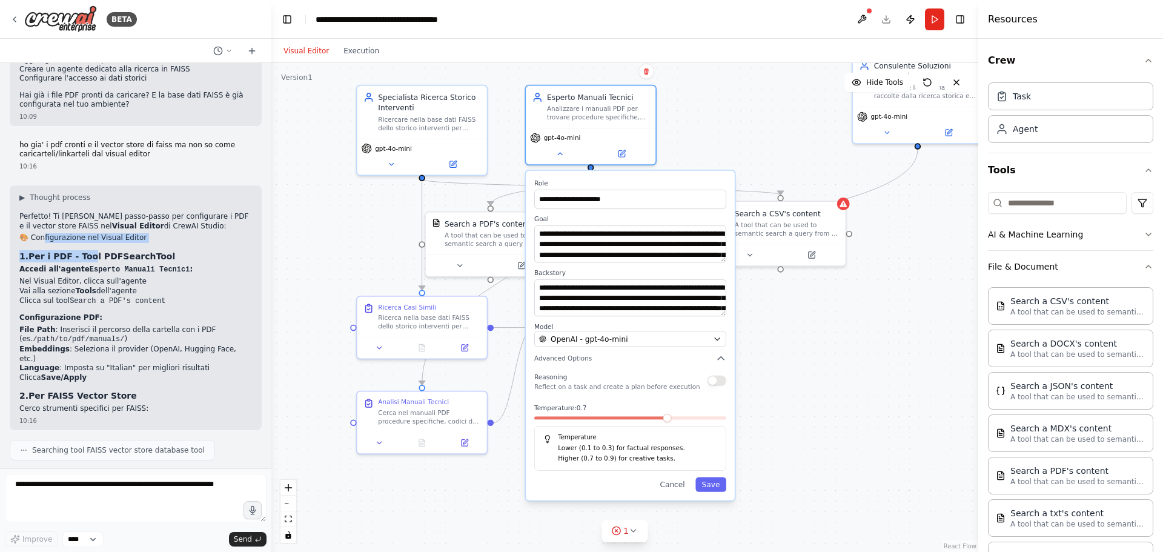
drag, startPoint x: 847, startPoint y: 414, endPoint x: 885, endPoint y: 399, distance: 40.3
click at [885, 399] on div ".deletable-edge-delete-btn { width: 20px; height: 20px; border: 0px solid #ffff…" at bounding box center [624, 307] width 707 height 489
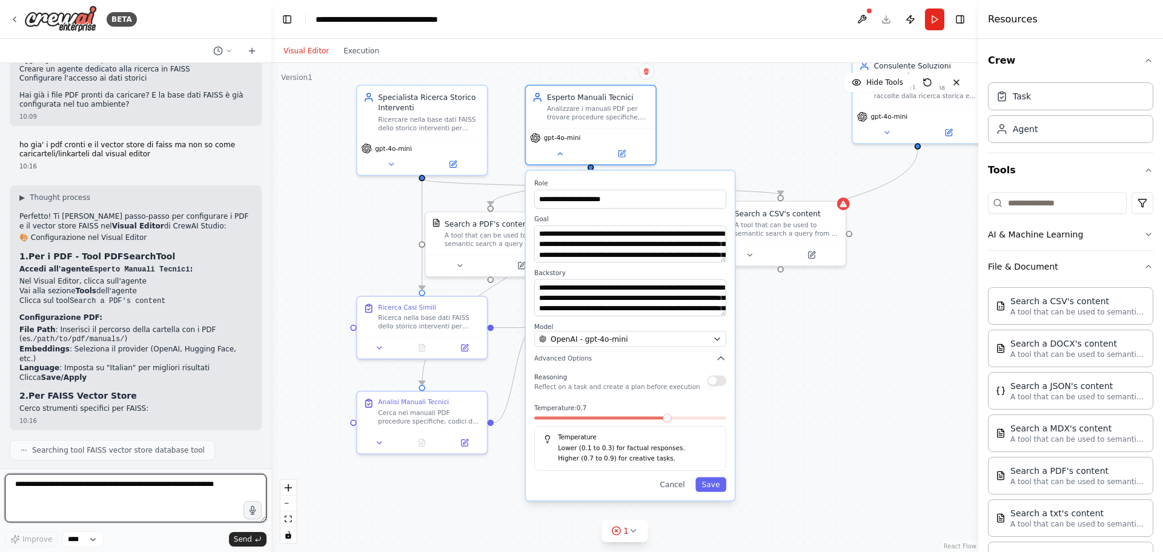
click at [118, 497] on textarea at bounding box center [136, 498] width 262 height 48
click at [675, 492] on div "**********" at bounding box center [630, 335] width 209 height 329
click at [678, 485] on button "Cancel" at bounding box center [672, 484] width 38 height 15
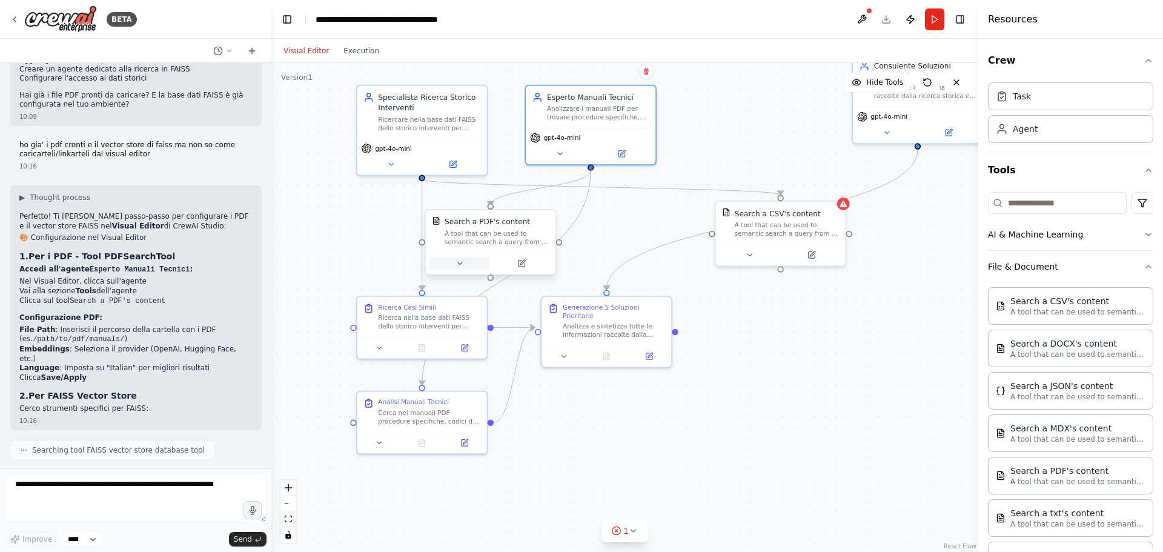
click at [460, 265] on icon at bounding box center [459, 263] width 8 height 8
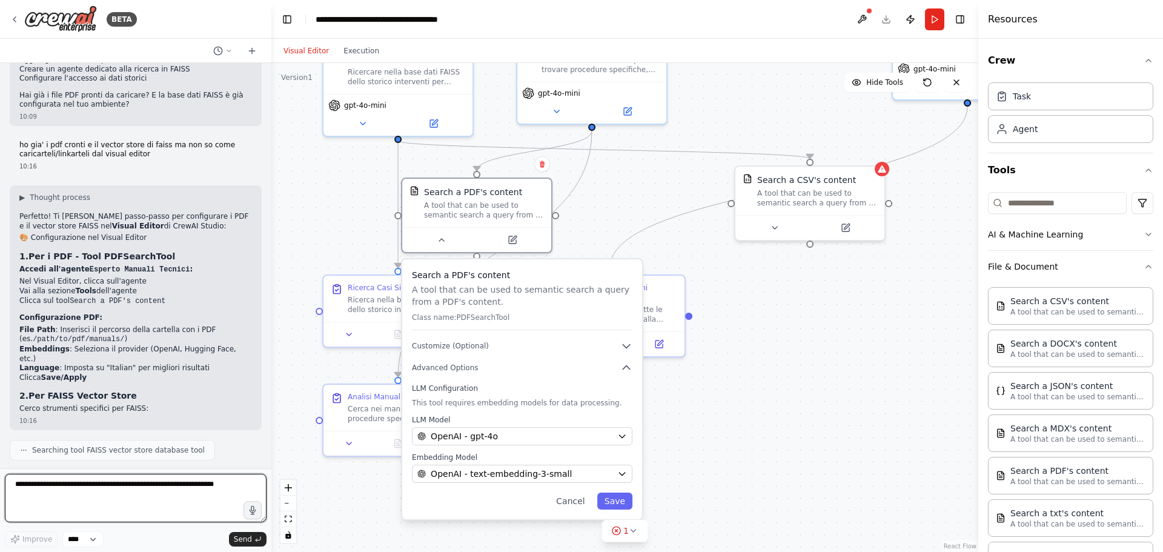
click at [68, 485] on textarea at bounding box center [136, 498] width 262 height 48
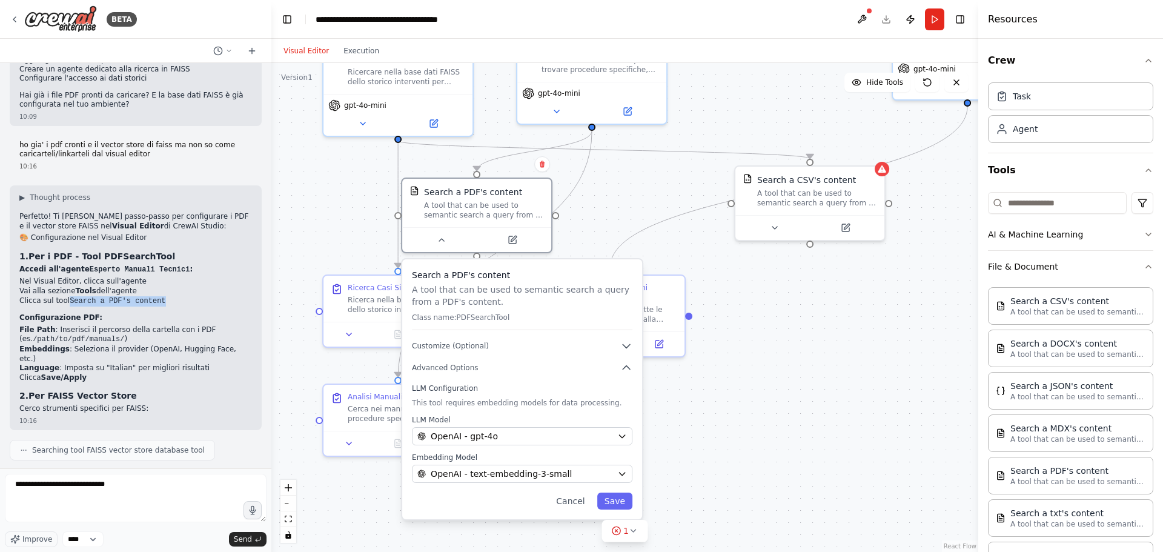
drag, startPoint x: 65, startPoint y: 236, endPoint x: 155, endPoint y: 237, distance: 89.6
click at [155, 296] on li "Clicca sul tool Search a PDF's content" at bounding box center [135, 301] width 233 height 10
copy code "Search a PDF's content"
click at [127, 475] on textarea "**********" at bounding box center [136, 498] width 262 height 48
paste textarea "**********"
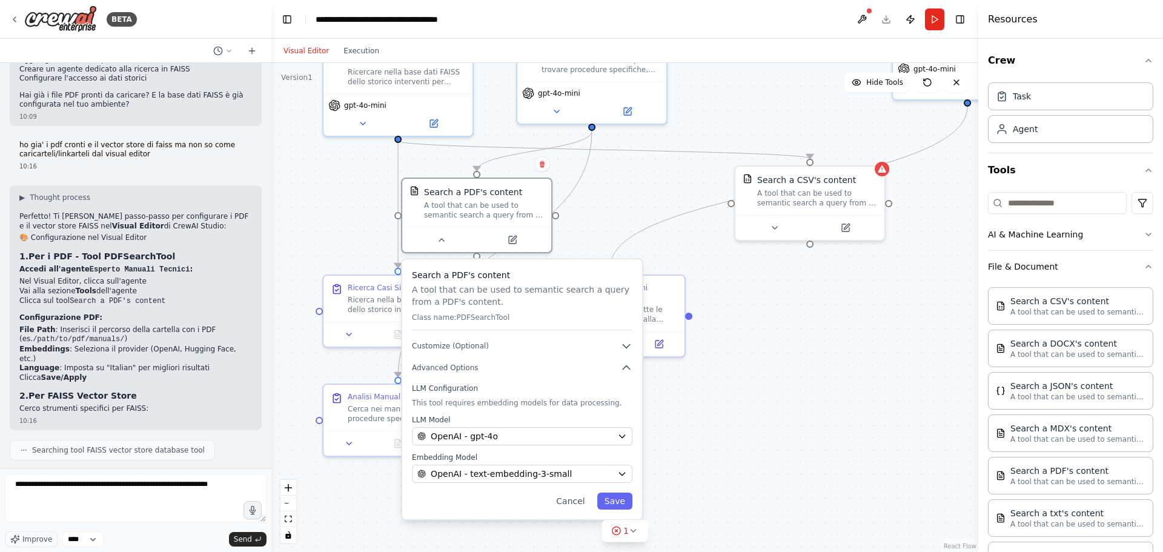
click at [477, 306] on p "A tool that can be used to semantic search a query from a PDF's content." at bounding box center [522, 295] width 220 height 24
click at [451, 303] on p "A tool that can be used to semantic search a query from a PDF's content." at bounding box center [528, 295] width 220 height 24
click at [634, 373] on icon "button" at bounding box center [632, 368] width 12 height 12
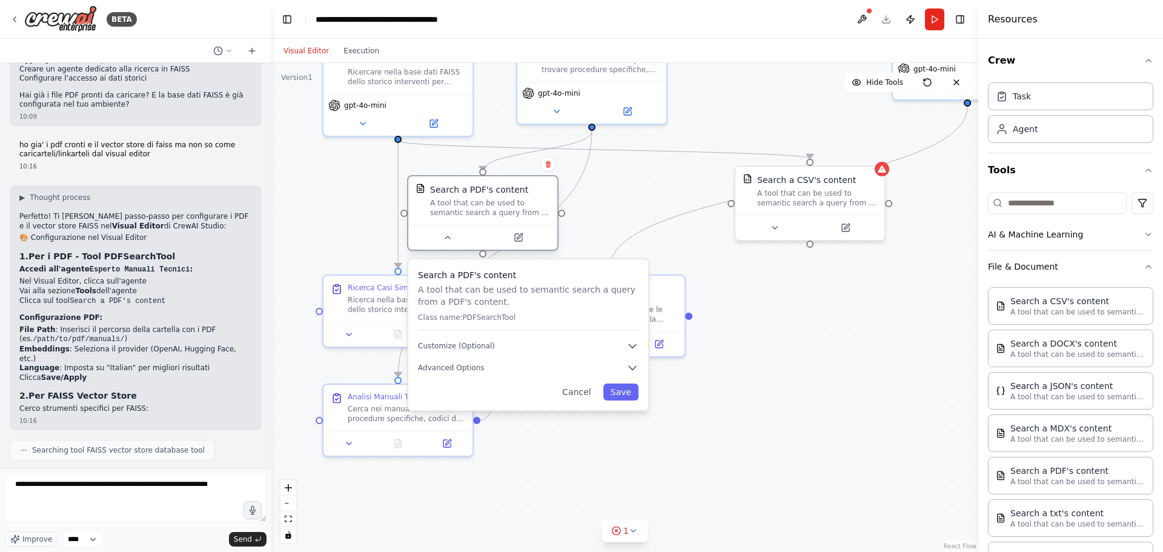
click at [525, 247] on div at bounding box center [482, 237] width 149 height 25
click at [522, 240] on icon at bounding box center [518, 237] width 7 height 7
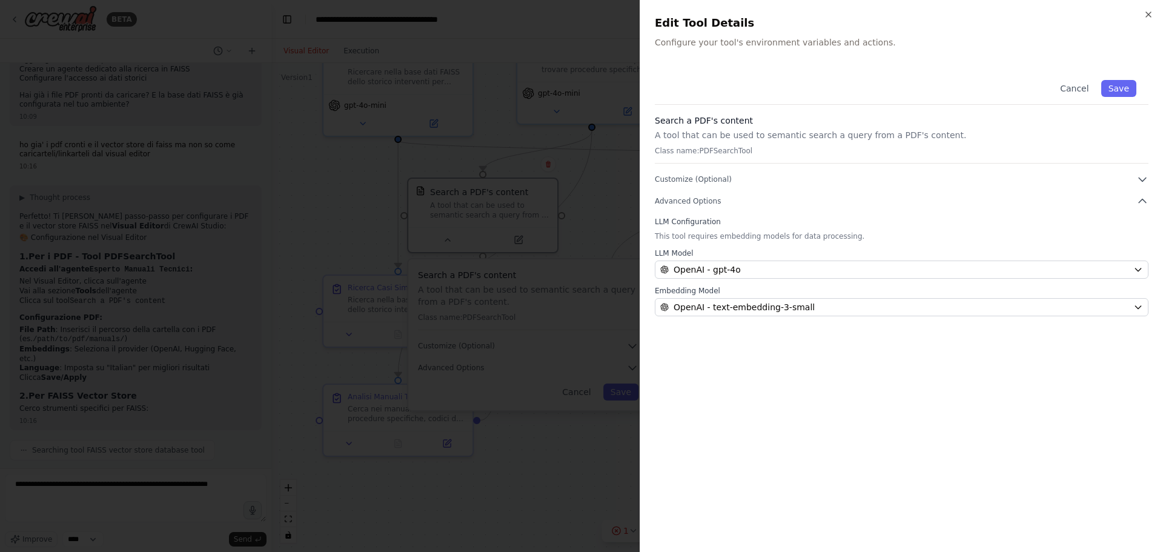
click at [690, 134] on p "A tool that can be used to semantic search a query from a PDF's content." at bounding box center [902, 135] width 494 height 12
click at [820, 131] on p "A tool that can be used to semantic search a query from a PDF's content." at bounding box center [902, 135] width 494 height 12
click at [696, 196] on button "Advanced Options" at bounding box center [902, 201] width 494 height 12
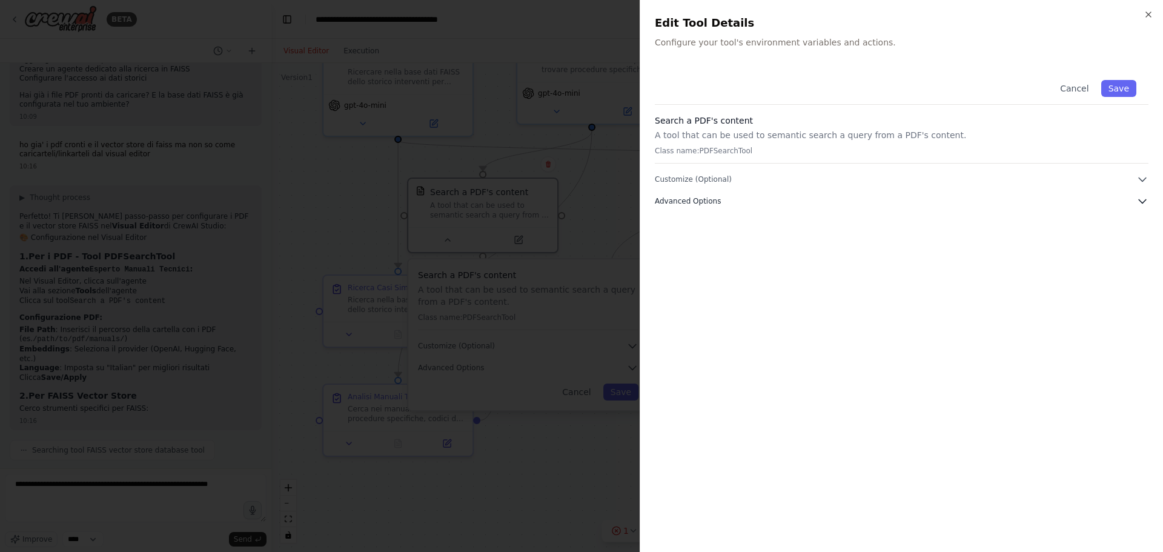
click at [696, 196] on button "Advanced Options" at bounding box center [902, 201] width 494 height 12
click at [710, 172] on div "Cancel Save Search a PDF's content A tool that can be used to semantic search a…" at bounding box center [902, 192] width 494 height 248
click at [714, 177] on span "Customize (Optional)" at bounding box center [693, 179] width 77 height 10
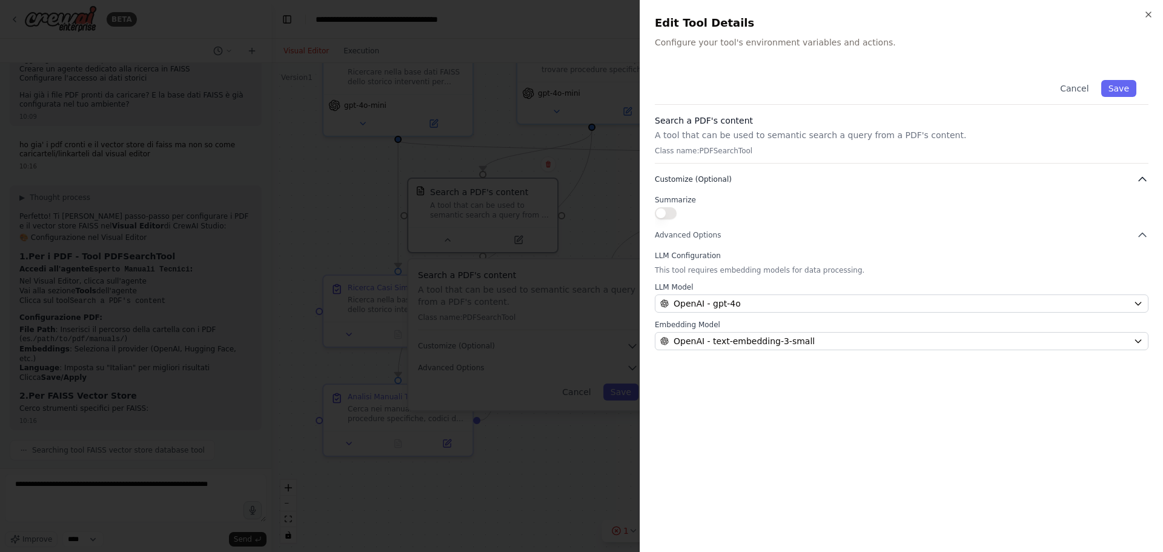
click at [714, 177] on span "Customize (Optional)" at bounding box center [693, 179] width 77 height 10
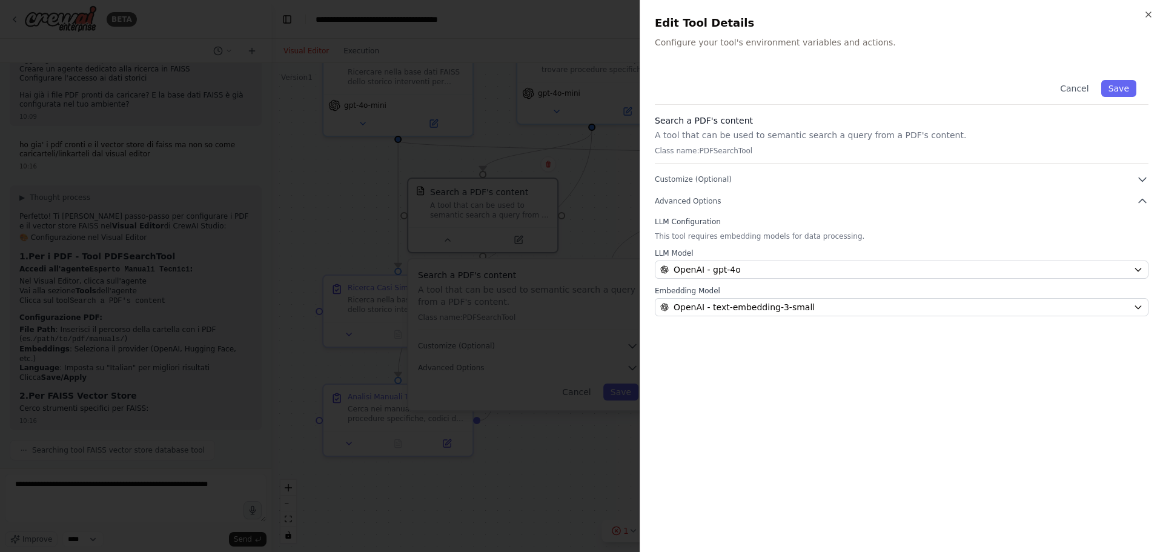
click at [339, 221] on div at bounding box center [581, 276] width 1163 height 552
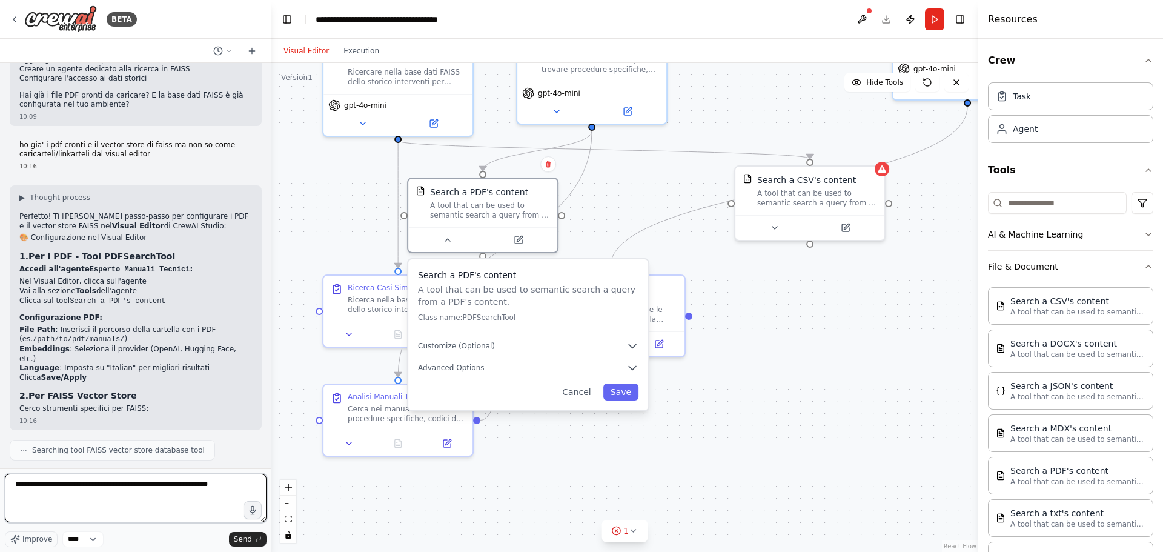
click at [219, 491] on textarea "**********" at bounding box center [136, 498] width 262 height 48
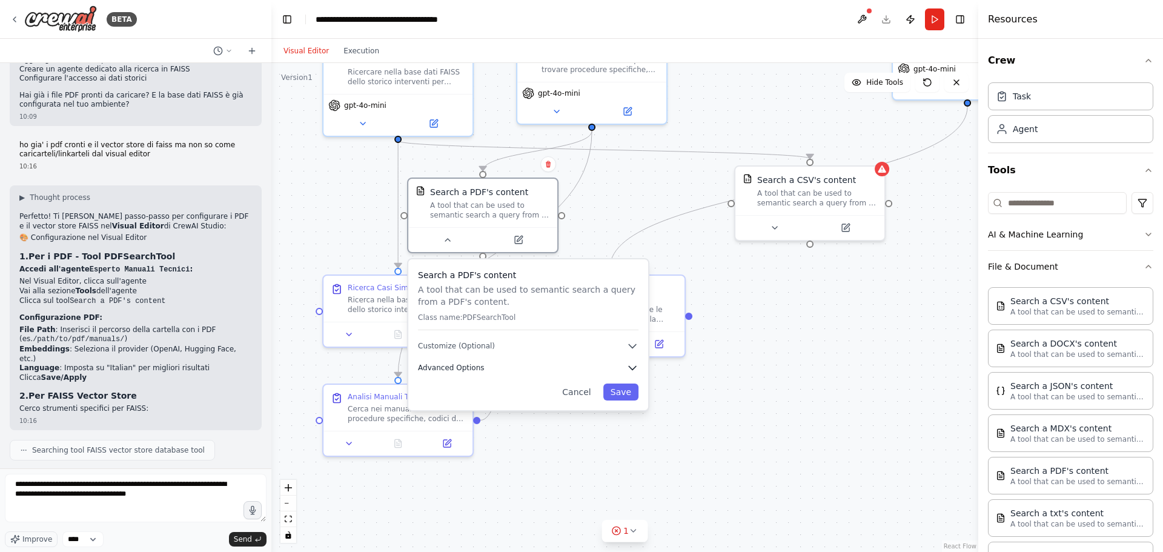
click at [632, 365] on icon "button" at bounding box center [632, 368] width 12 height 12
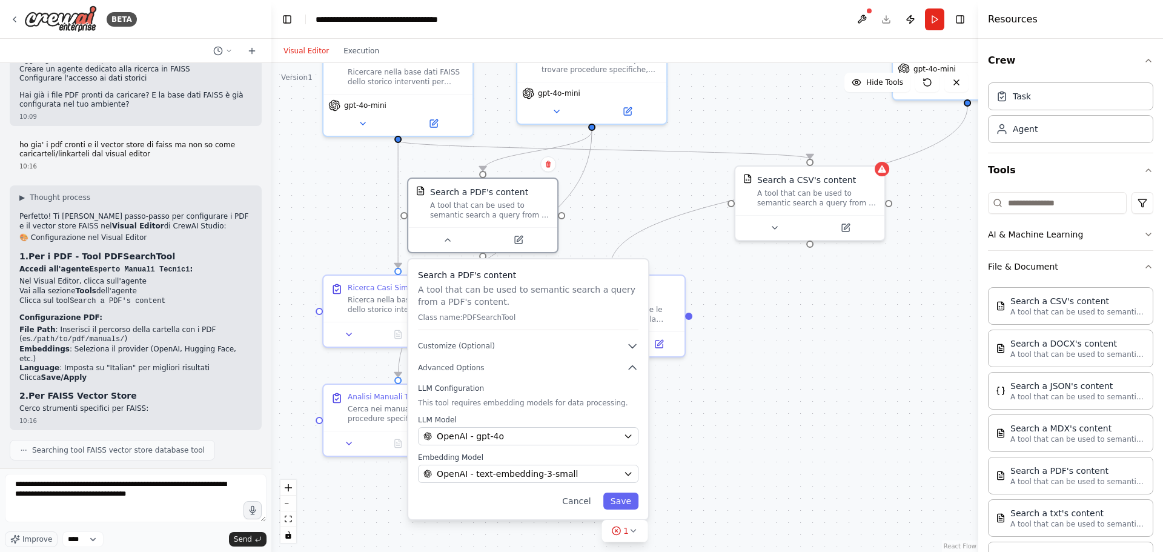
click at [113, 505] on p "Per FAISS non vedo strumenti specifici pronti. Aggiorno il sistema con una solu…" at bounding box center [135, 514] width 233 height 19
click at [153, 503] on textarea "**********" at bounding box center [136, 498] width 262 height 48
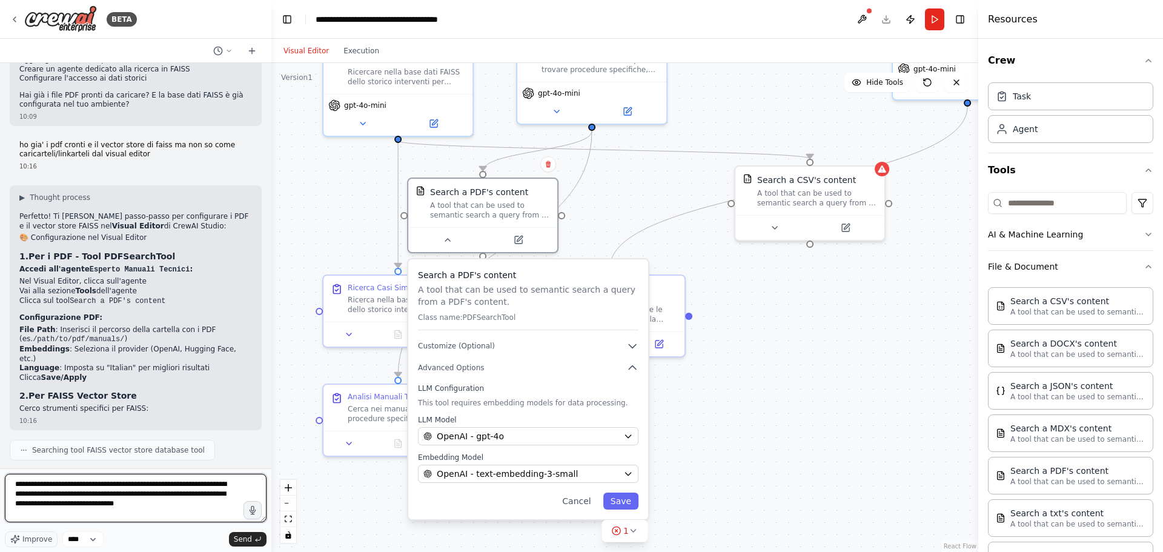
type textarea "**********"
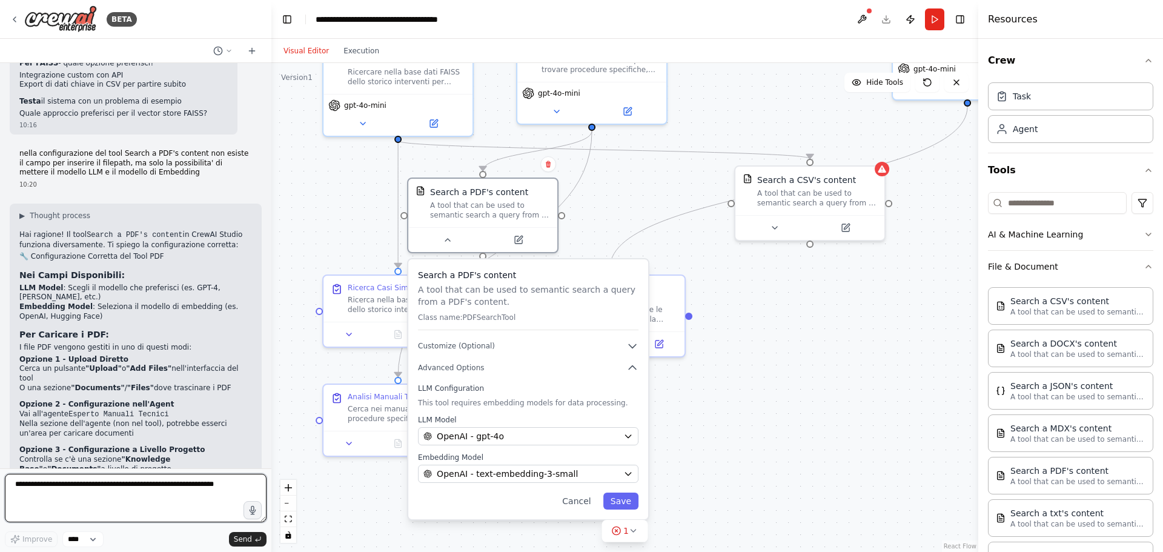
scroll to position [2464, 0]
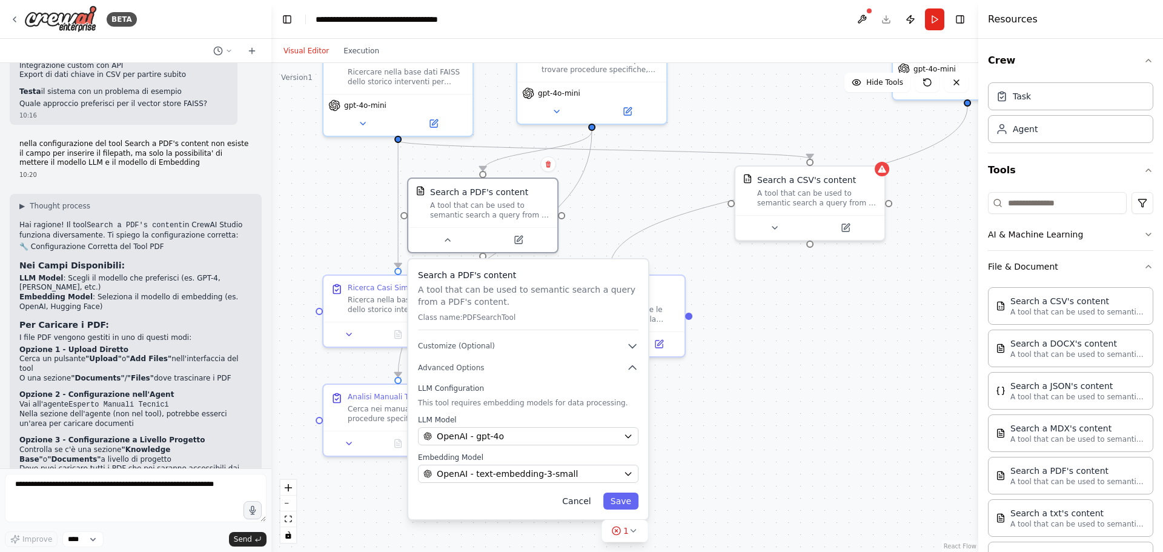
click at [582, 500] on button "Cancel" at bounding box center [576, 500] width 43 height 17
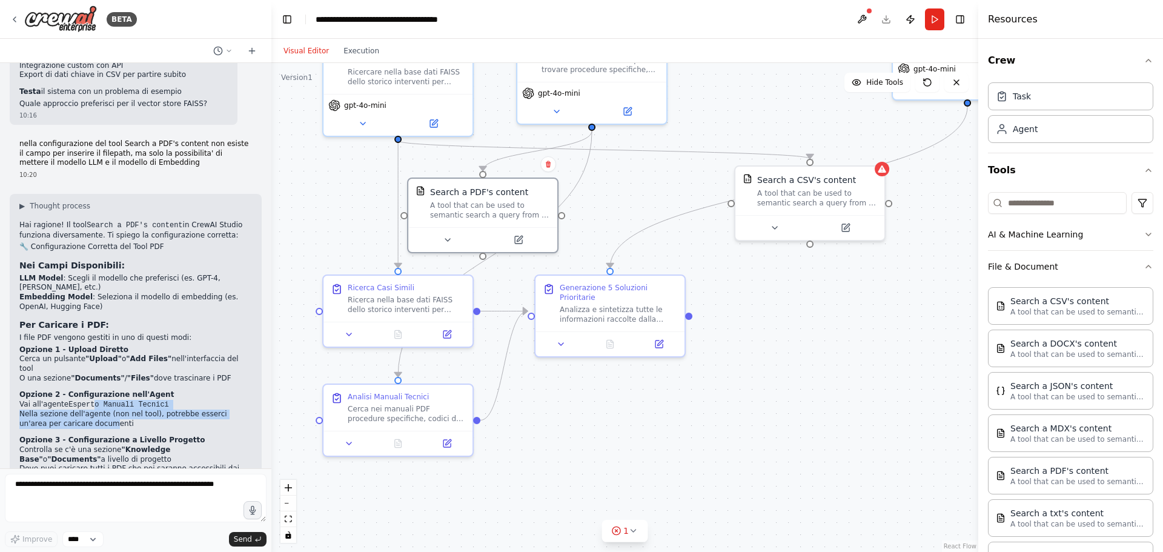
drag, startPoint x: 88, startPoint y: 302, endPoint x: 70, endPoint y: 321, distance: 26.2
click at [70, 400] on ul "Vai all'agente Esperto Manuali Tecnici Nella sezione dell'agente (non nel tool)…" at bounding box center [135, 414] width 233 height 29
click at [70, 409] on li "Nella sezione dell'agente (non nel tool), potrebbe esserci un'area per caricare…" at bounding box center [135, 418] width 233 height 19
click at [1143, 168] on icon "button" at bounding box center [1148, 170] width 10 height 10
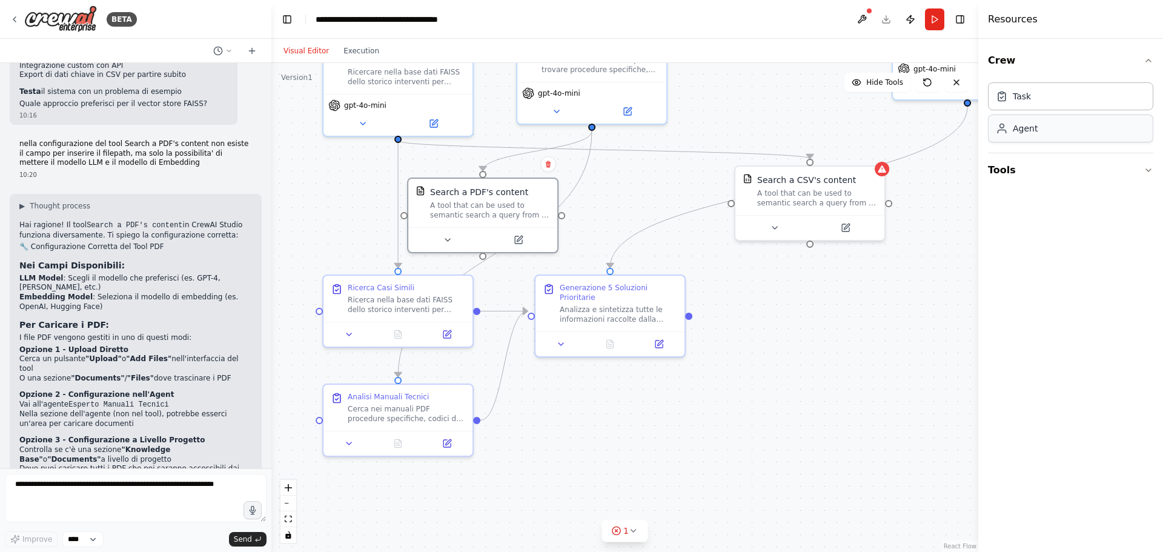
click at [1103, 138] on div "Agent" at bounding box center [1070, 128] width 165 height 28
click at [1024, 133] on div "Agent" at bounding box center [1025, 128] width 25 height 12
click at [1019, 92] on div "Task" at bounding box center [1022, 96] width 18 height 12
click at [1025, 134] on div "Agent" at bounding box center [1070, 128] width 165 height 28
click at [1145, 177] on button "Tools" at bounding box center [1070, 170] width 165 height 34
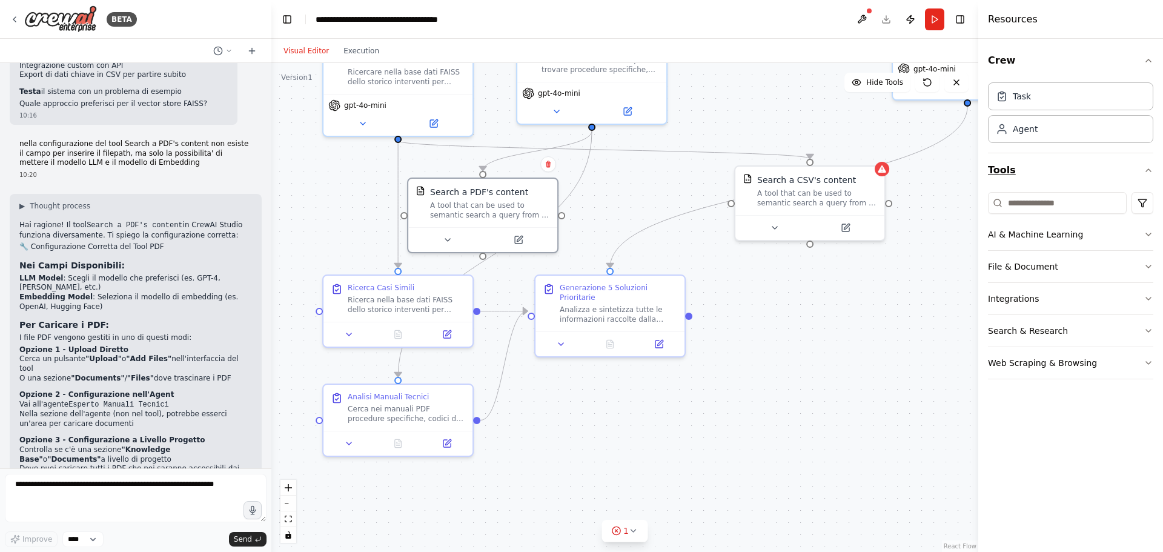
click at [1146, 173] on icon "button" at bounding box center [1148, 170] width 10 height 10
click at [955, 17] on button "Toggle Right Sidebar" at bounding box center [959, 19] width 17 height 17
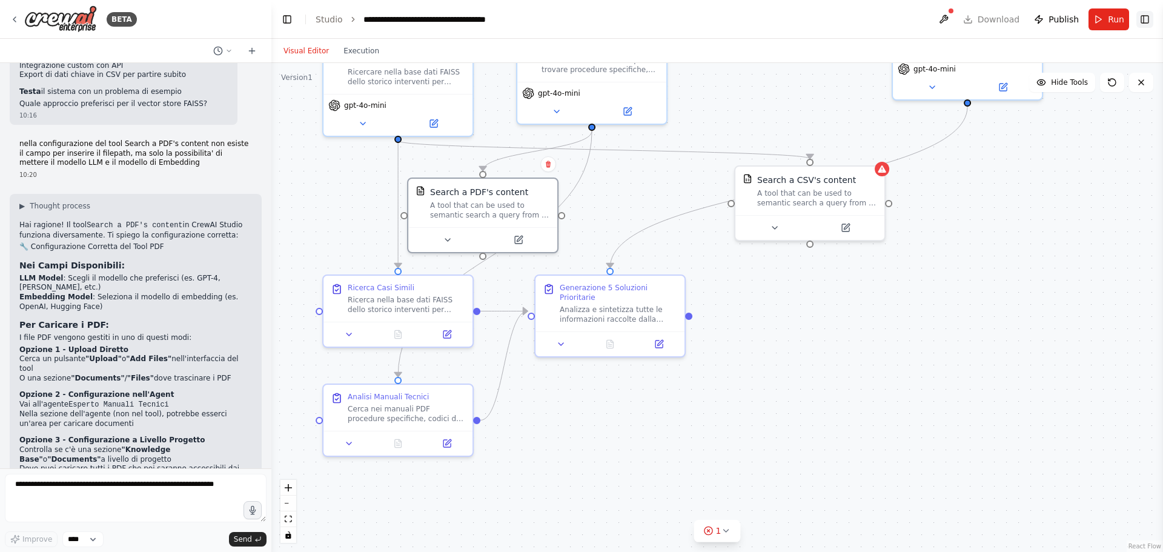
click at [1143, 19] on button "Toggle Right Sidebar" at bounding box center [1144, 19] width 17 height 17
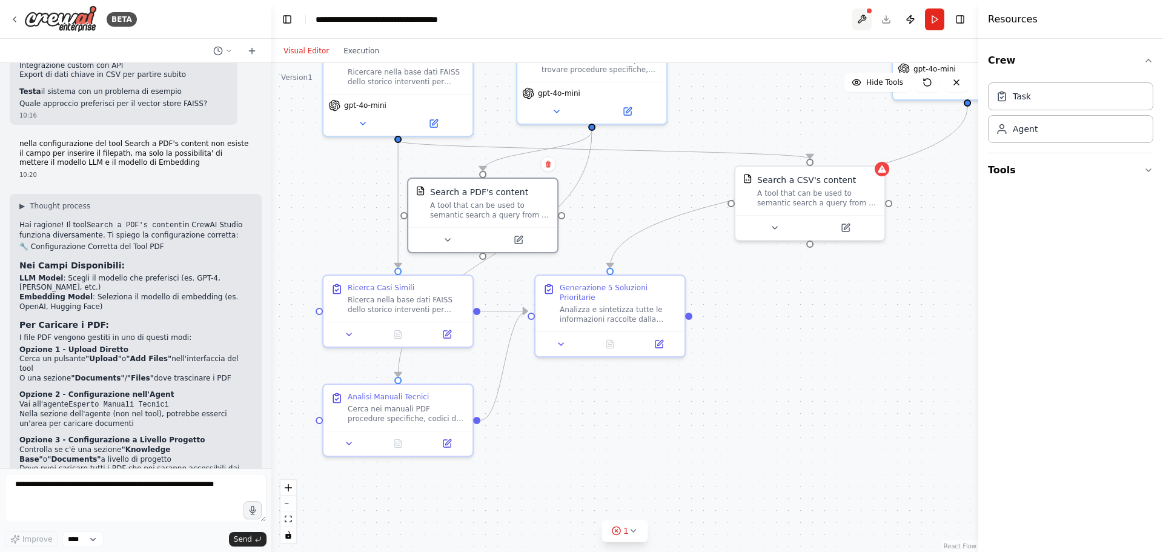
click at [862, 15] on button at bounding box center [861, 19] width 19 height 22
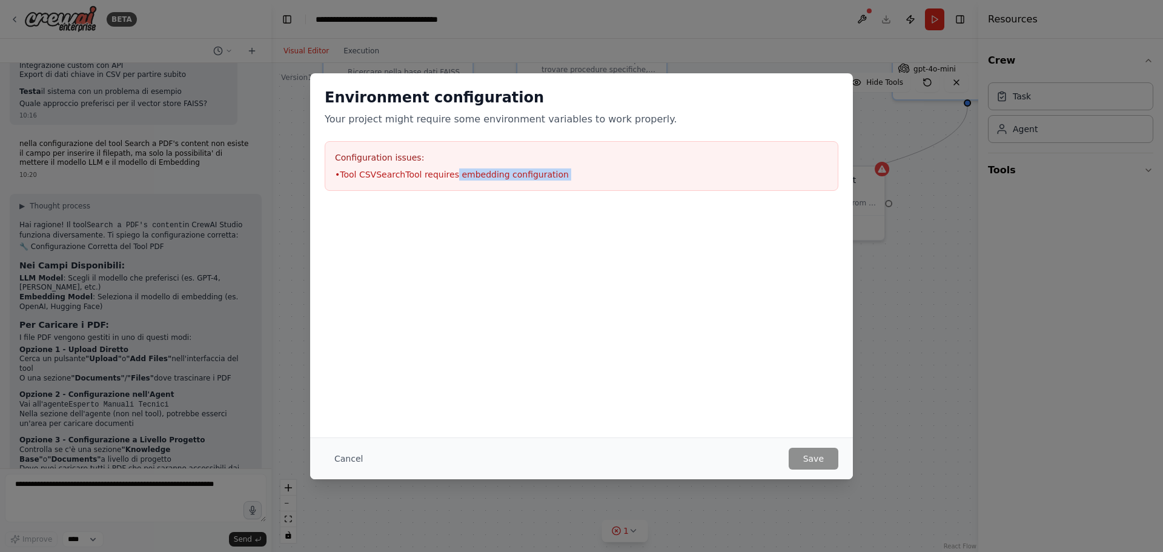
drag, startPoint x: 453, startPoint y: 175, endPoint x: 581, endPoint y: 211, distance: 132.7
click at [576, 210] on div "Environment configuration Your project might require some environment variables…" at bounding box center [581, 199] width 543 height 253
click at [340, 453] on button "Cancel" at bounding box center [349, 459] width 48 height 22
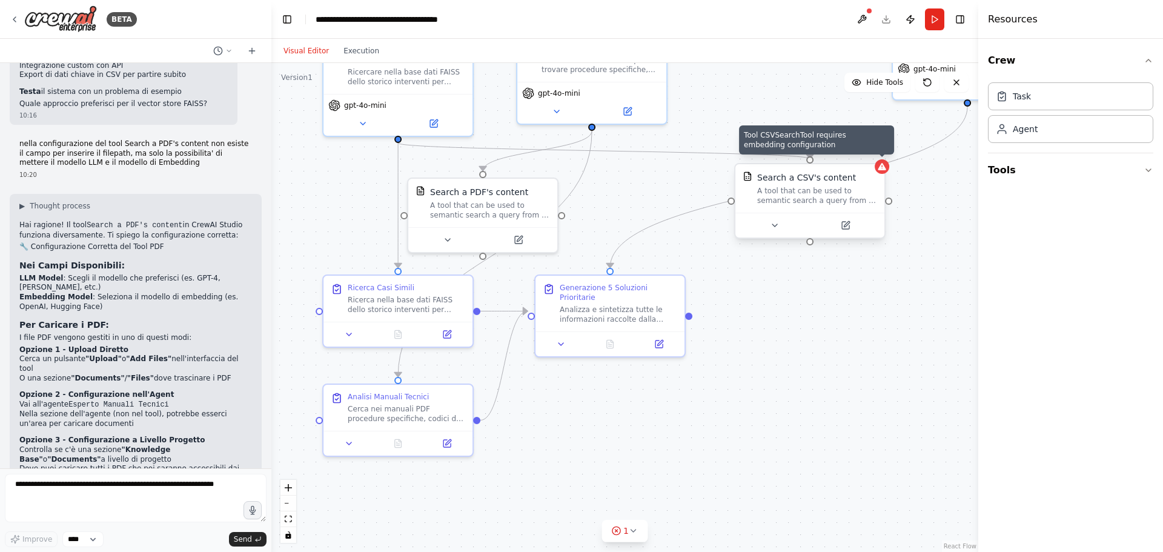
click at [887, 167] on icon at bounding box center [882, 167] width 10 height 10
click at [887, 174] on div ".deletable-edge-delete-btn { width: 20px; height: 20px; border: 0px solid #ffff…" at bounding box center [624, 307] width 707 height 489
click at [786, 228] on button at bounding box center [774, 225] width 68 height 15
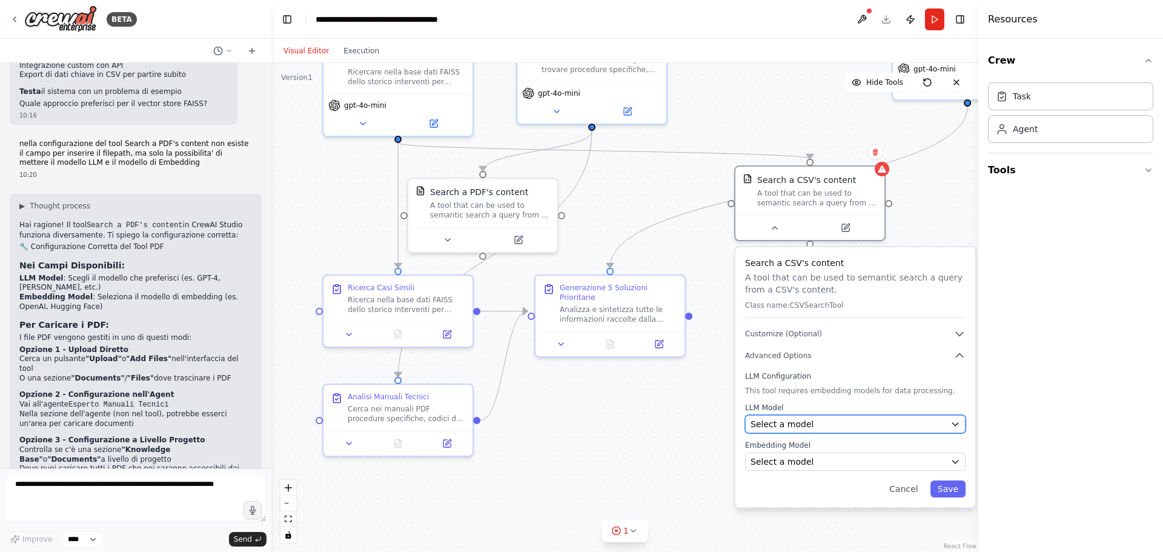
click at [858, 423] on div "Select a model" at bounding box center [847, 424] width 195 height 12
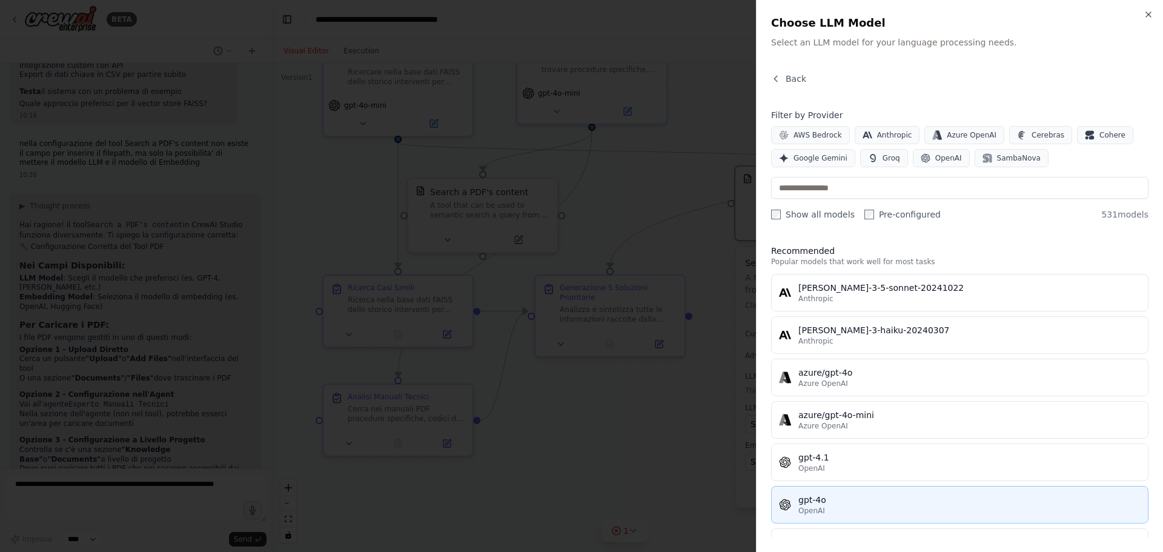
click at [867, 499] on div "gpt-4o" at bounding box center [969, 500] width 342 height 12
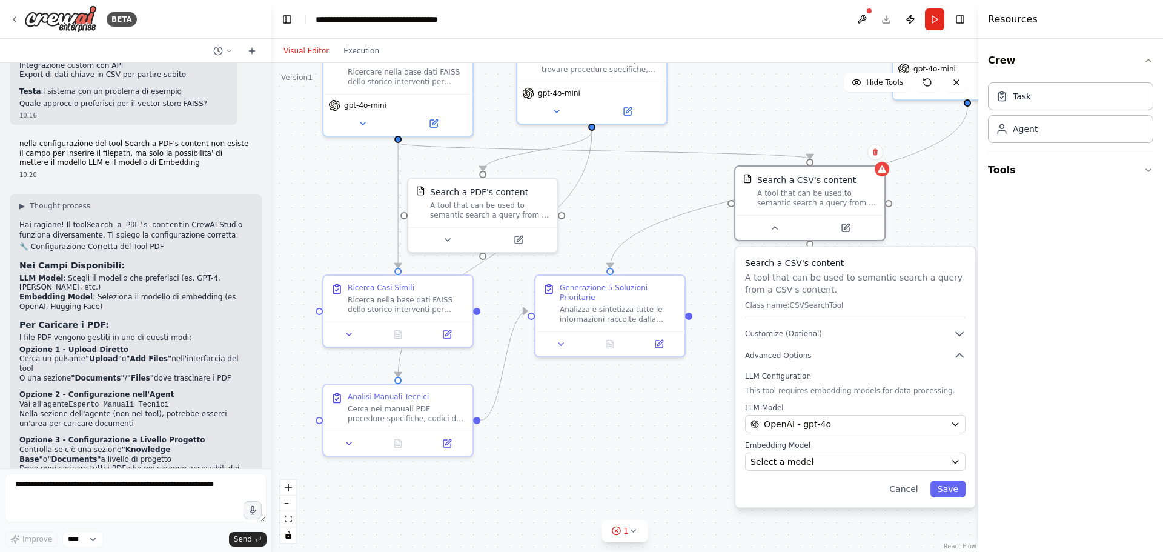
click at [838, 472] on div "Search a CSV's content A tool that can be used to semantic search a query from …" at bounding box center [855, 377] width 240 height 260
click at [840, 466] on div "Select a model" at bounding box center [847, 461] width 195 height 12
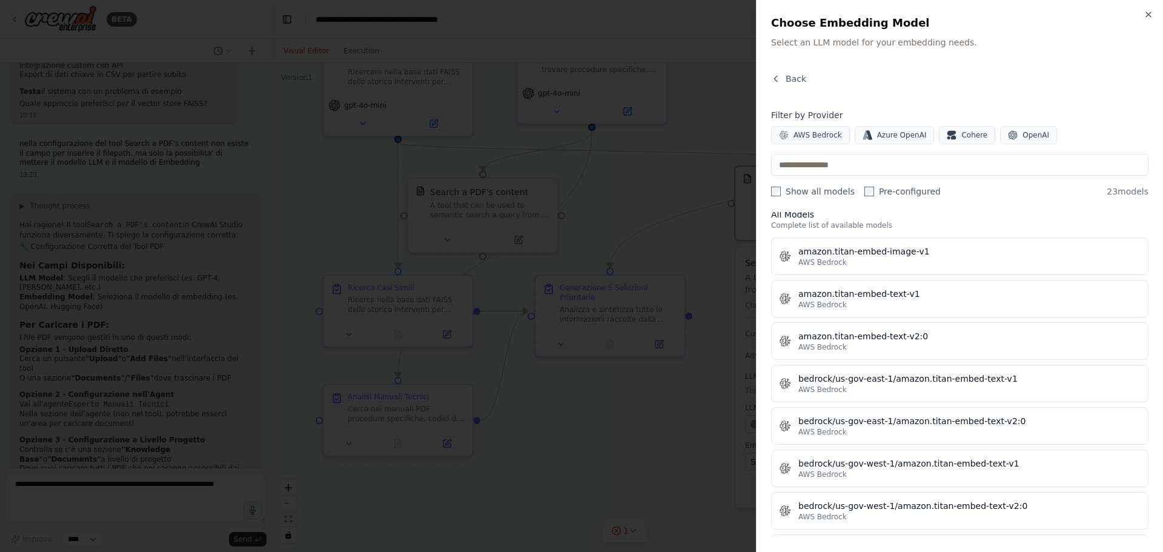
scroll to position [0, 0]
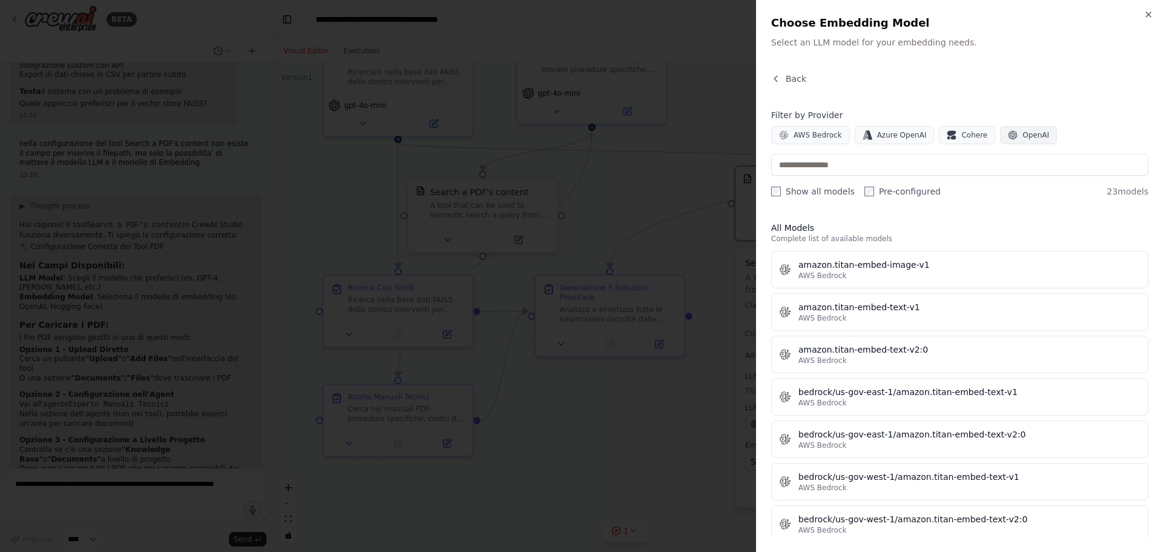
click at [1008, 136] on icon "button" at bounding box center [1012, 135] width 9 height 9
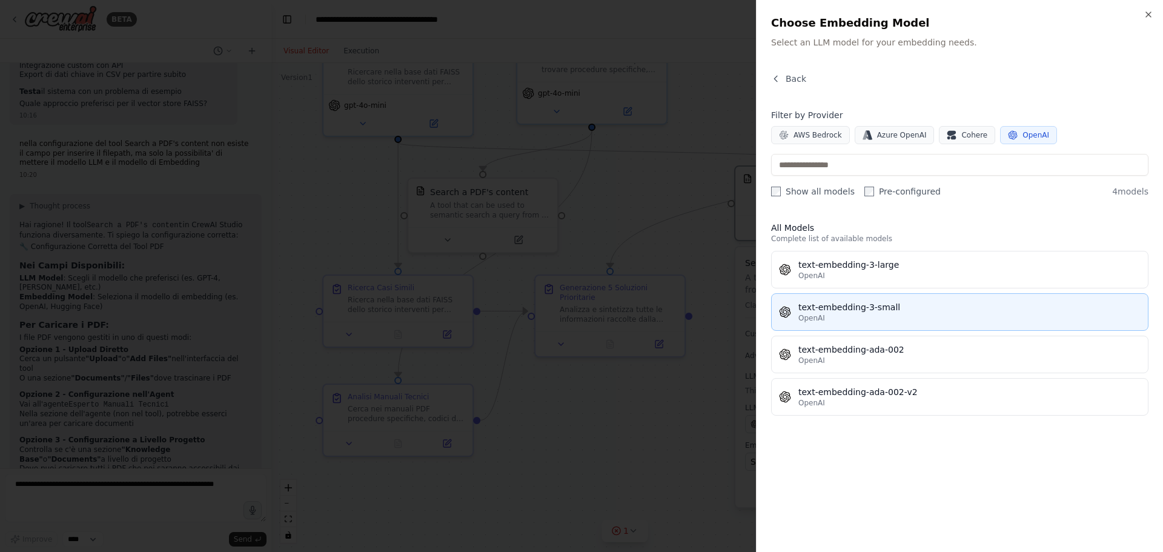
click at [887, 308] on div "text-embedding-3-small" at bounding box center [969, 307] width 342 height 12
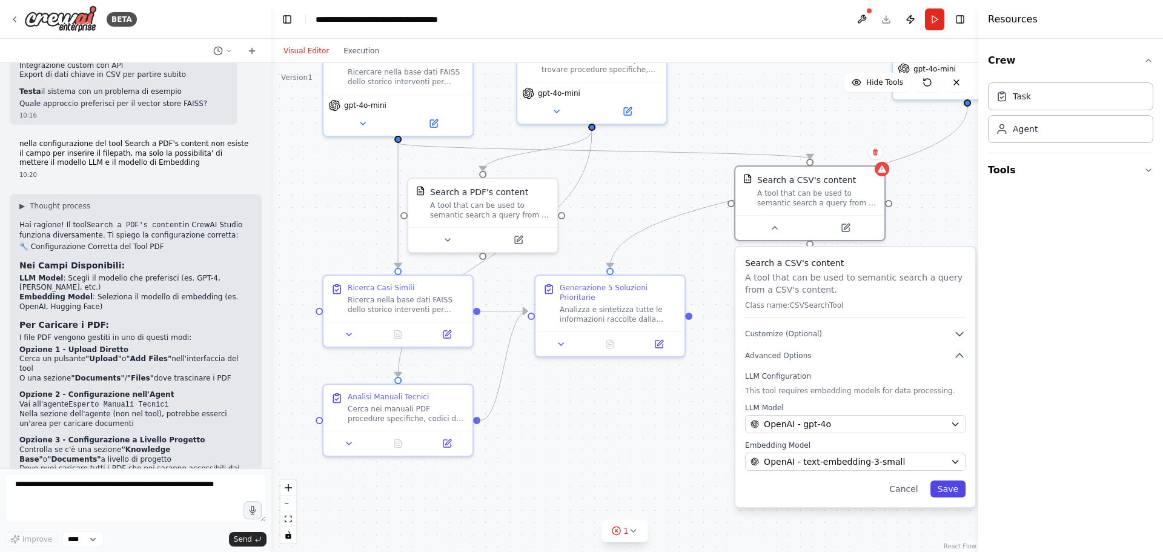
click at [945, 494] on button "Save" at bounding box center [947, 488] width 35 height 17
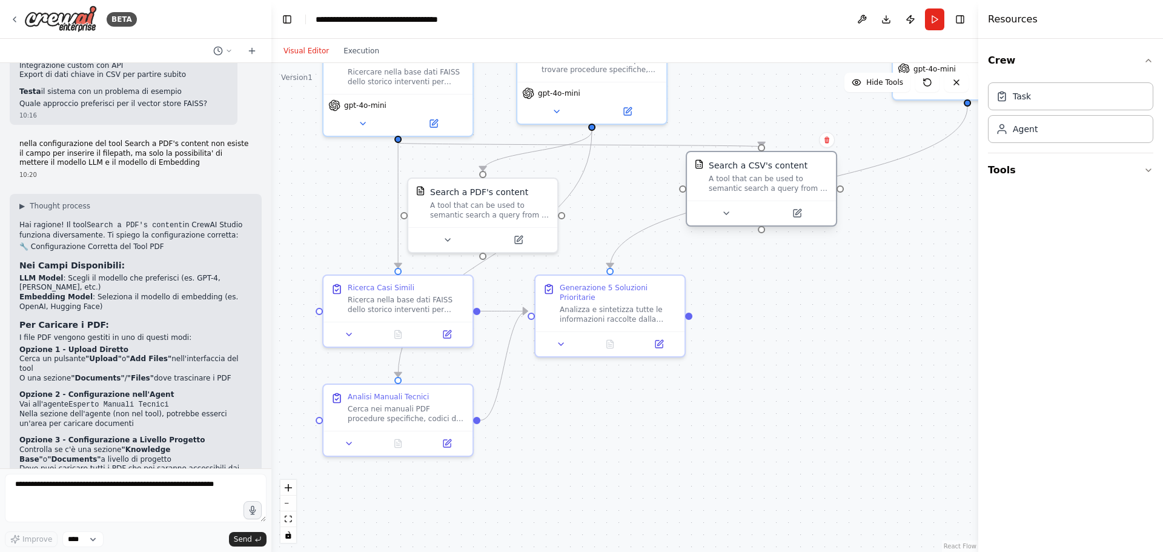
drag, startPoint x: 815, startPoint y: 209, endPoint x: 761, endPoint y: 201, distance: 55.1
click at [761, 201] on div "Search a CSV's content A tool that can be used to semantic search a query from …" at bounding box center [761, 189] width 151 height 76
click at [907, 243] on div ".deletable-edge-delete-btn { width: 20px; height: 20px; border: 0px solid #ffff…" at bounding box center [624, 307] width 707 height 489
click at [957, 82] on icon at bounding box center [956, 83] width 10 height 10
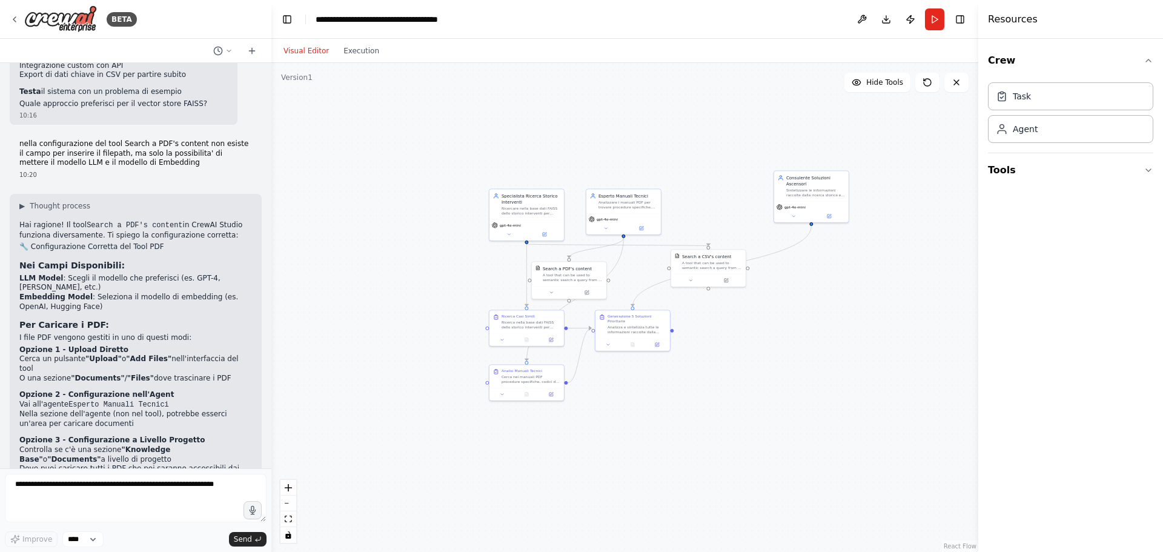
drag, startPoint x: 895, startPoint y: 251, endPoint x: 780, endPoint y: 310, distance: 129.2
click at [780, 311] on div ".deletable-edge-delete-btn { width: 20px; height: 20px; border: 0px solid #ffff…" at bounding box center [624, 307] width 707 height 489
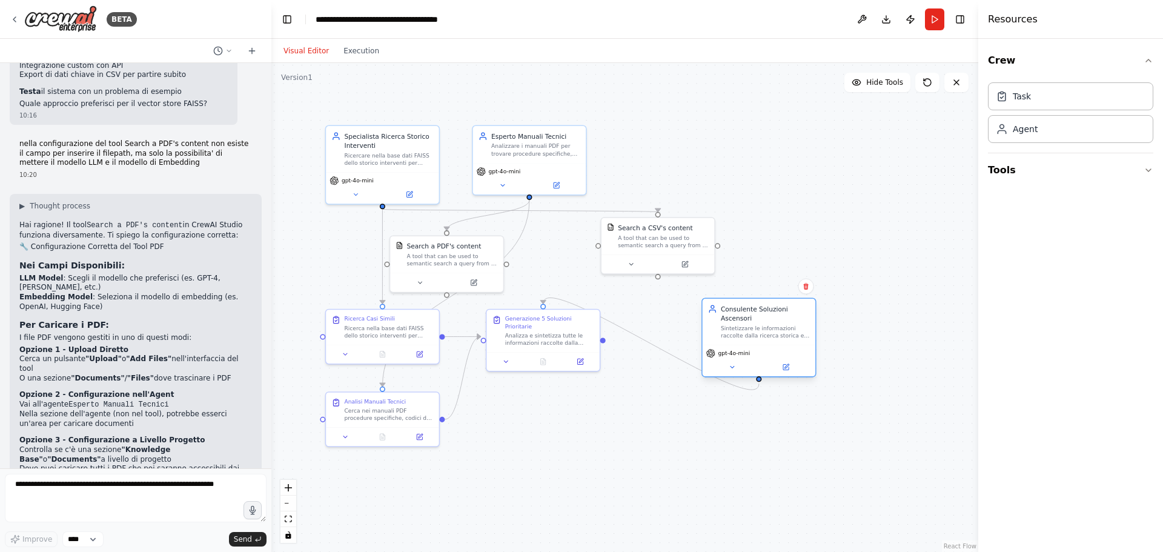
drag, startPoint x: 833, startPoint y: 131, endPoint x: 773, endPoint y: 327, distance: 204.6
click at [770, 333] on div "Sintetizzare le informazioni raccolte dalla ricerca storica e dai manuali tecni…" at bounding box center [765, 331] width 89 height 15
click at [862, 20] on button at bounding box center [861, 19] width 19 height 22
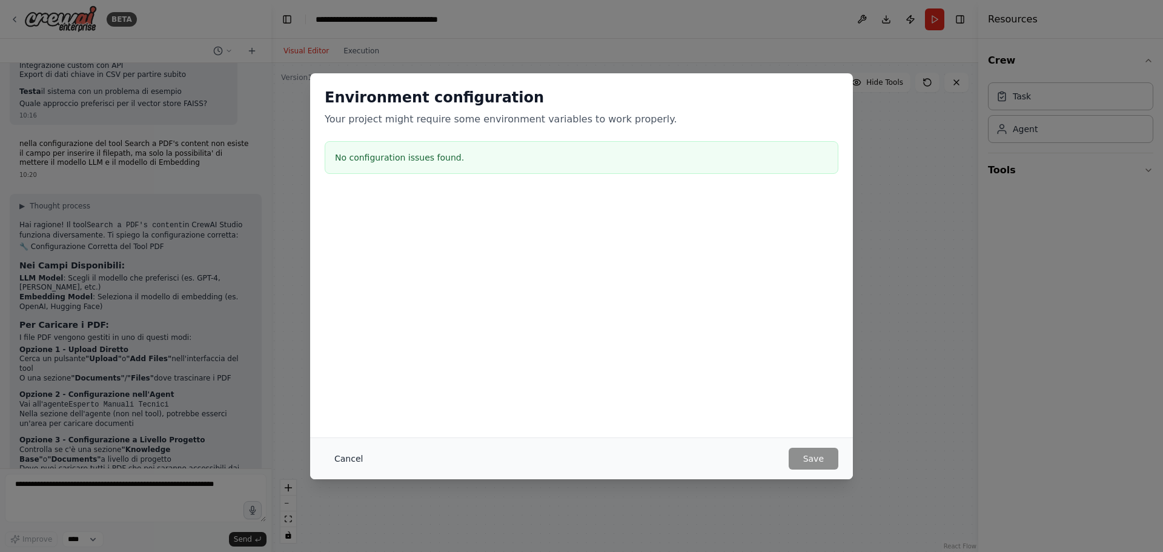
click at [336, 455] on button "Cancel" at bounding box center [349, 459] width 48 height 22
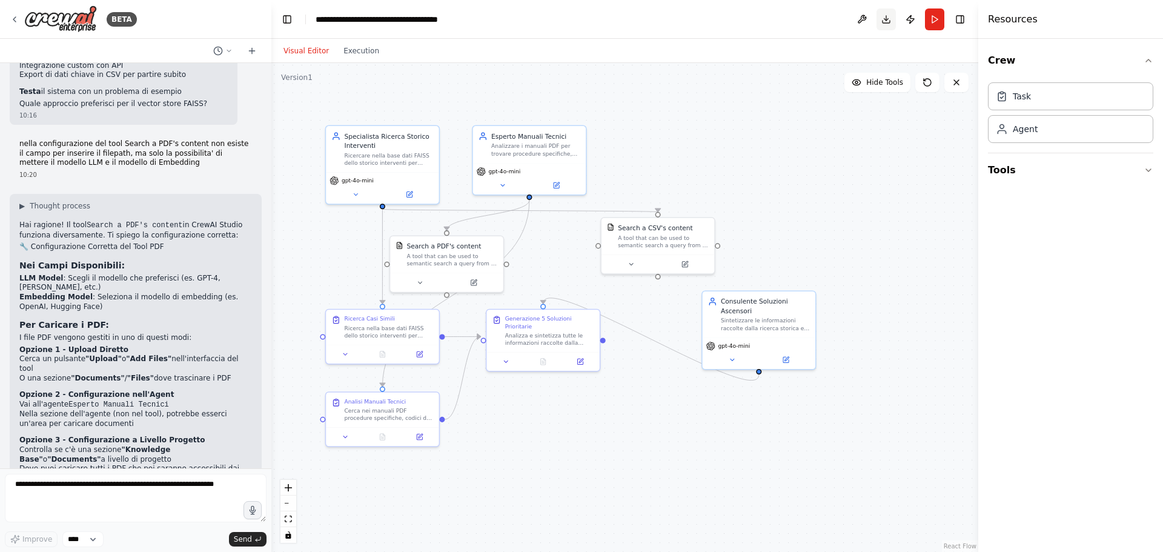
click at [888, 18] on button "Download" at bounding box center [885, 19] width 19 height 22
click at [904, 184] on div ".deletable-edge-delete-btn { width: 20px; height: 20px; border: 0px solid #ffff…" at bounding box center [624, 307] width 707 height 489
click at [907, 15] on button "Publish" at bounding box center [910, 19] width 19 height 22
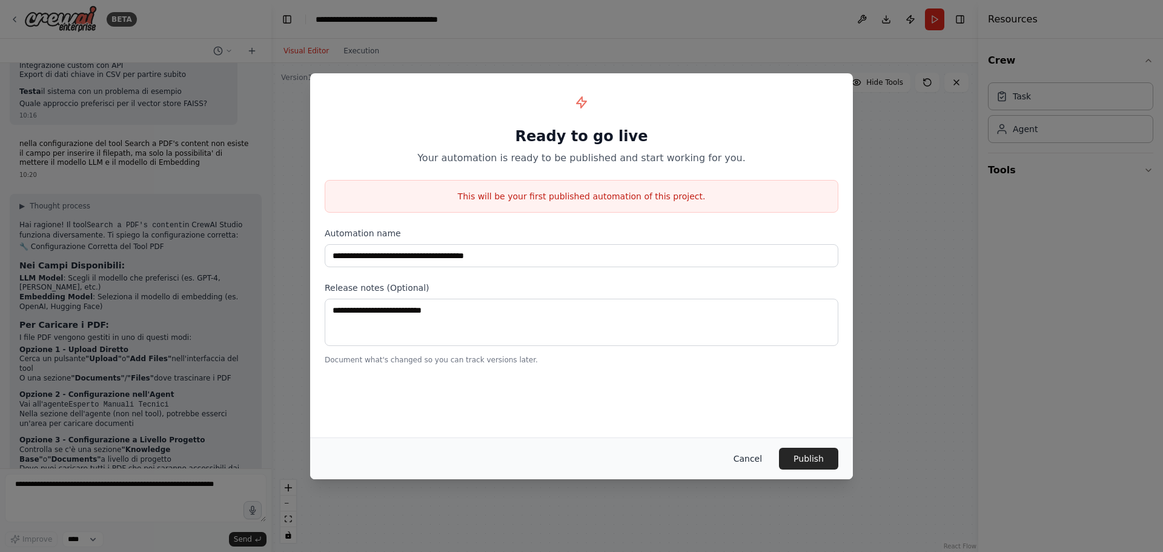
click at [754, 455] on button "Cancel" at bounding box center [748, 459] width 48 height 22
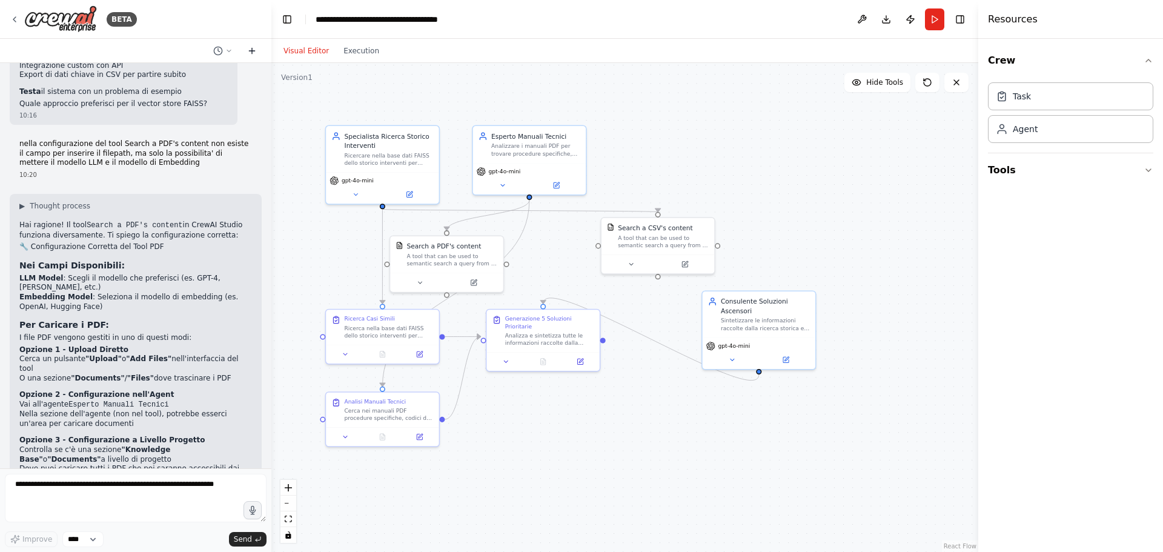
click at [250, 48] on icon at bounding box center [252, 51] width 10 height 10
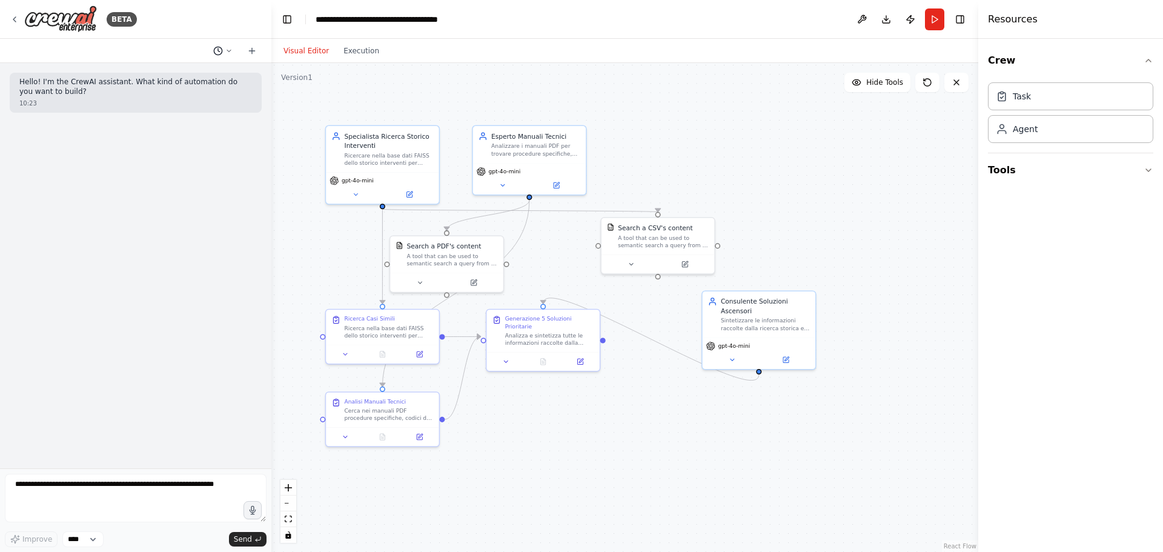
click at [227, 49] on icon at bounding box center [228, 50] width 7 height 7
click at [197, 96] on span "nella configurazione del tool Search a PDF's content non esiste il campo per in…" at bounding box center [176, 95] width 90 height 10
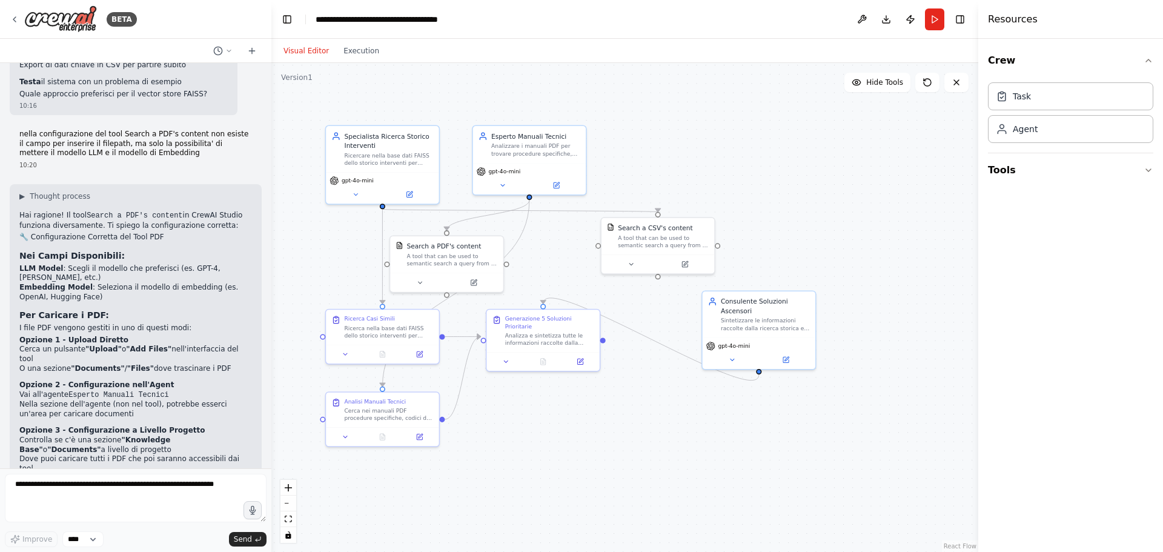
scroll to position [2464, 0]
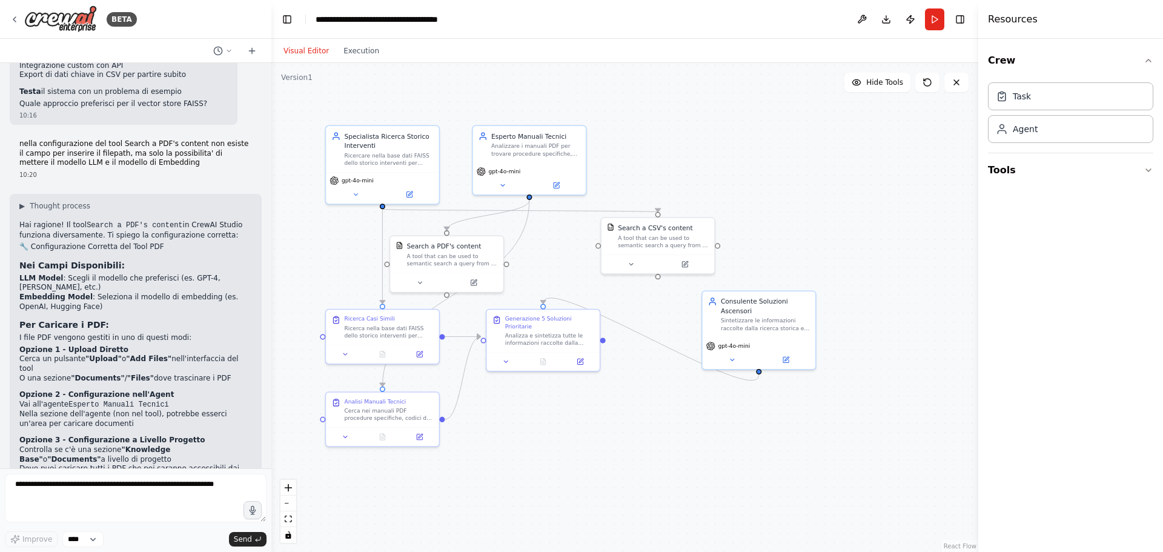
click at [460, 19] on header "**********" at bounding box center [624, 19] width 707 height 39
click at [461, 20] on icon "breadcrumb" at bounding box center [462, 20] width 10 height 10
click at [458, 17] on icon "breadcrumb" at bounding box center [462, 20] width 10 height 10
click at [395, 18] on div "**********" at bounding box center [384, 19] width 136 height 12
click at [397, 22] on div "**********" at bounding box center [397, 19] width 162 height 12
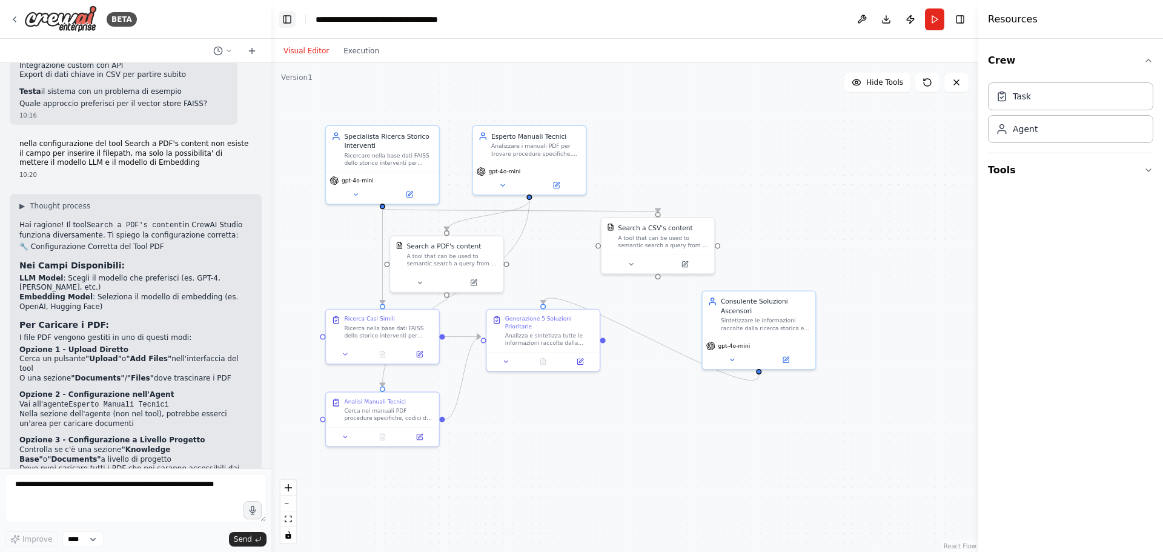
click at [291, 19] on button "Toggle Left Sidebar" at bounding box center [287, 19] width 17 height 17
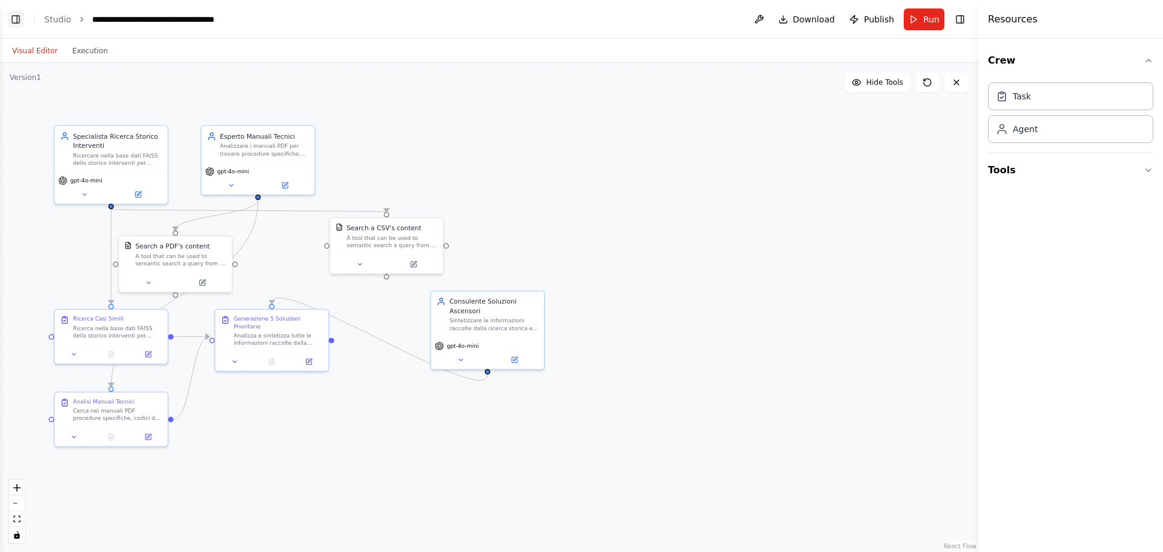
click at [15, 19] on button "Toggle Left Sidebar" at bounding box center [15, 19] width 17 height 17
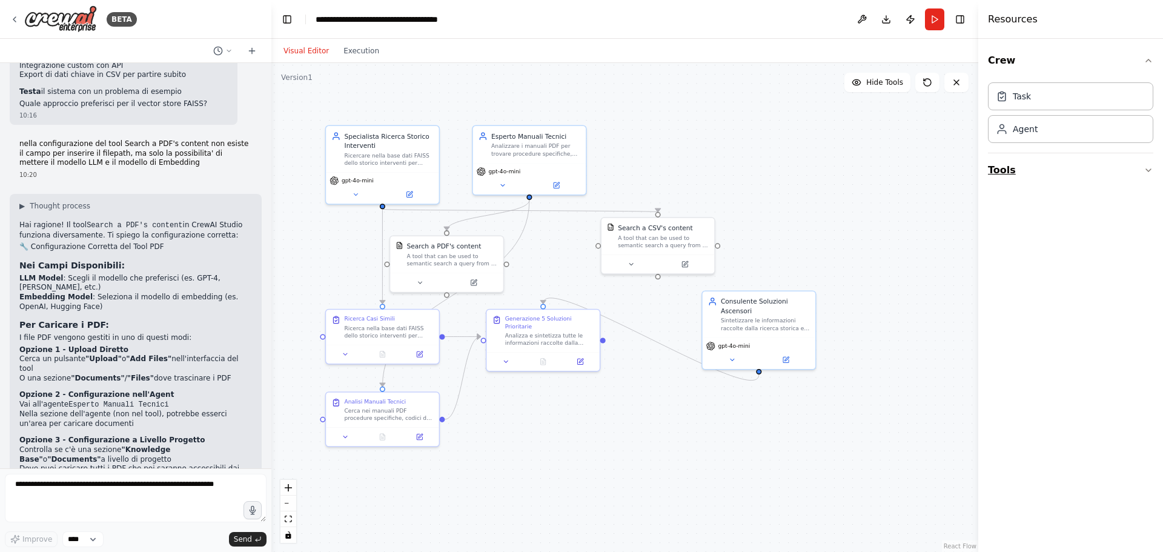
click at [1031, 168] on button "Tools" at bounding box center [1070, 170] width 165 height 34
click at [1044, 269] on button "File & Document" at bounding box center [1070, 266] width 165 height 31
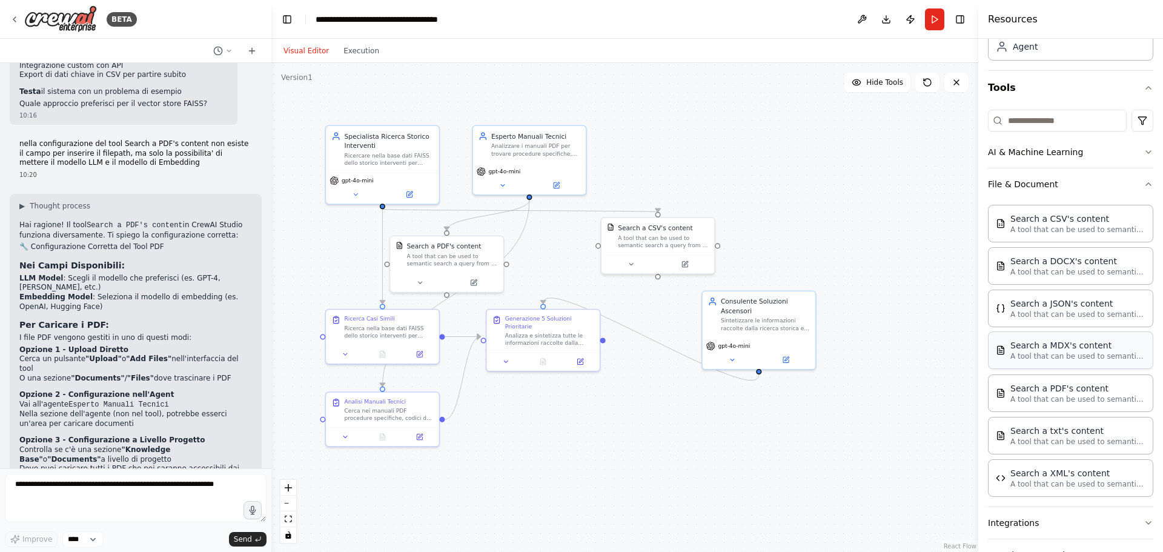
scroll to position [153, 0]
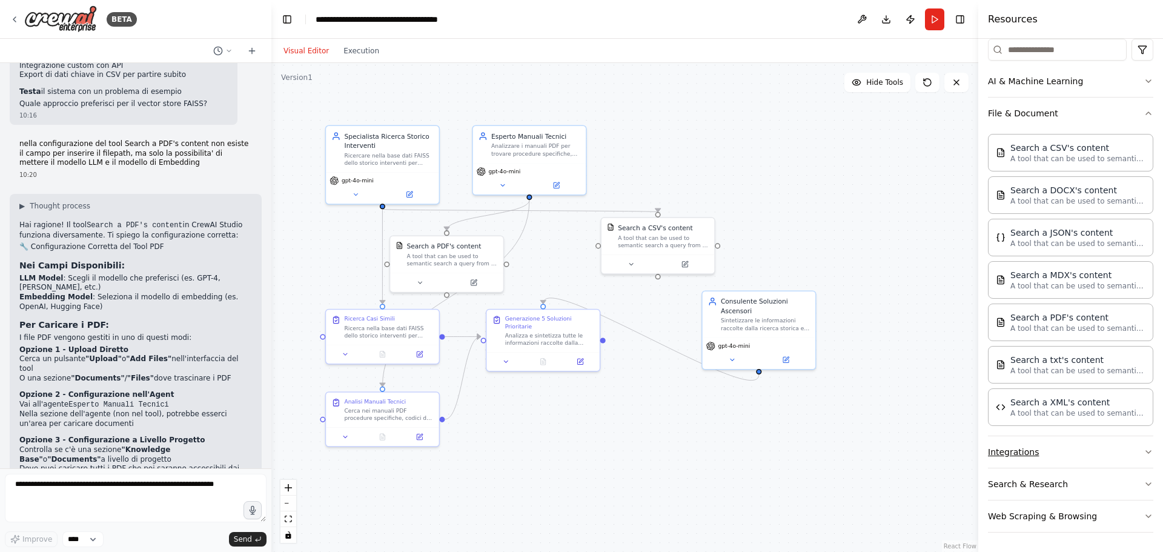
click at [1045, 445] on button "Integrations" at bounding box center [1070, 451] width 165 height 31
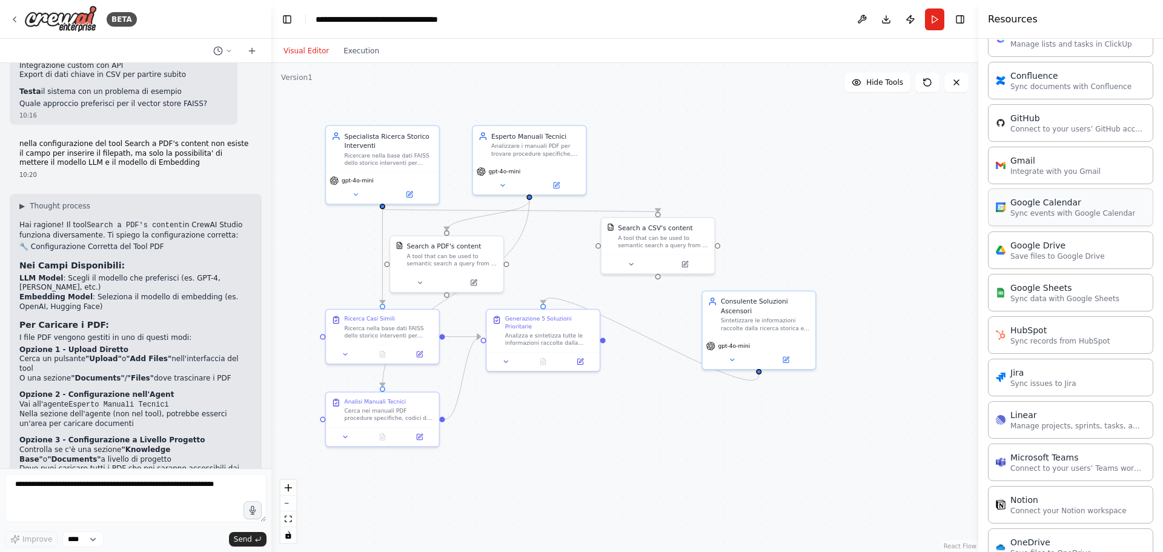
scroll to position [647, 0]
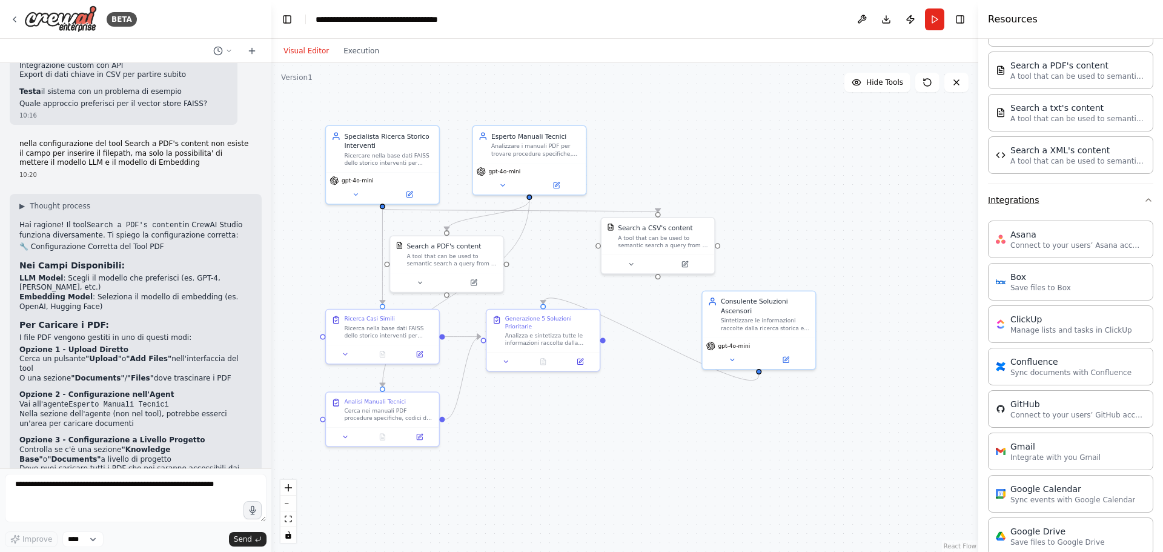
click at [1081, 203] on button "Integrations" at bounding box center [1070, 199] width 165 height 31
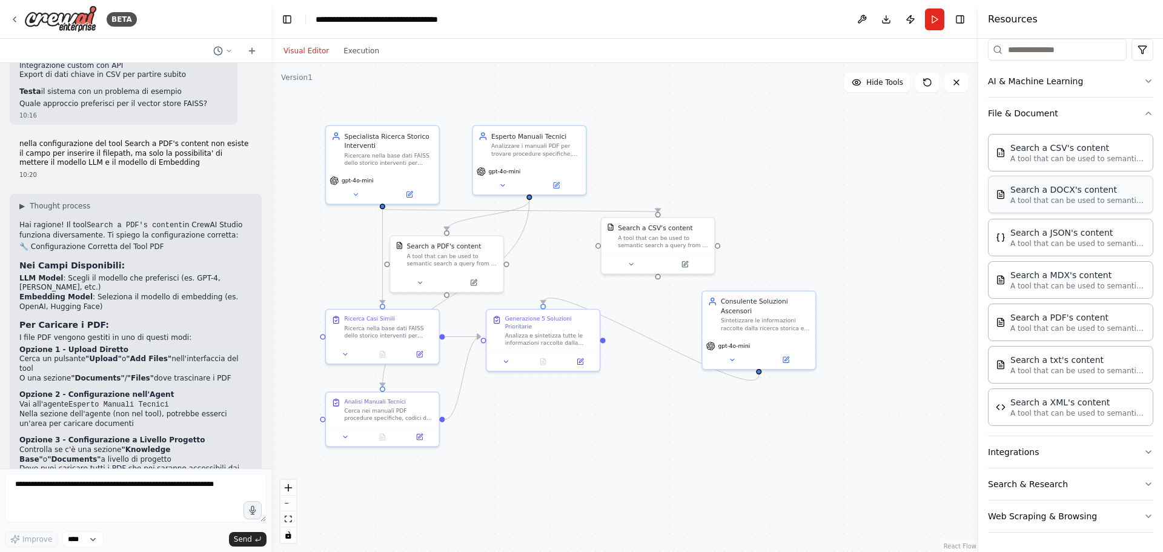
scroll to position [153, 0]
click at [1053, 485] on button "Search & Research" at bounding box center [1070, 483] width 165 height 31
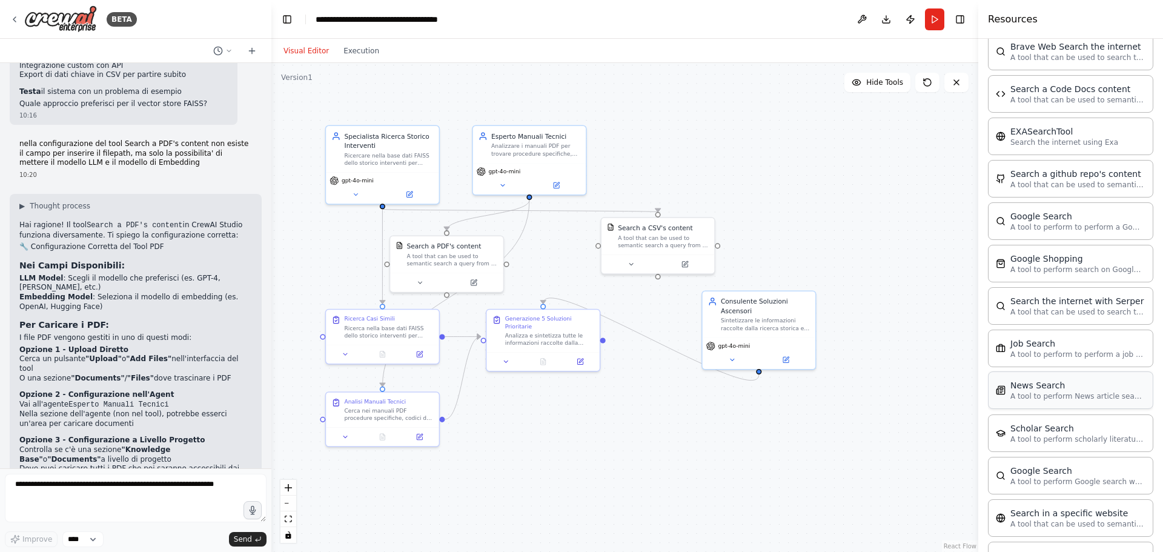
scroll to position [769, 0]
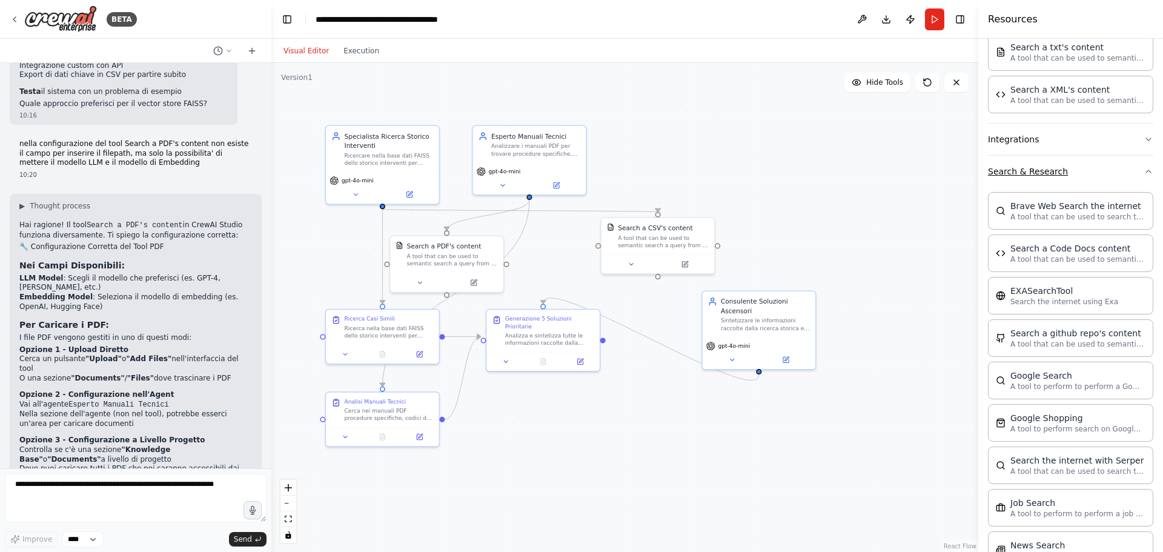
click at [1060, 176] on button "Search & Research" at bounding box center [1070, 171] width 165 height 31
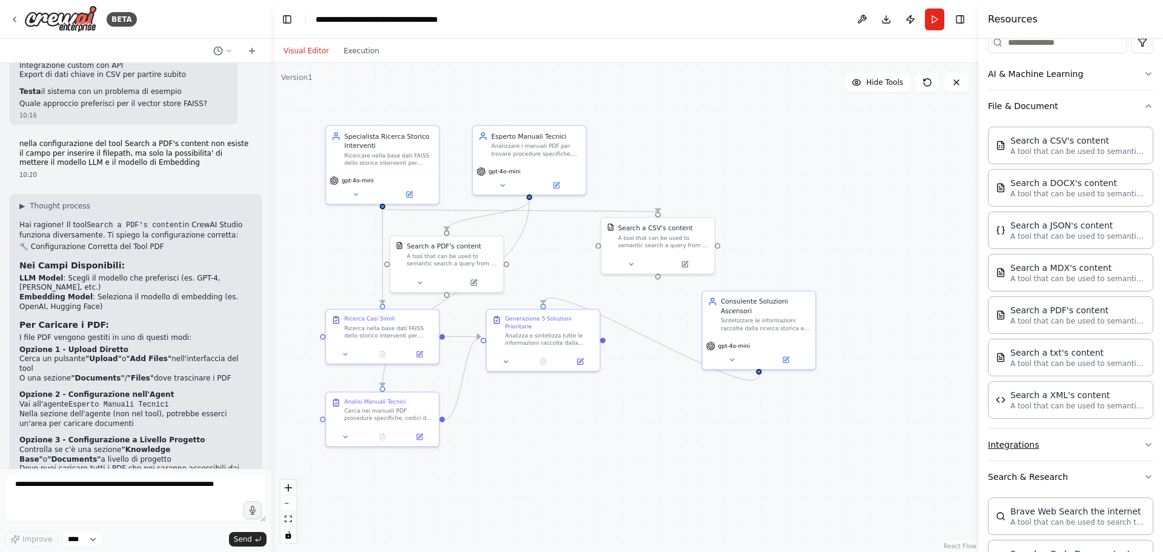
scroll to position [153, 0]
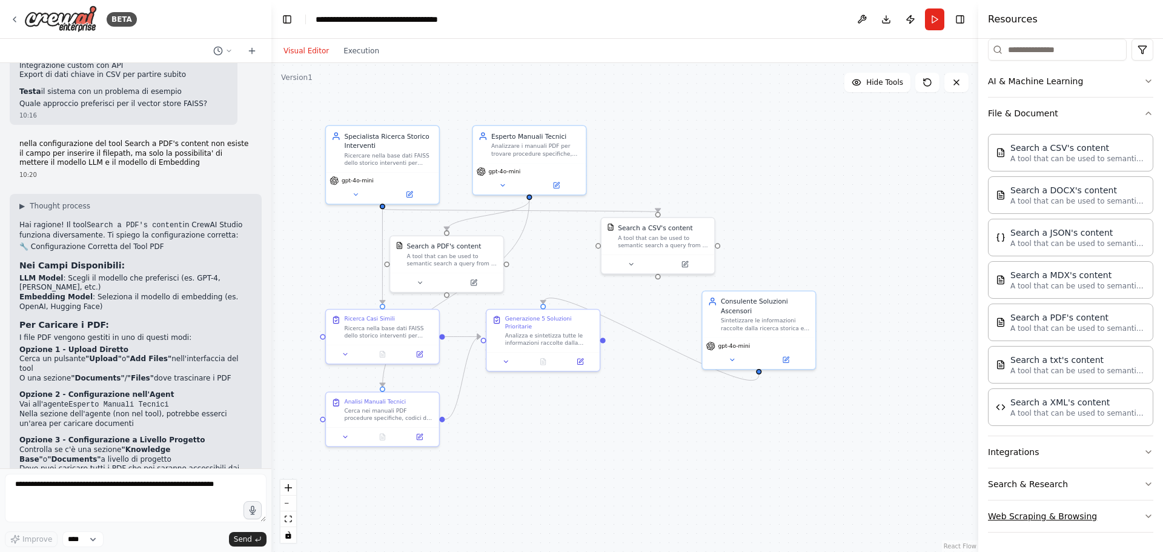
click at [1082, 516] on button "Web Scraping & Browsing" at bounding box center [1070, 515] width 165 height 31
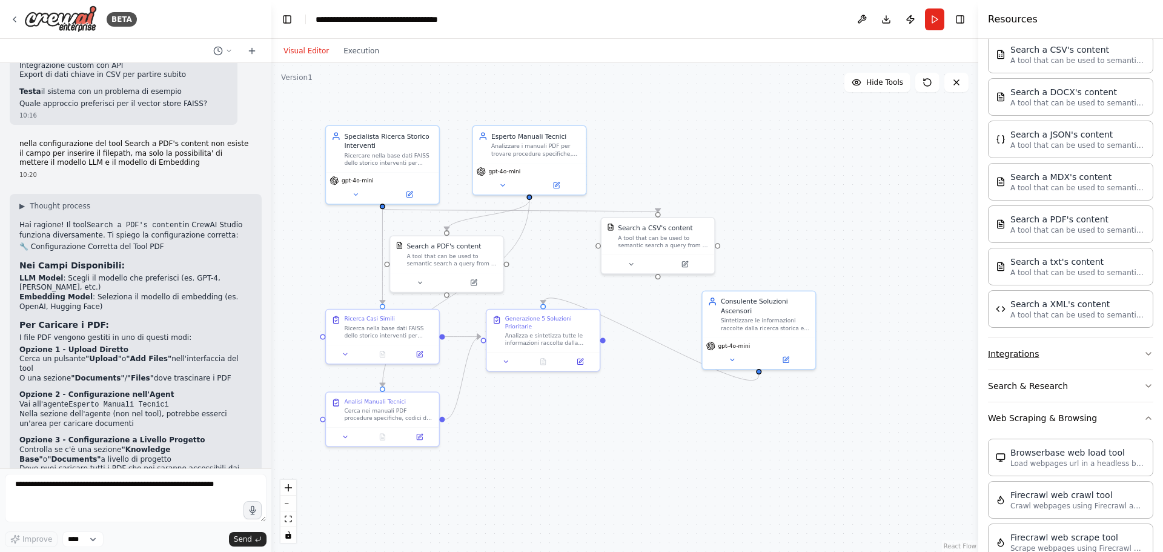
scroll to position [248, 0]
click at [1099, 420] on button "Web Scraping & Browsing" at bounding box center [1070, 421] width 165 height 31
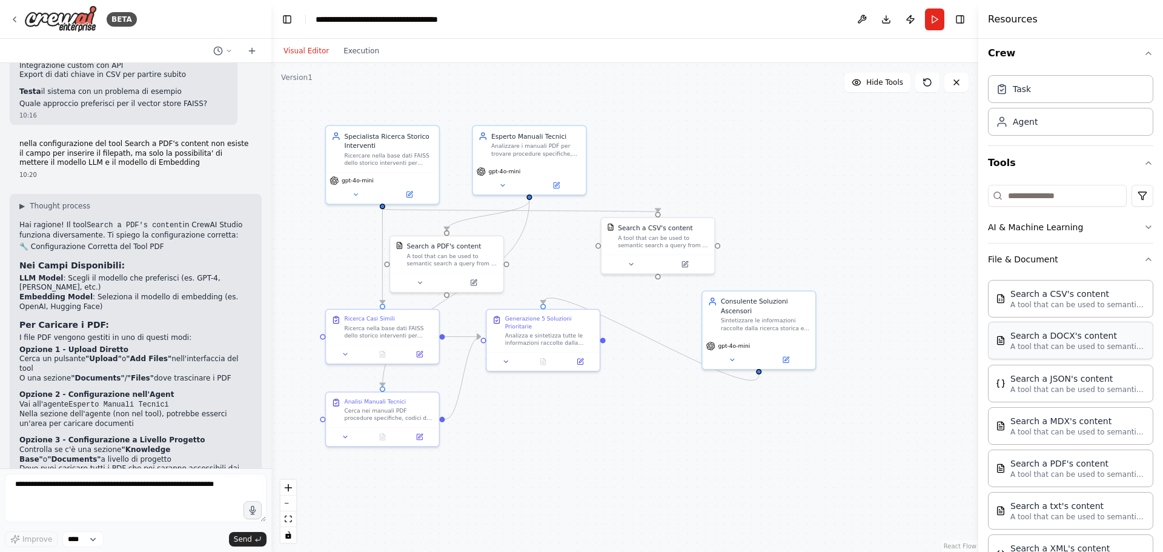
scroll to position [0, 0]
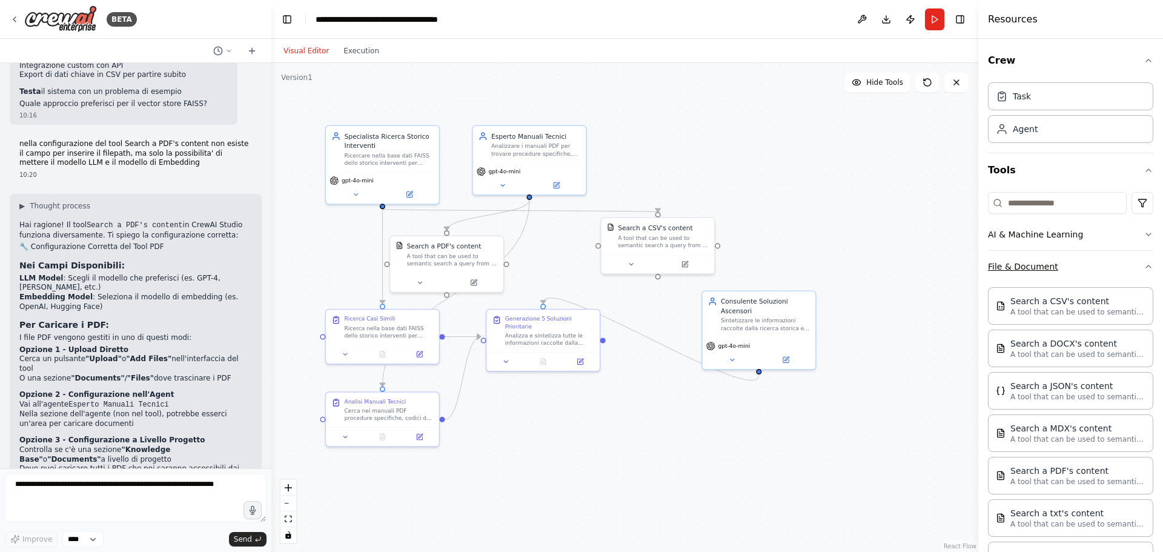
click at [1074, 267] on button "File & Document" at bounding box center [1070, 266] width 165 height 31
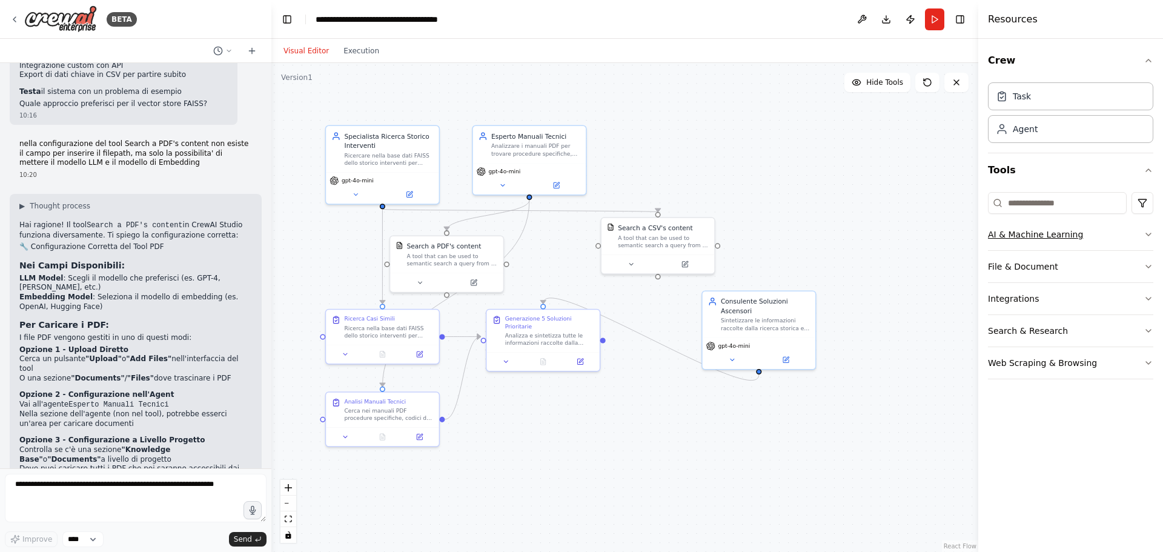
click at [1127, 233] on button "AI & Machine Learning" at bounding box center [1070, 234] width 165 height 31
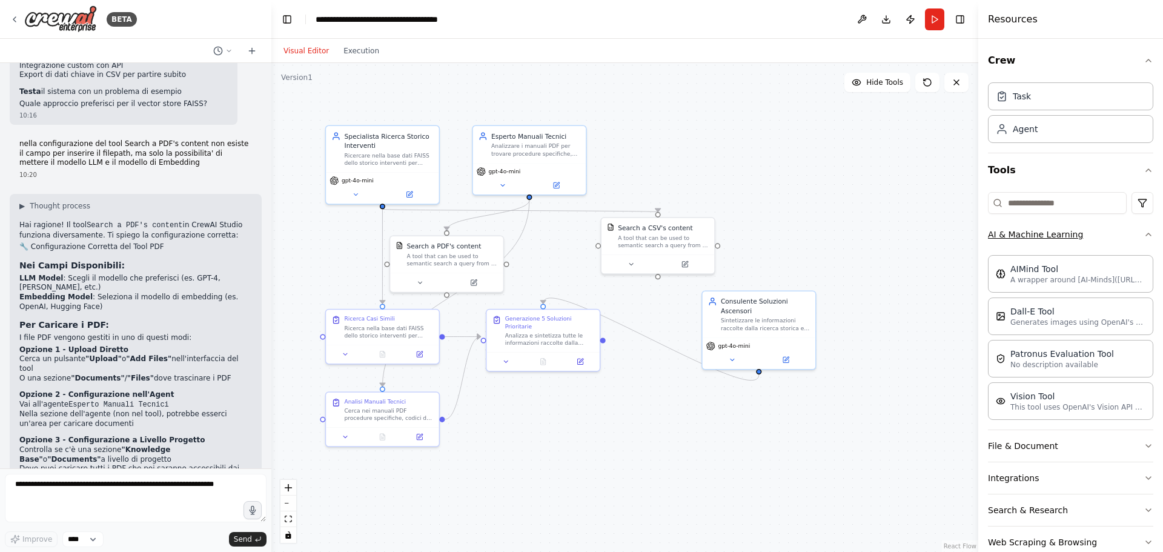
click at [1087, 239] on button "AI & Machine Learning" at bounding box center [1070, 234] width 165 height 31
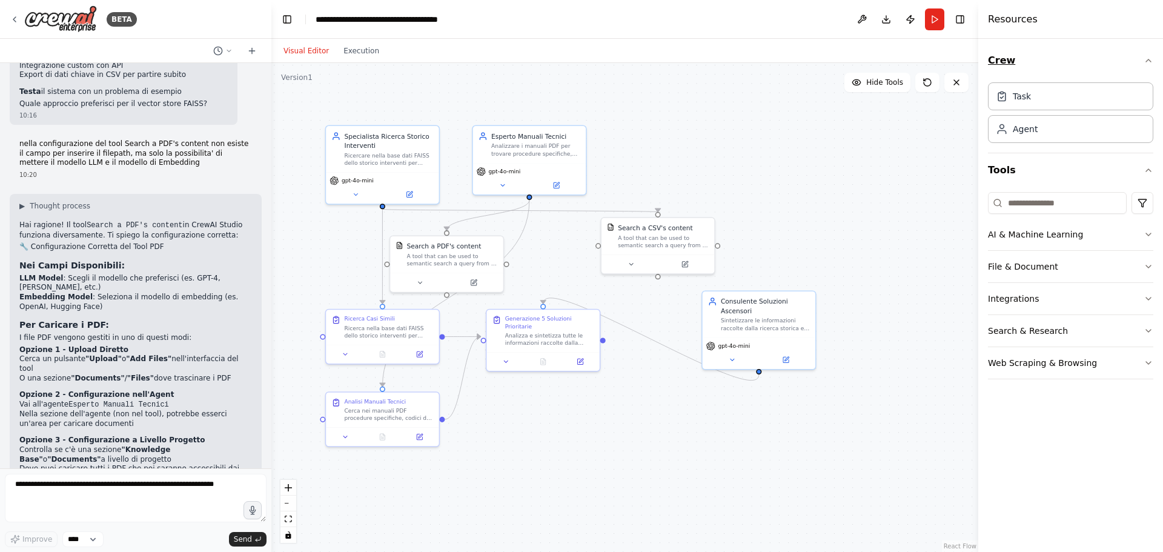
click at [1151, 59] on icon "button" at bounding box center [1148, 61] width 10 height 10
